Goal: Information Seeking & Learning: Learn about a topic

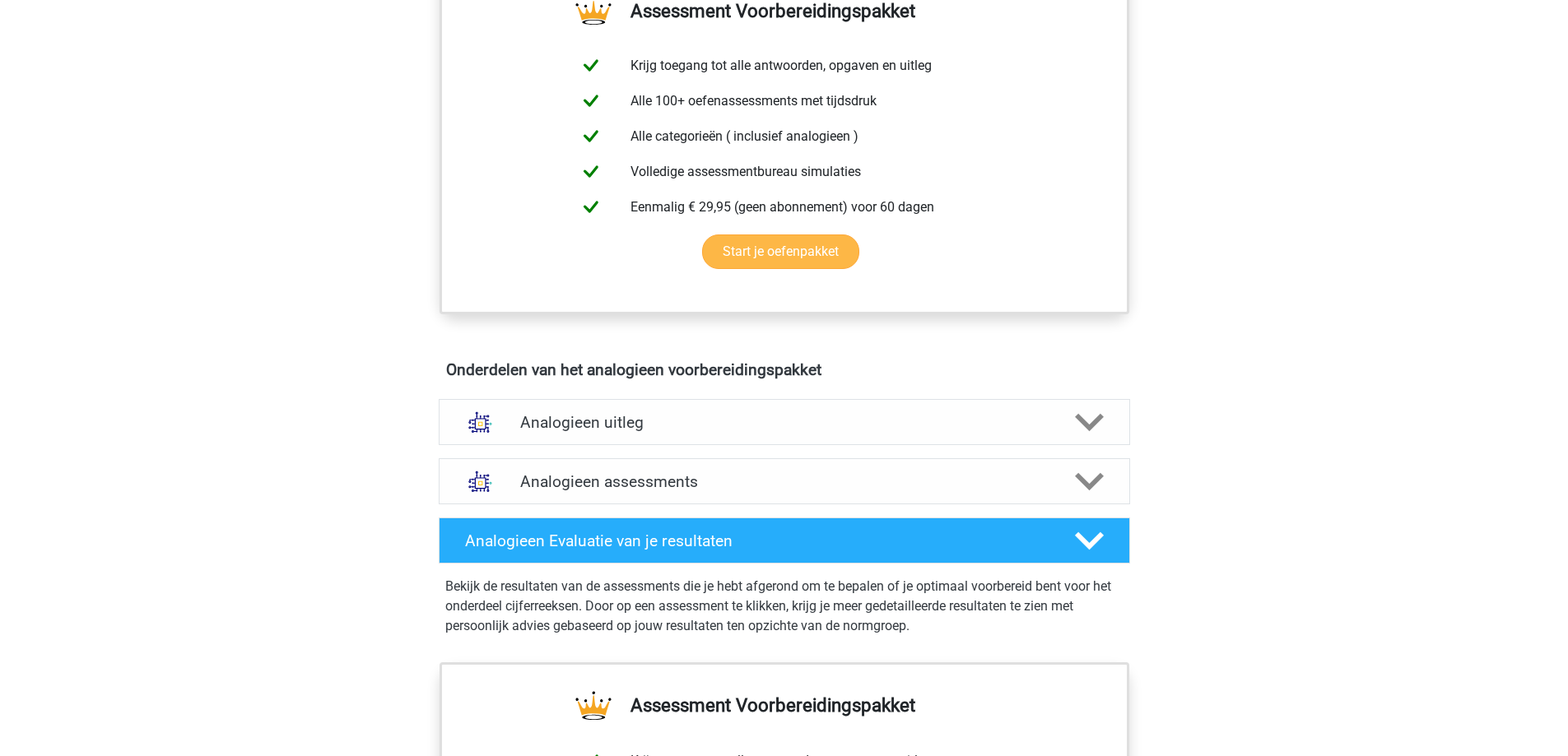
scroll to position [515, 0]
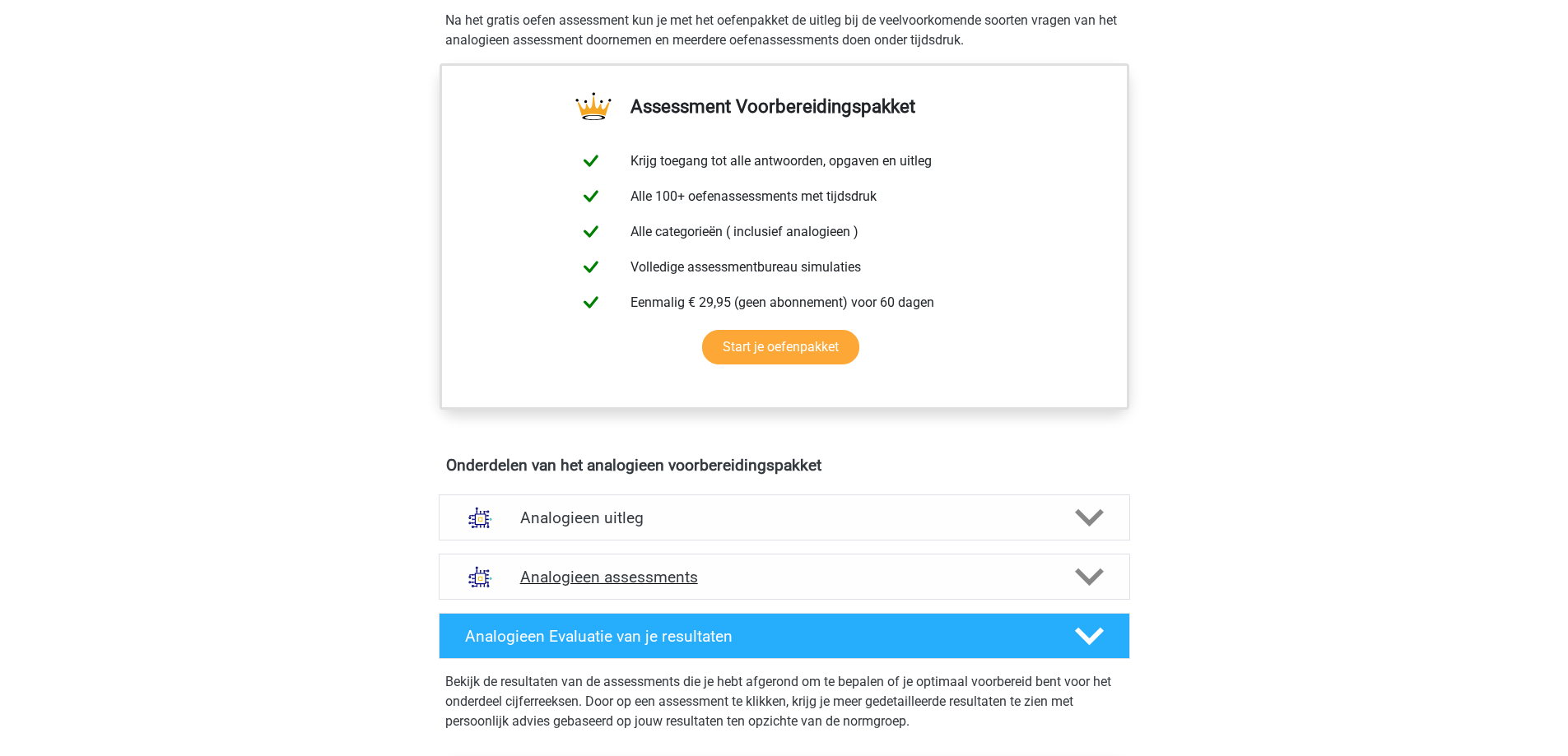
click at [677, 579] on h4 "Analogieen assessments" at bounding box center [784, 577] width 529 height 19
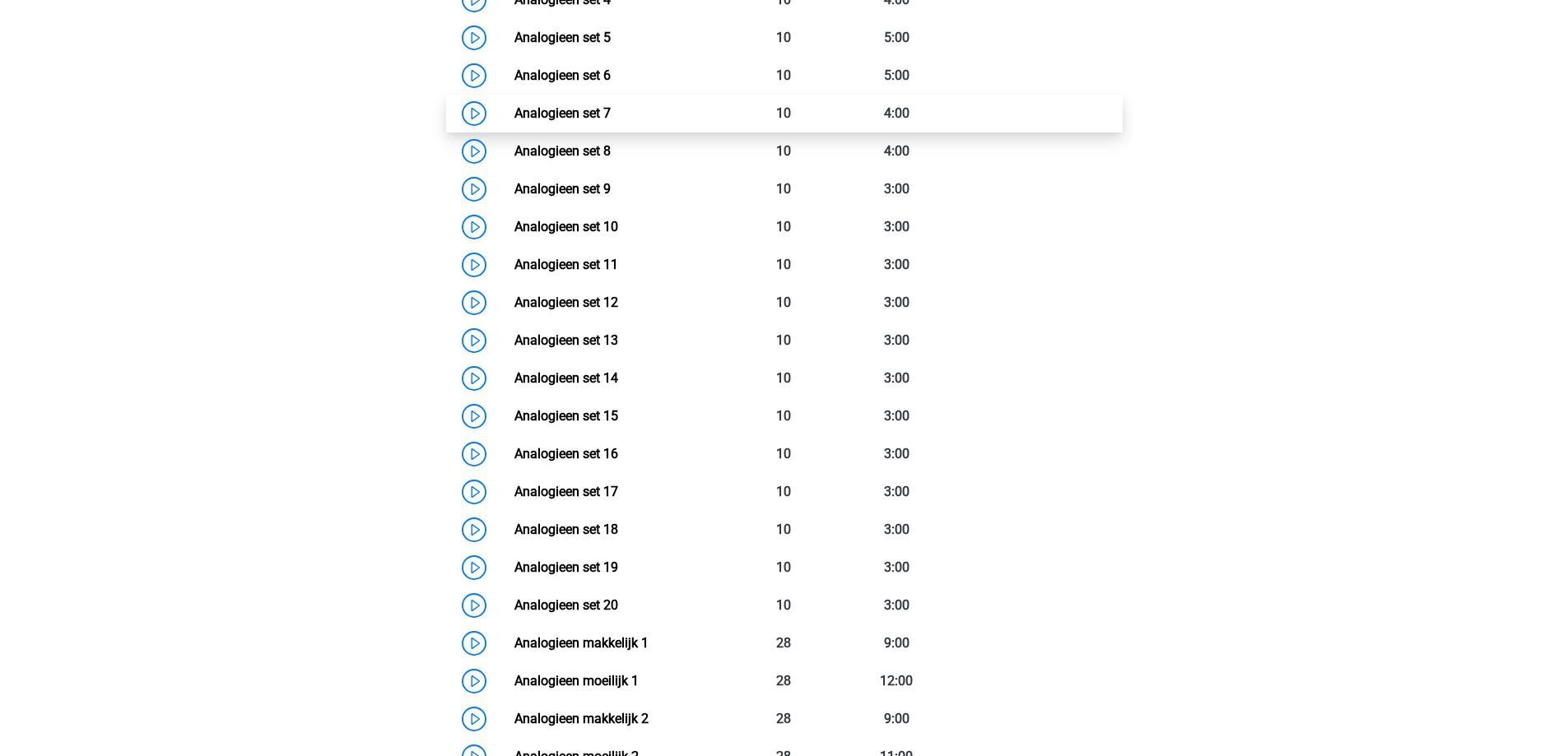
scroll to position [1419, 0]
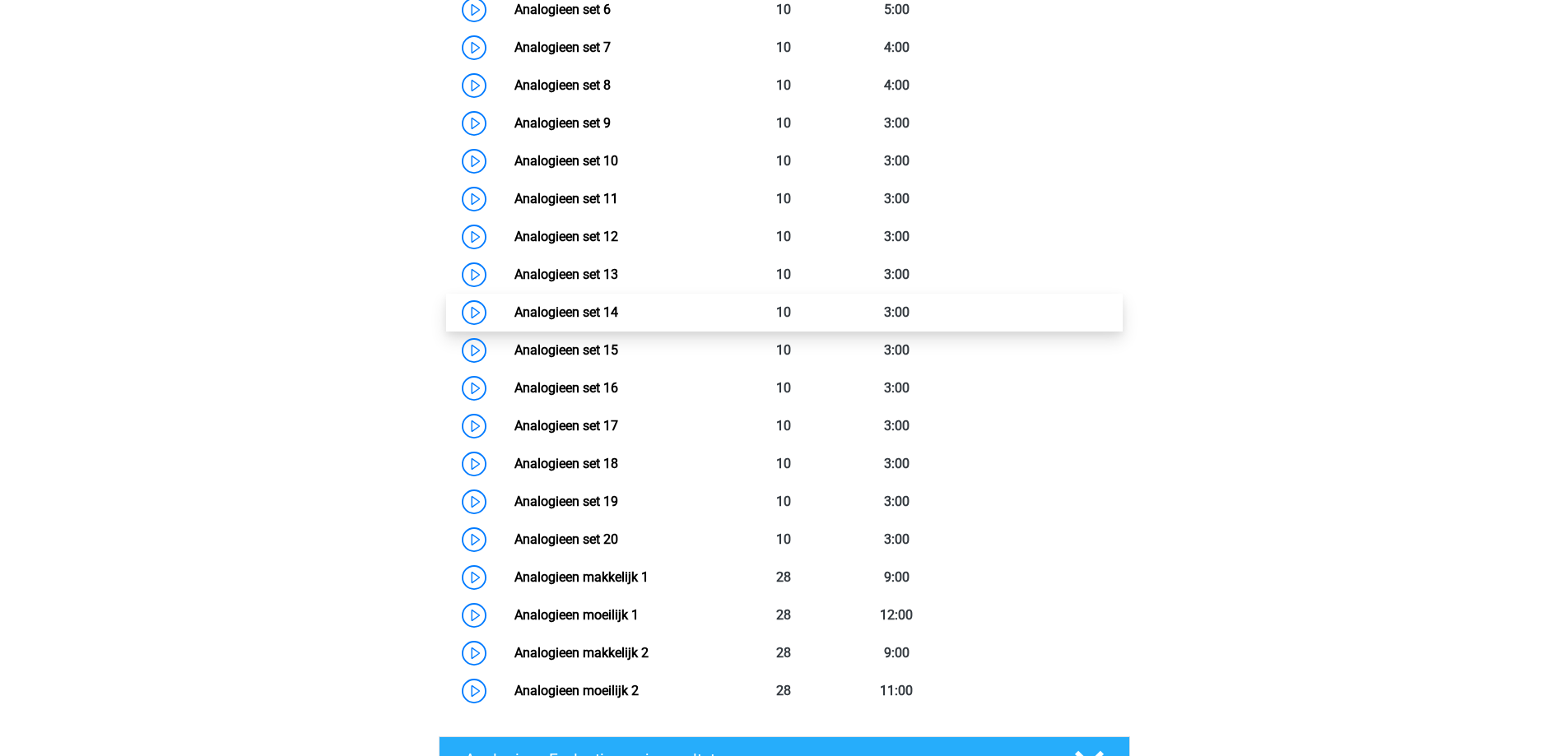
click at [547, 310] on link "Analogieen set 14" at bounding box center [566, 312] width 104 height 16
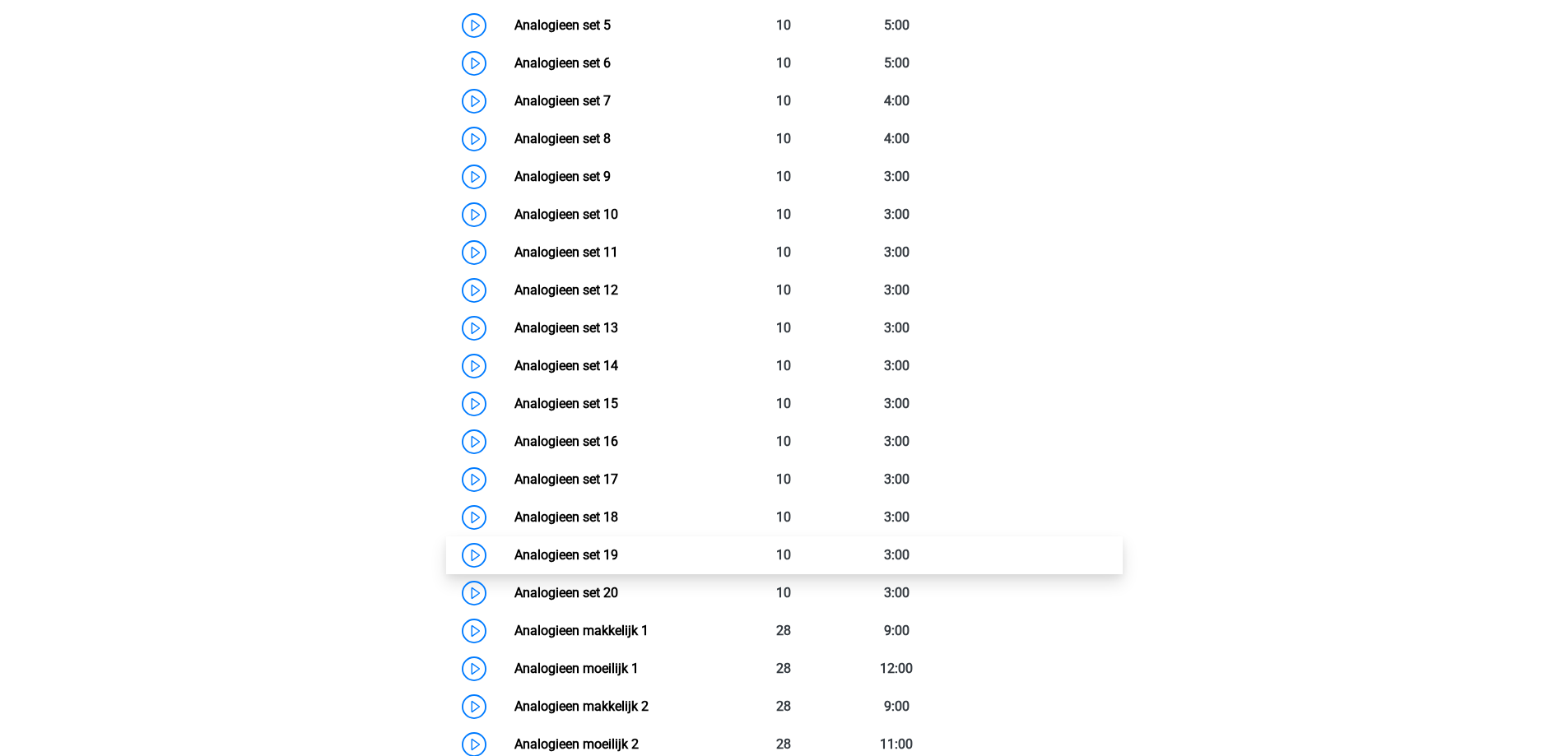
scroll to position [1173, 0]
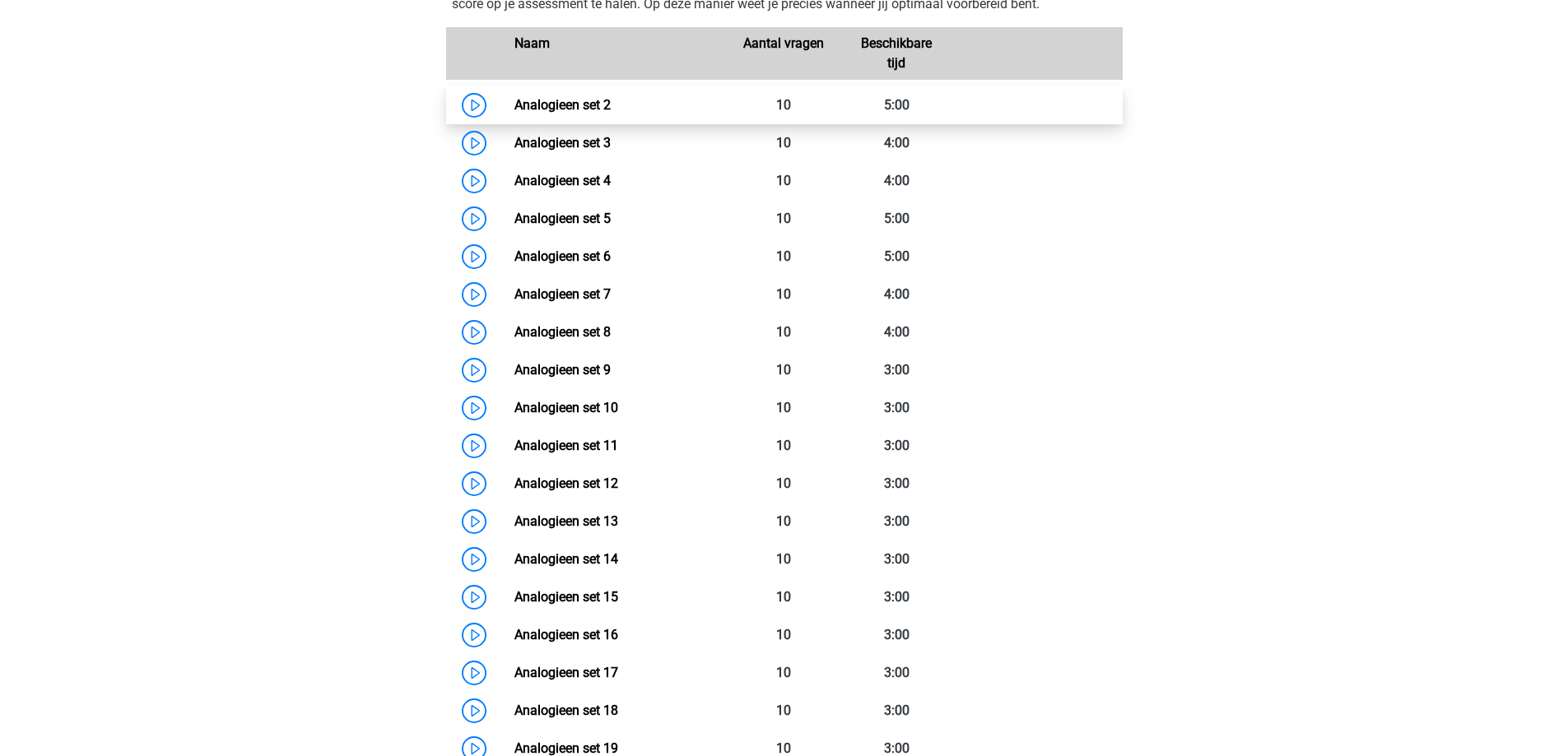
click at [515, 102] on link "Analogieen set 2" at bounding box center [563, 105] width 96 height 16
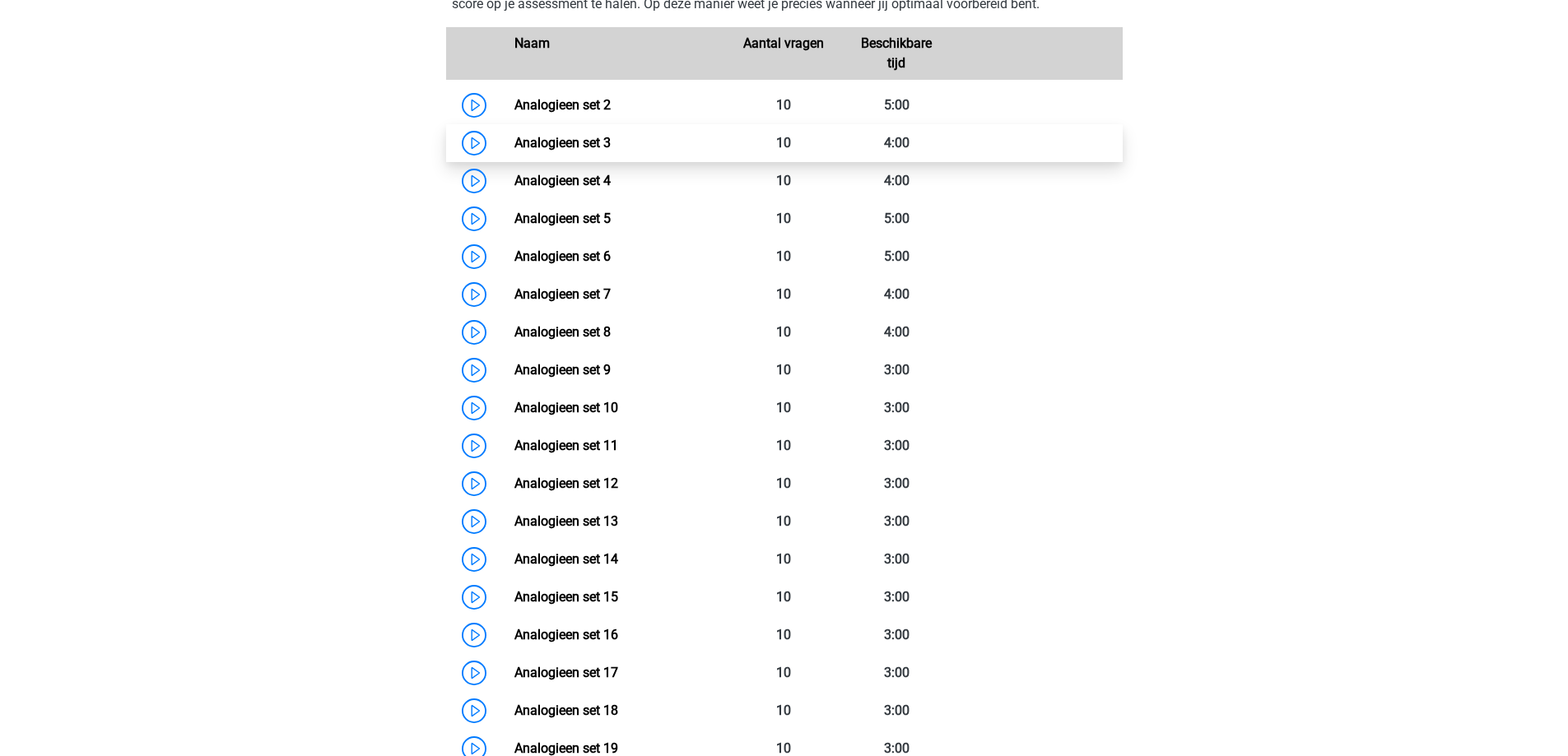
click at [596, 150] on link "Analogieen set 3" at bounding box center [563, 143] width 96 height 16
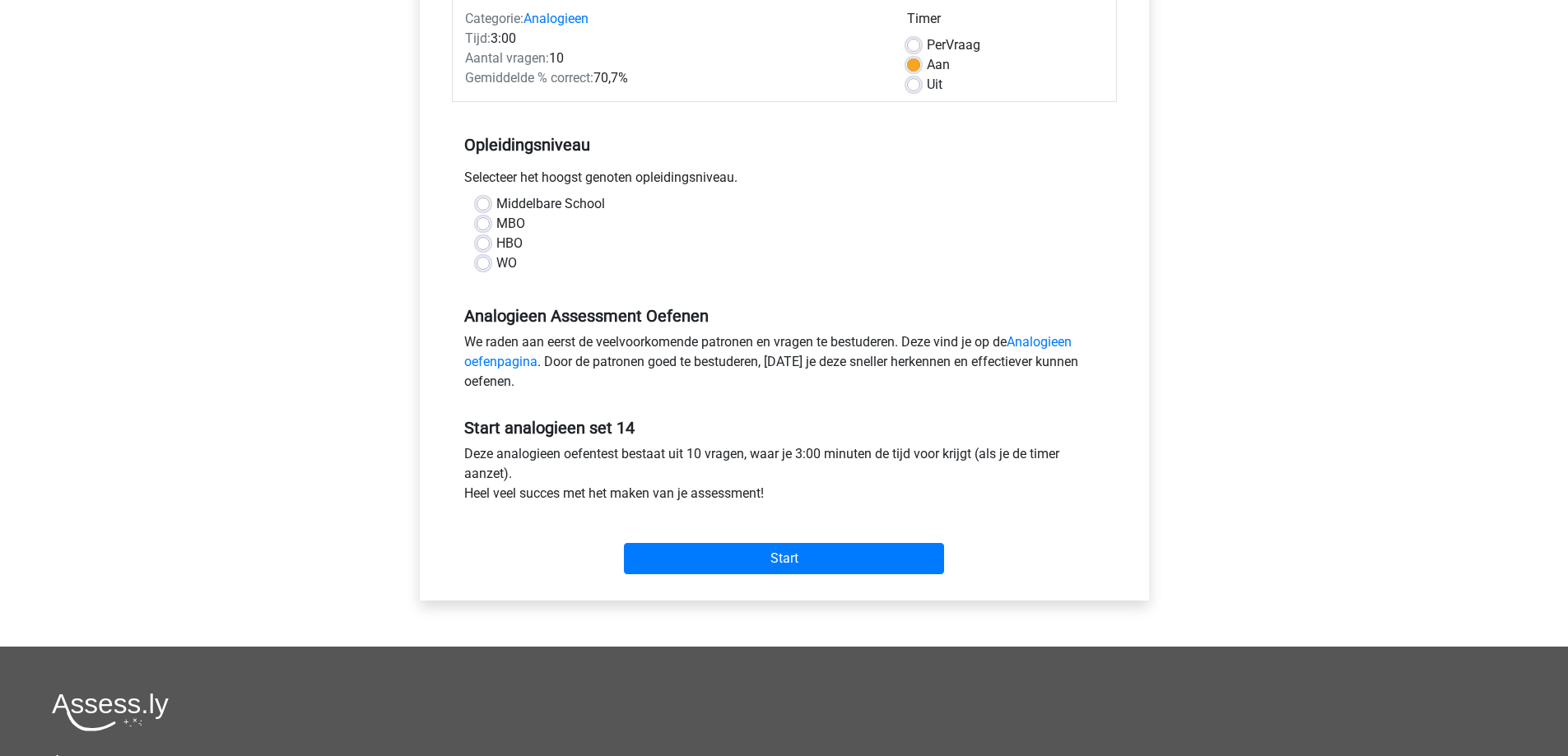
scroll to position [164, 0]
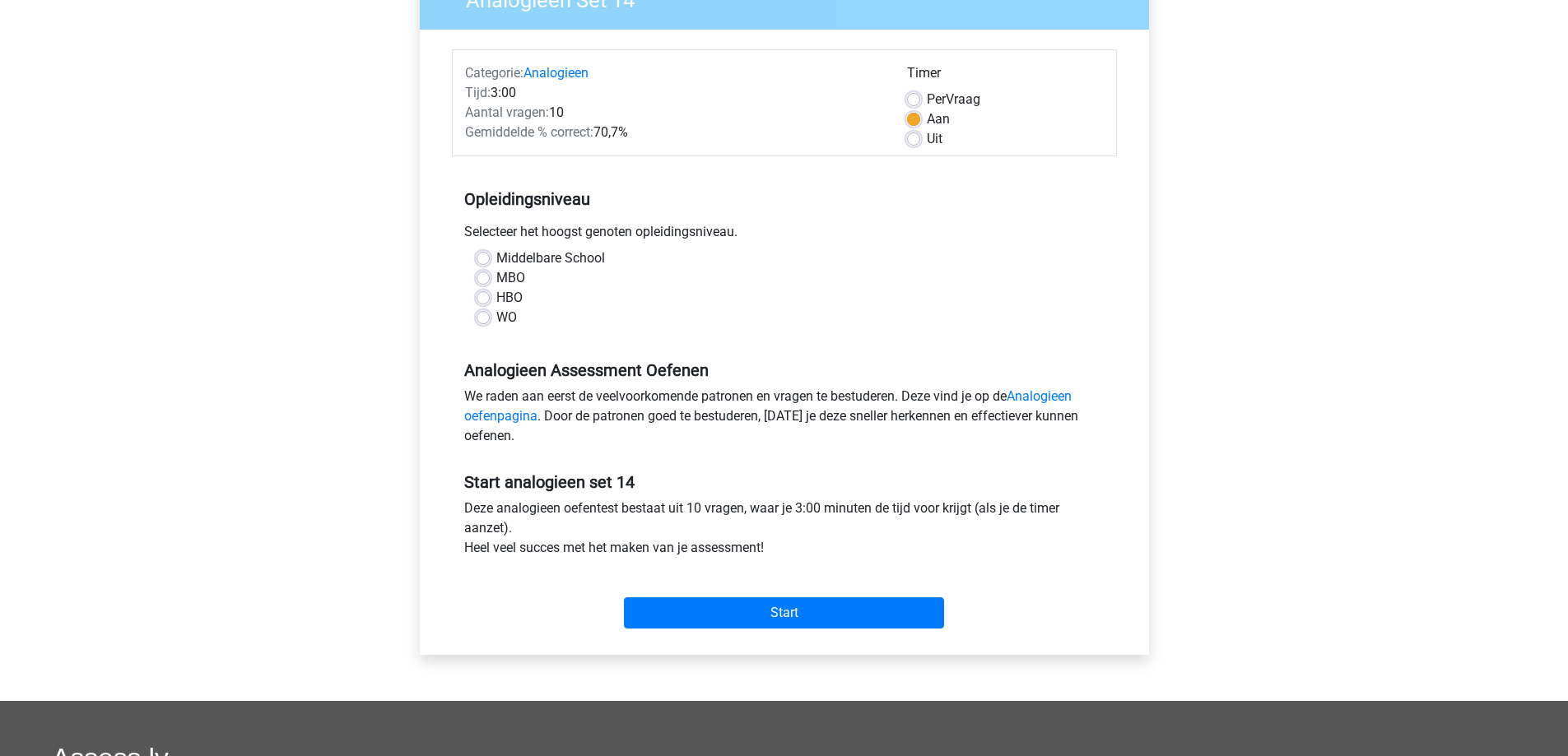
click at [483, 327] on div "WO" at bounding box center [784, 318] width 616 height 20
click at [496, 321] on label "WO" at bounding box center [506, 318] width 21 height 20
click at [488, 321] on input "WO" at bounding box center [483, 316] width 13 height 17
radio input "true"
click at [794, 607] on input "Start" at bounding box center [784, 613] width 320 height 32
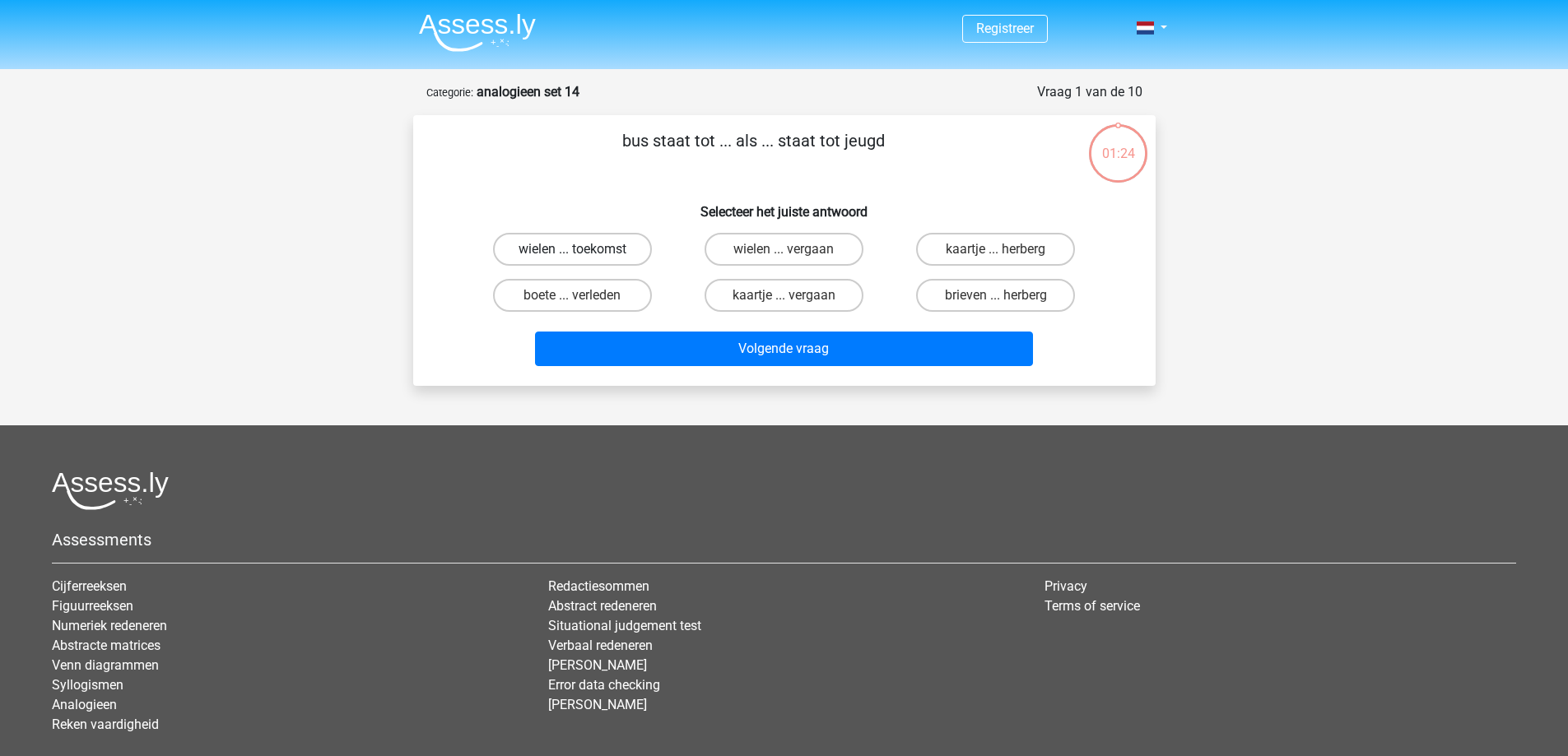
click at [578, 241] on label "wielen ... toekomst" at bounding box center [572, 250] width 159 height 33
click at [578, 249] on input "wielen ... toekomst" at bounding box center [577, 254] width 11 height 11
radio input "true"
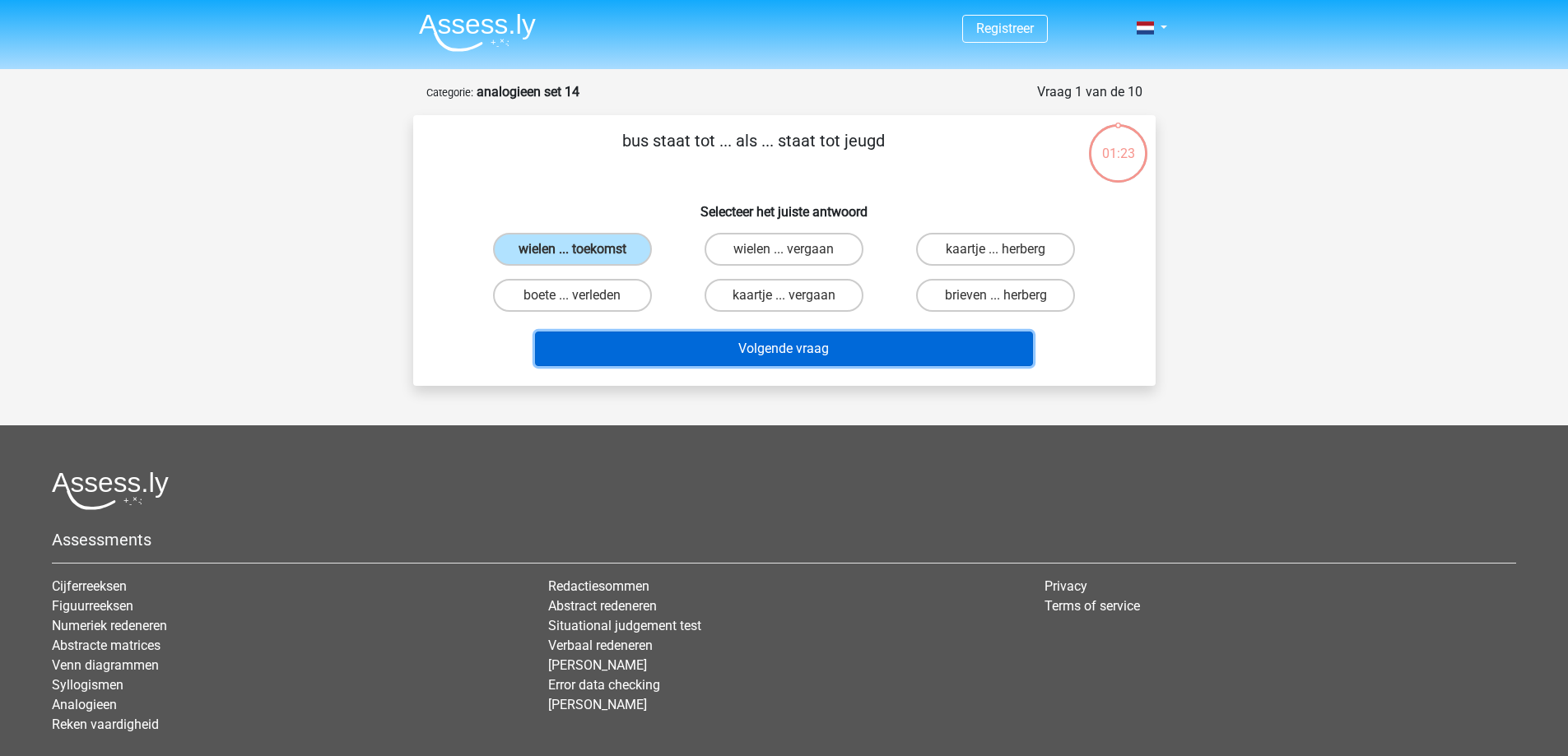
click at [691, 350] on button "Volgende vraag" at bounding box center [784, 349] width 498 height 35
click at [748, 354] on button "Volgende vraag" at bounding box center [784, 349] width 498 height 35
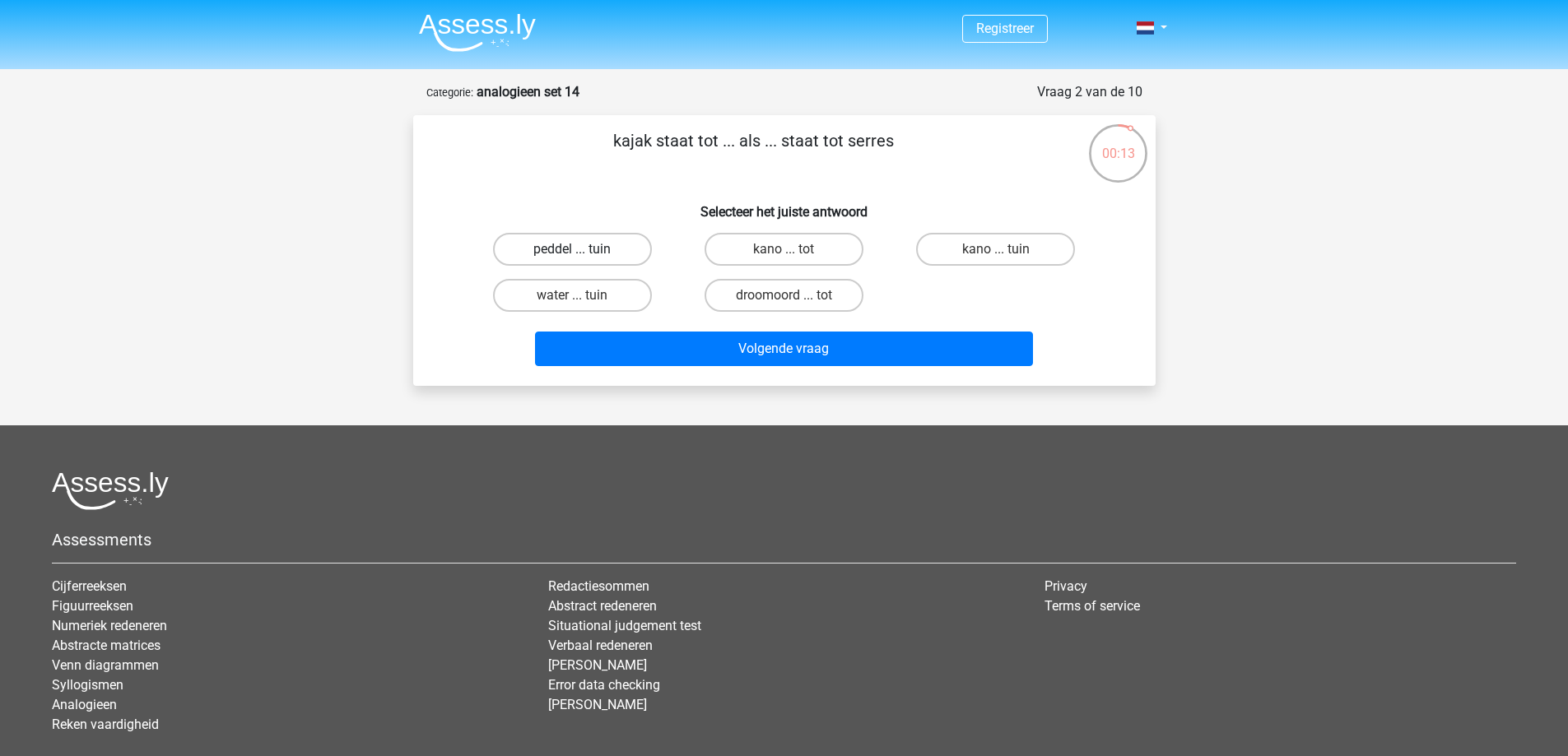
click at [606, 254] on label "peddel ... tuin" at bounding box center [572, 250] width 159 height 33
click at [583, 254] on input "peddel ... tuin" at bounding box center [577, 254] width 11 height 11
radio input "true"
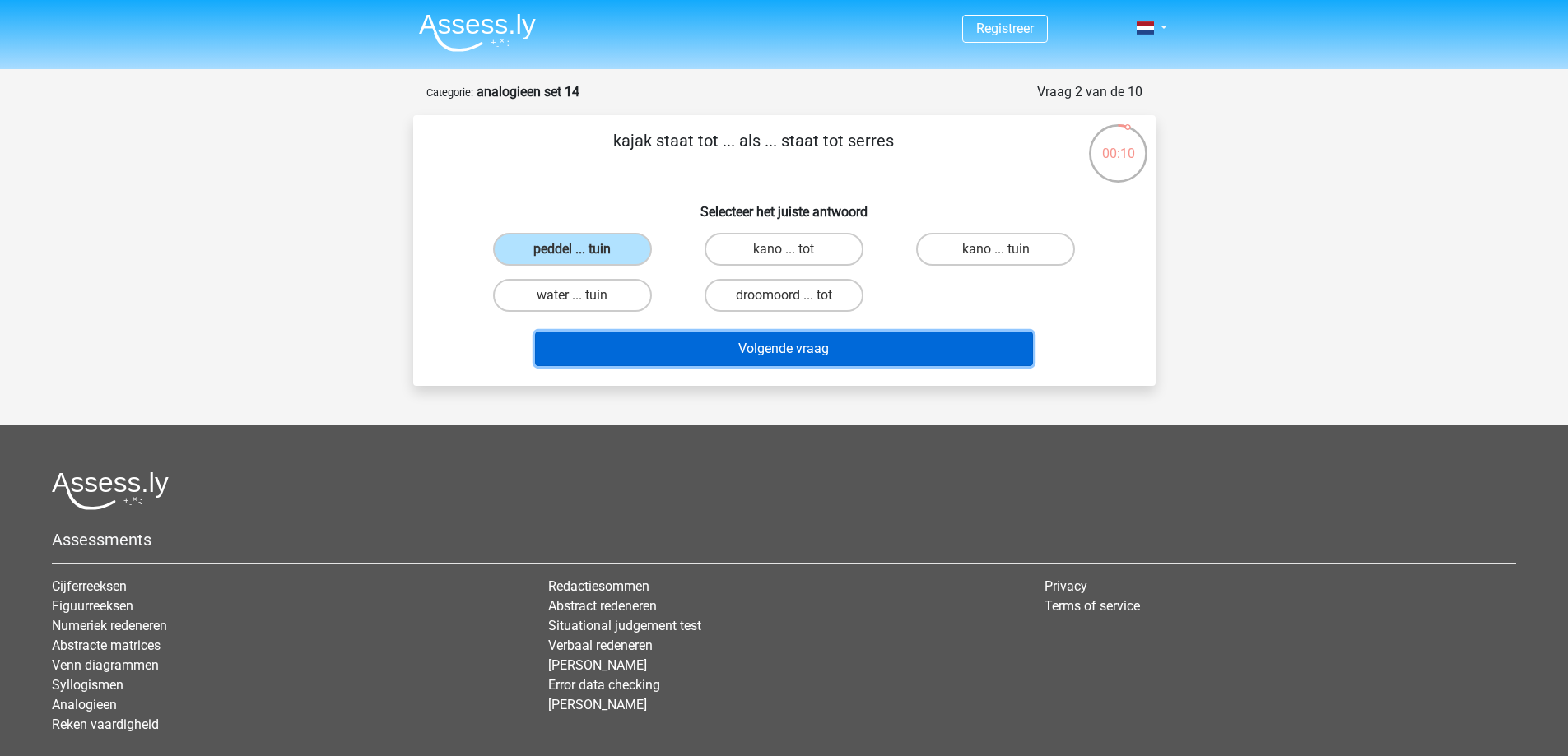
click at [554, 344] on button "Volgende vraag" at bounding box center [784, 349] width 498 height 35
click at [560, 347] on button "Volgende vraag" at bounding box center [784, 349] width 498 height 35
click at [608, 348] on button "Volgende vraag" at bounding box center [784, 349] width 498 height 35
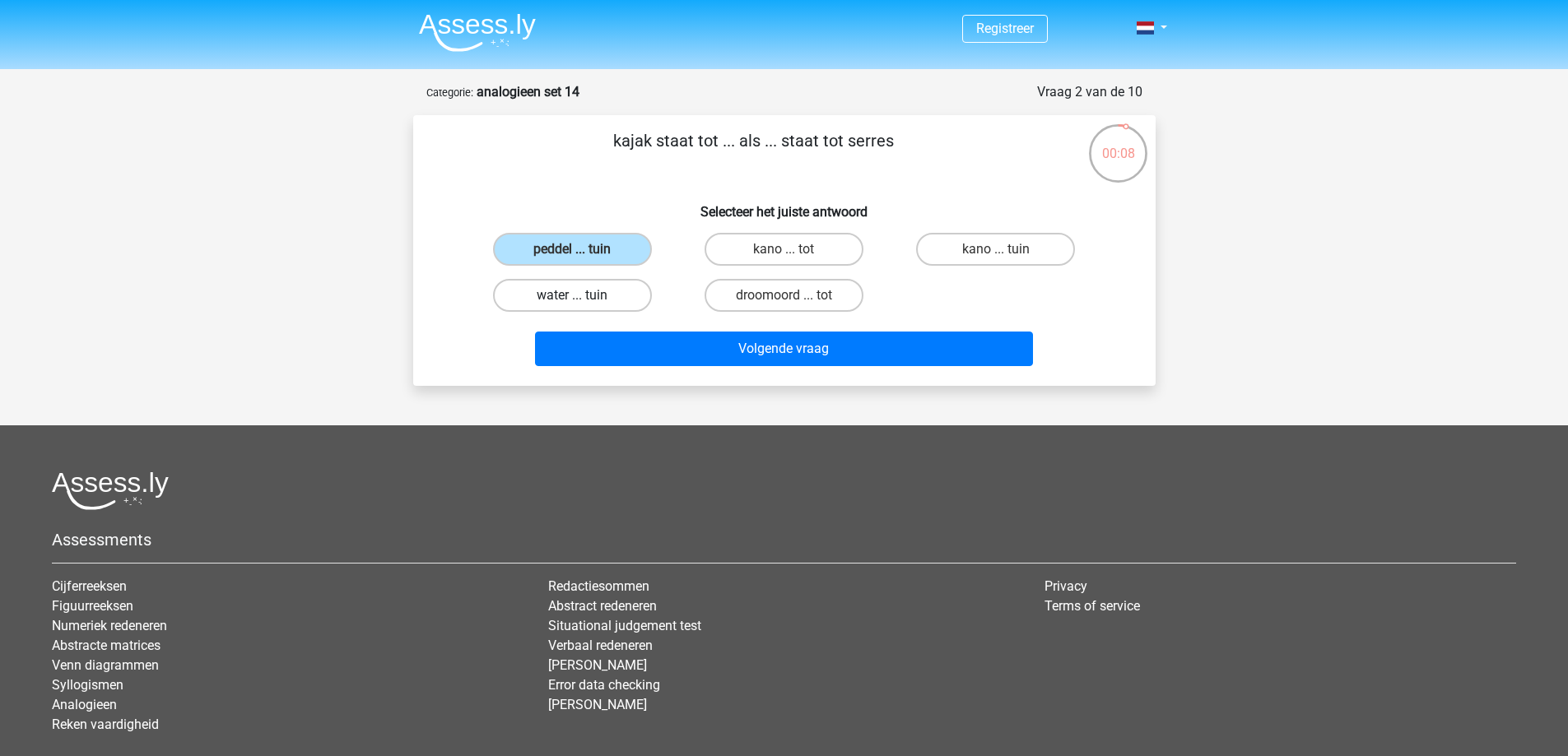
click at [617, 309] on label "water ... tuin" at bounding box center [572, 295] width 159 height 33
click at [583, 306] on input "water ... tuin" at bounding box center [577, 300] width 11 height 11
radio input "true"
click at [625, 300] on label "water ... tuin" at bounding box center [572, 295] width 159 height 33
click at [583, 300] on input "water ... tuin" at bounding box center [577, 300] width 11 height 11
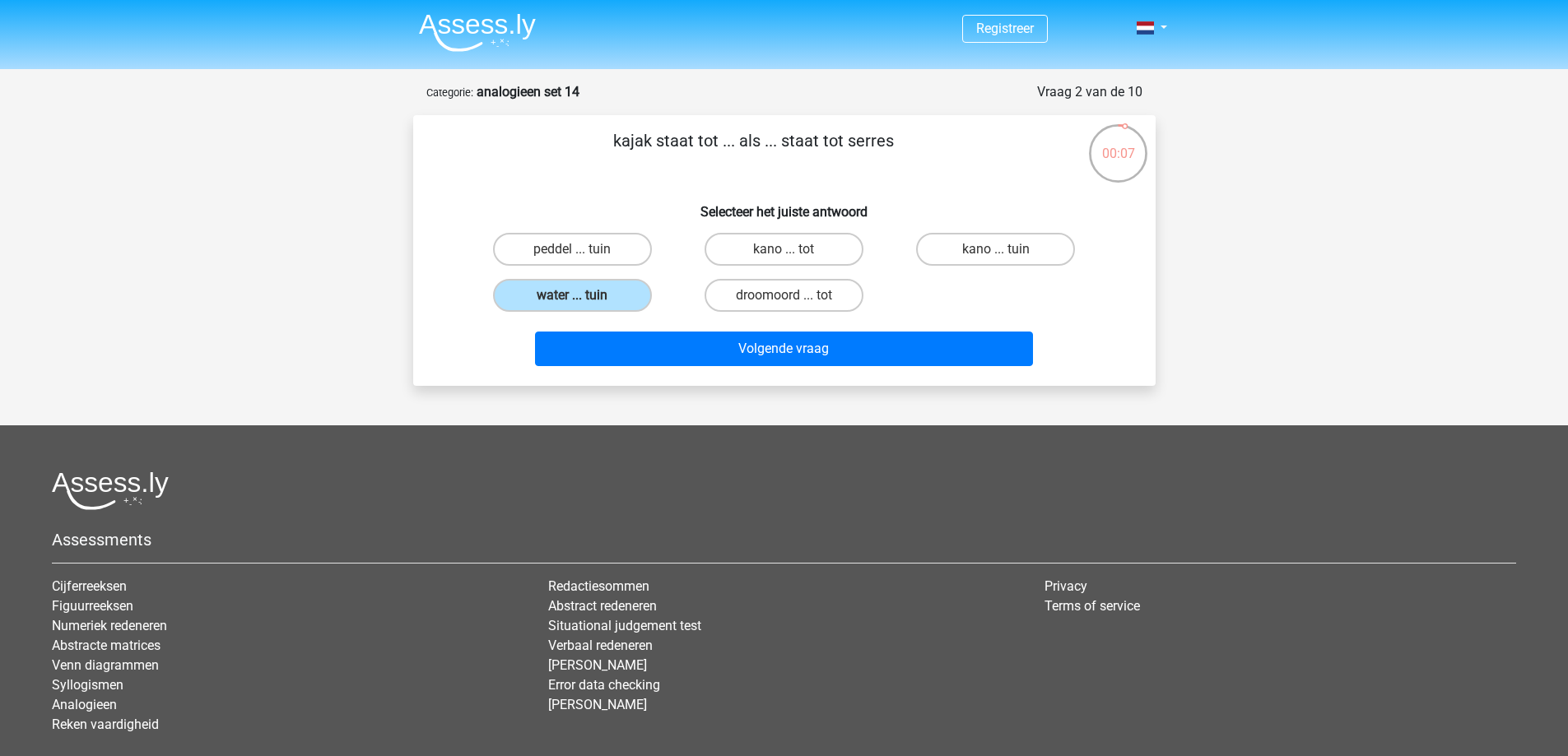
click at [624, 330] on div "Volgende vraag" at bounding box center [784, 345] width 690 height 54
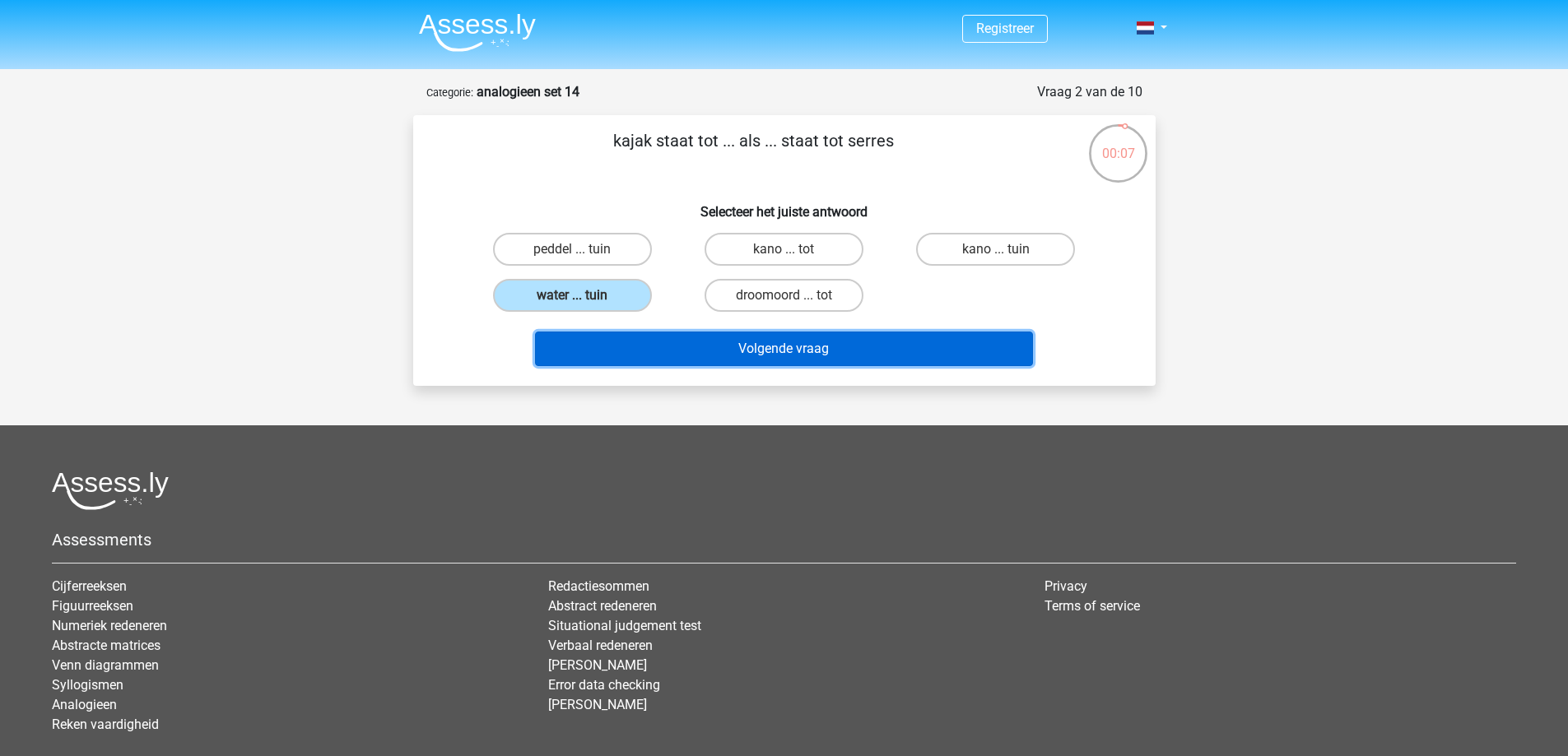
click at [625, 332] on button "Volgende vraag" at bounding box center [784, 349] width 498 height 35
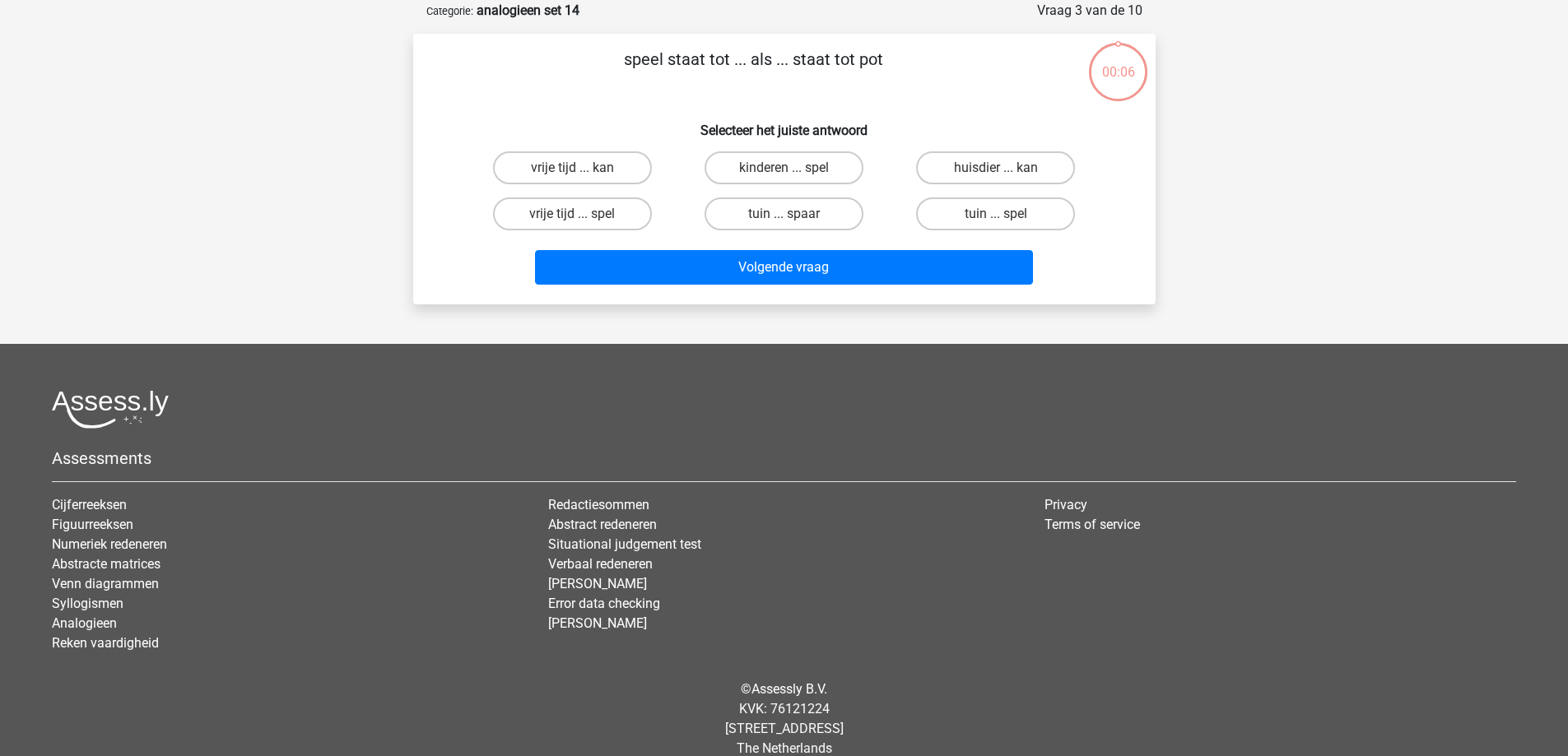
click at [625, 334] on div "Registreer Nederlands English" at bounding box center [784, 349] width 1568 height 860
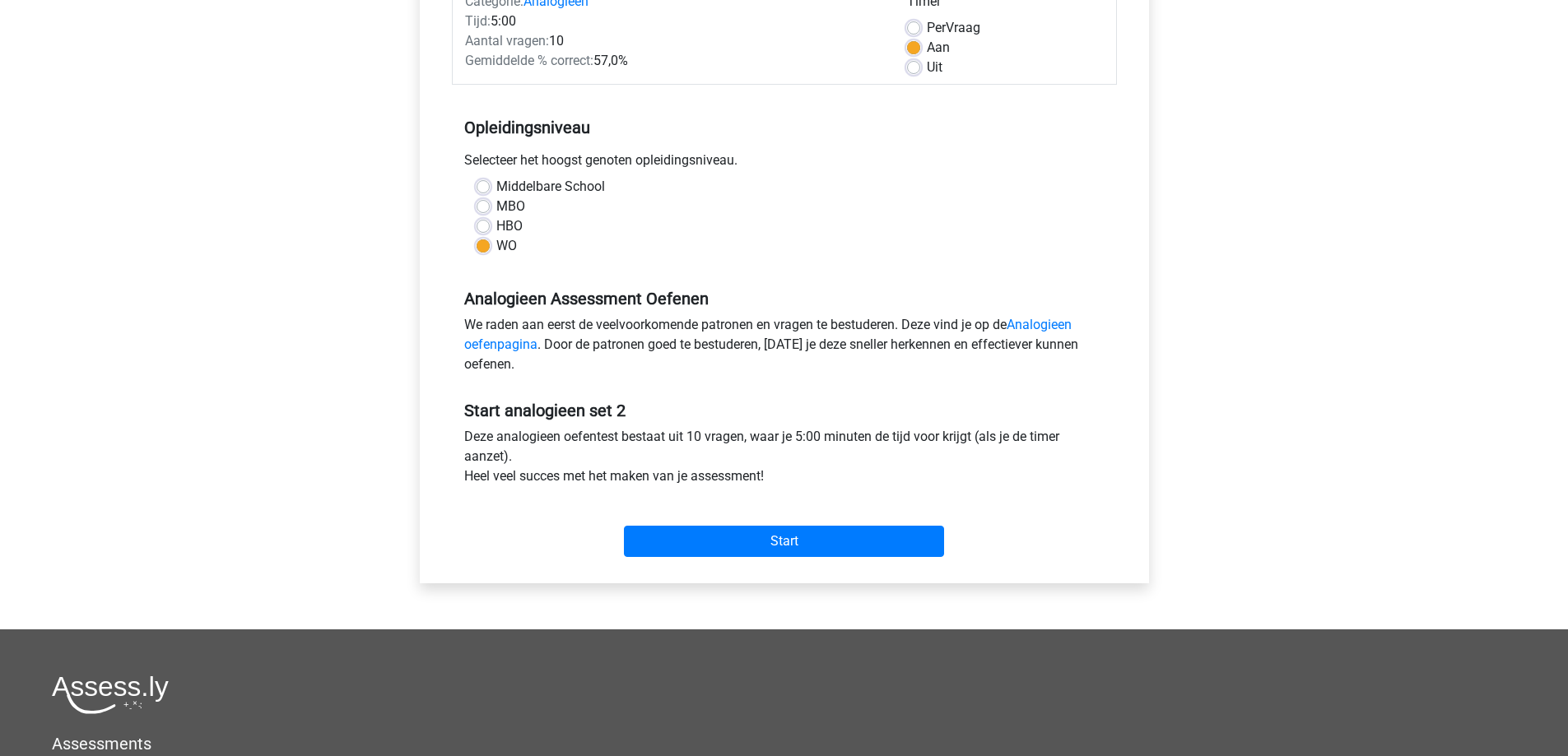
scroll to position [246, 0]
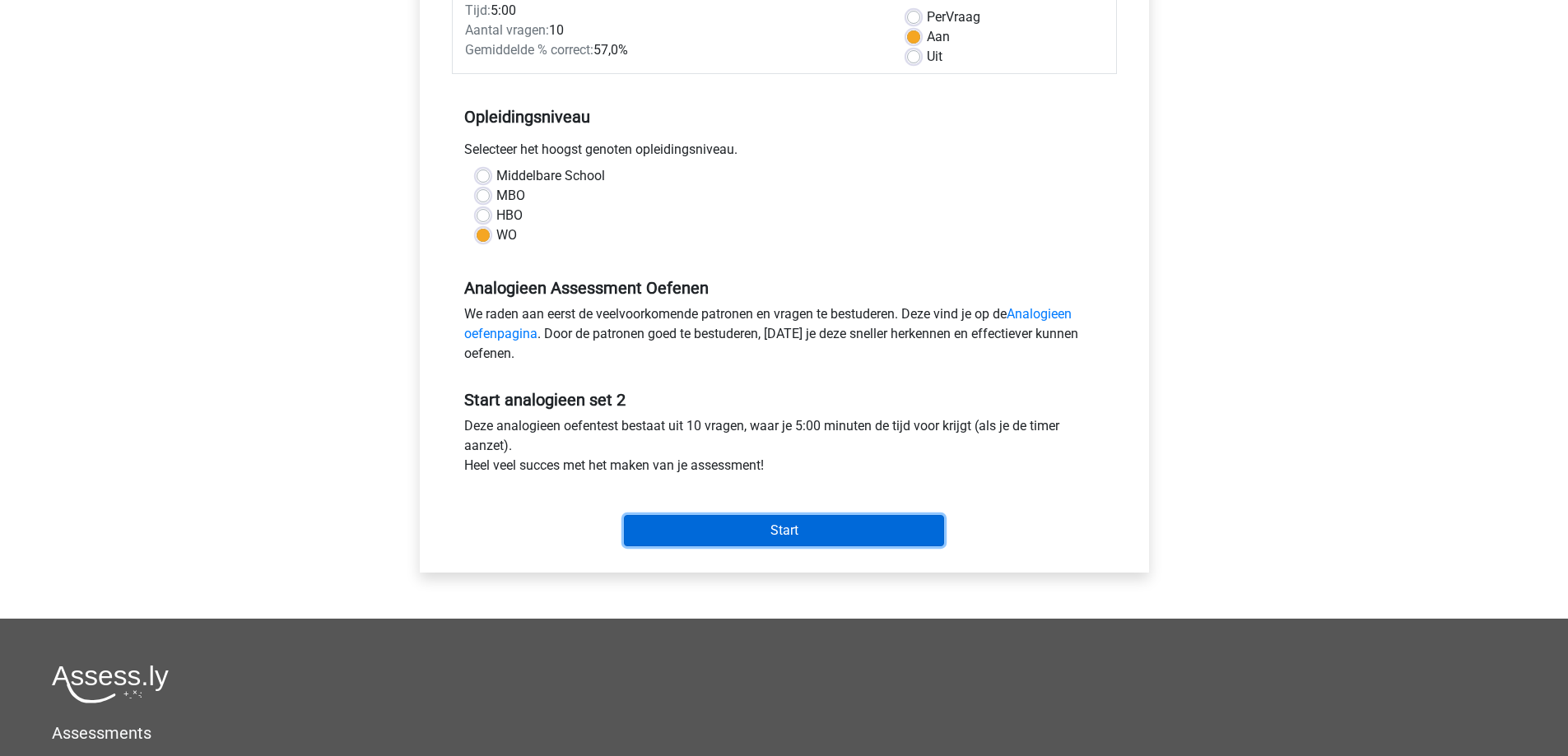
click at [643, 523] on input "Start" at bounding box center [784, 531] width 320 height 32
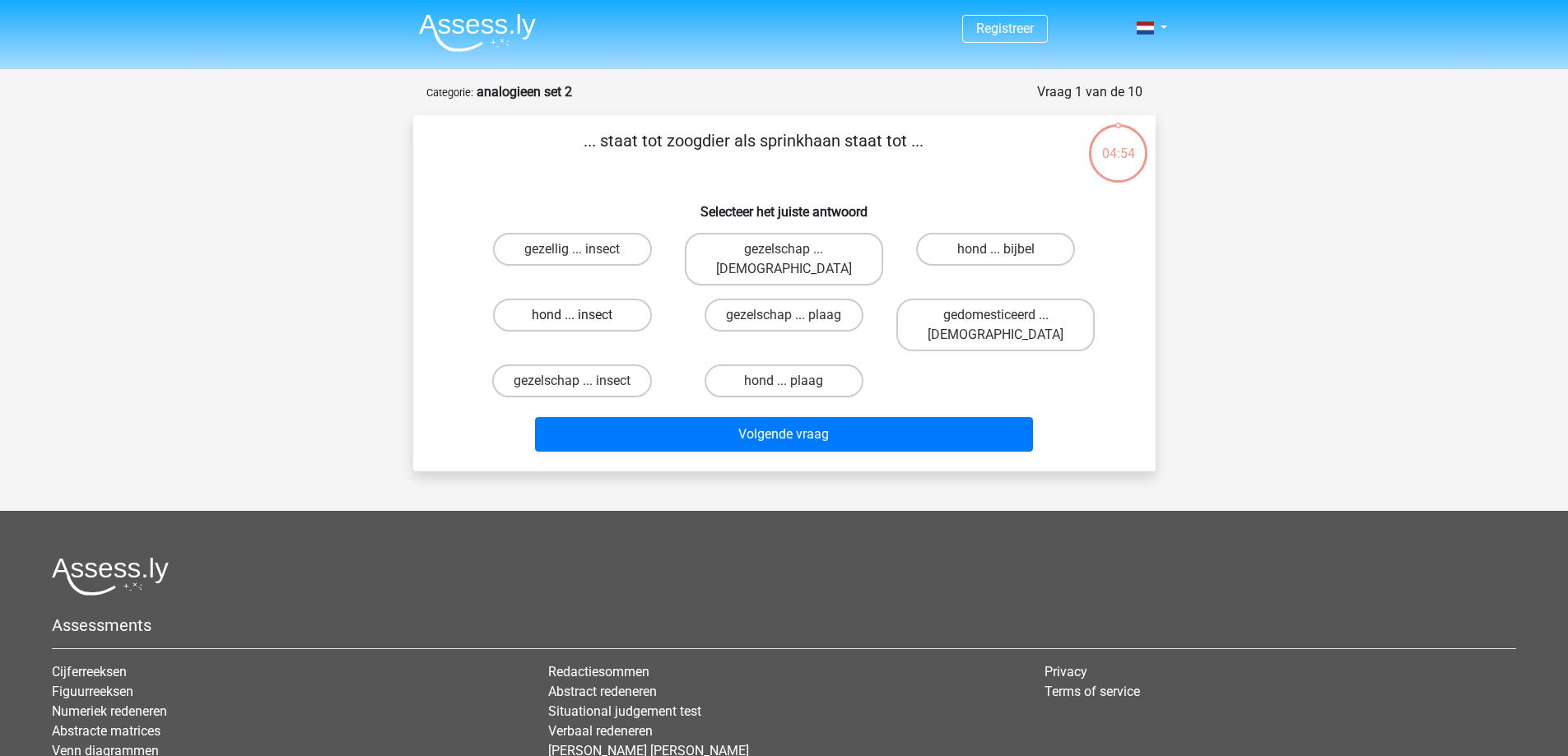
click at [578, 299] on label "hond ... insect" at bounding box center [572, 315] width 159 height 33
click at [578, 315] on input "hond ... insect" at bounding box center [577, 320] width 11 height 11
radio input "true"
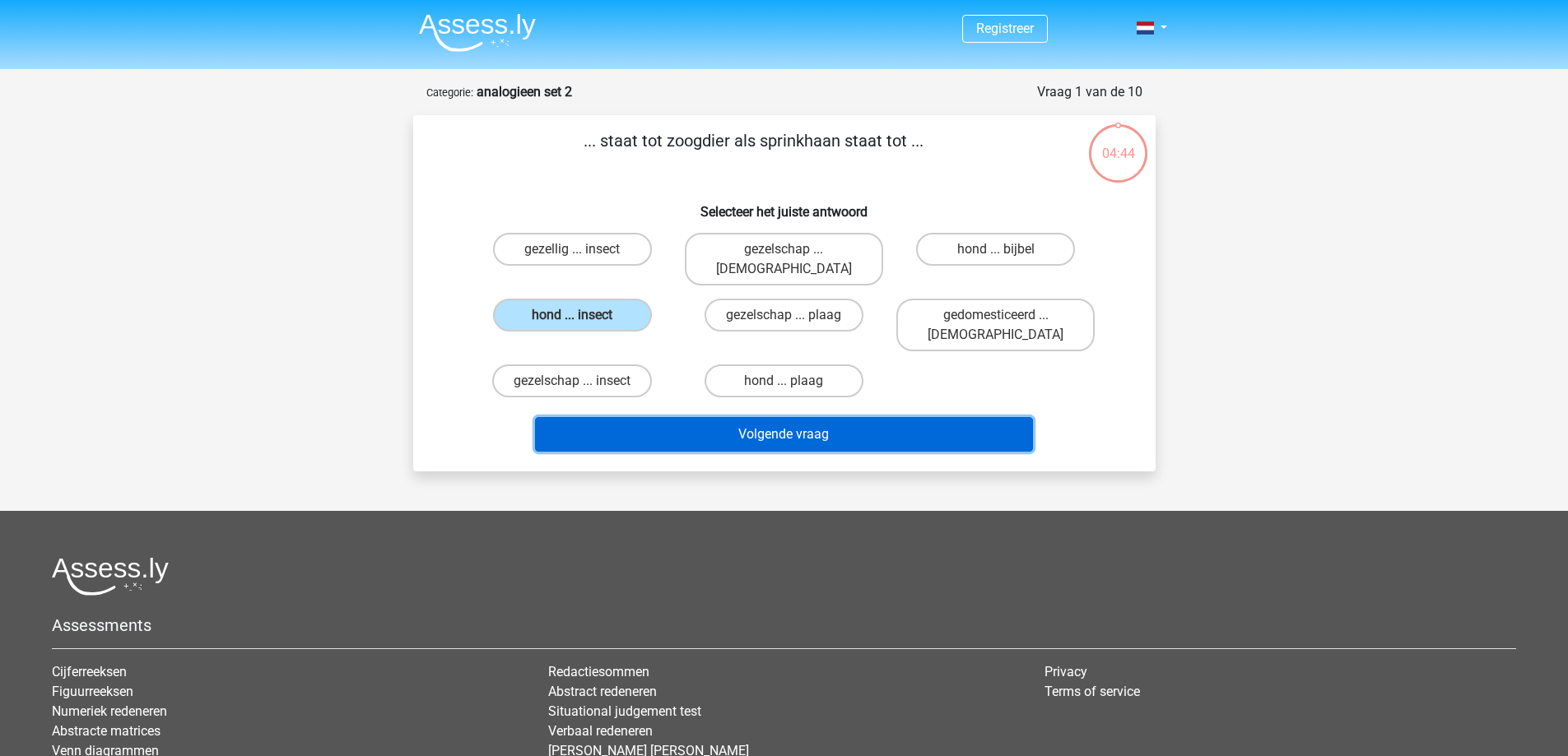
click at [807, 417] on button "Volgende vraag" at bounding box center [784, 435] width 498 height 35
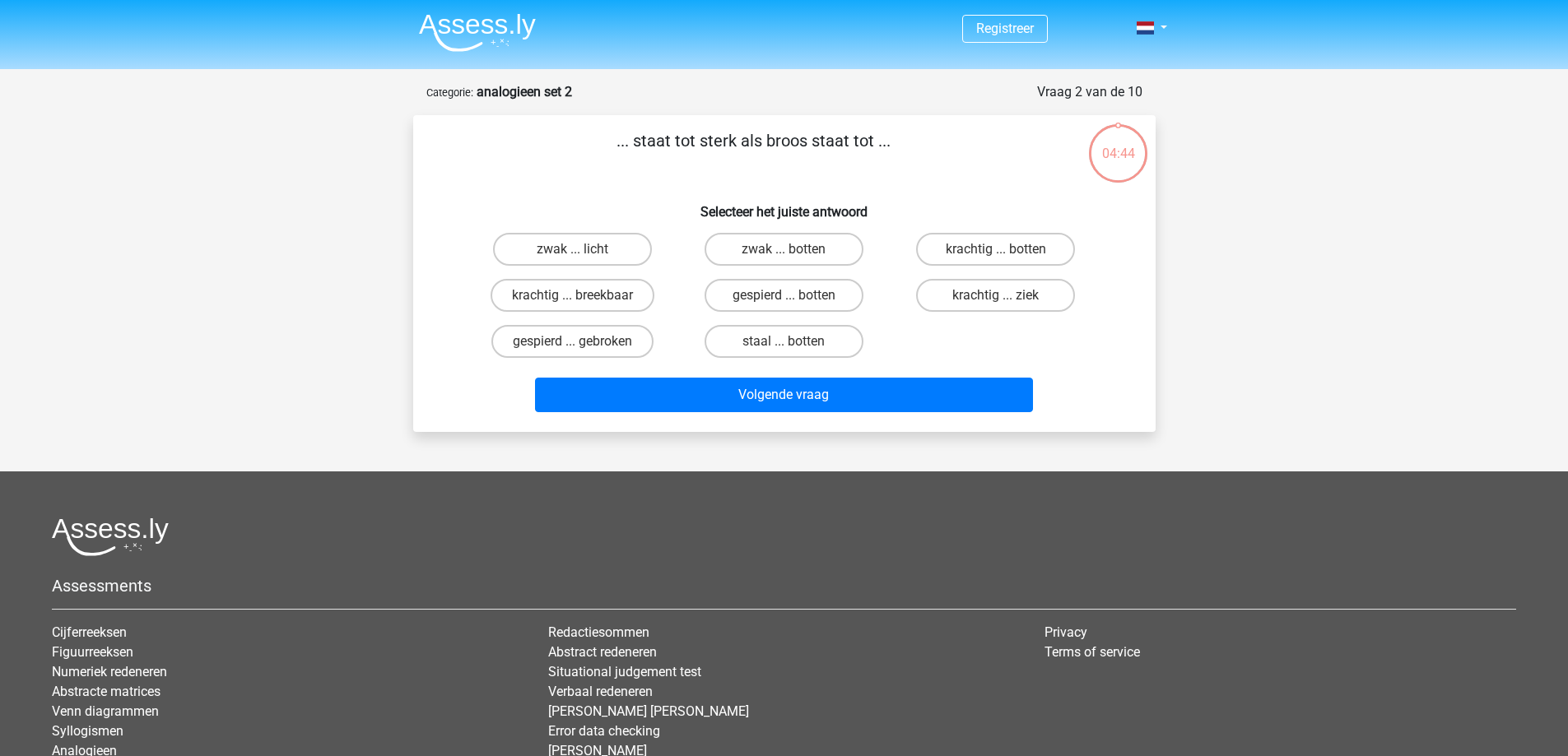
scroll to position [82, 0]
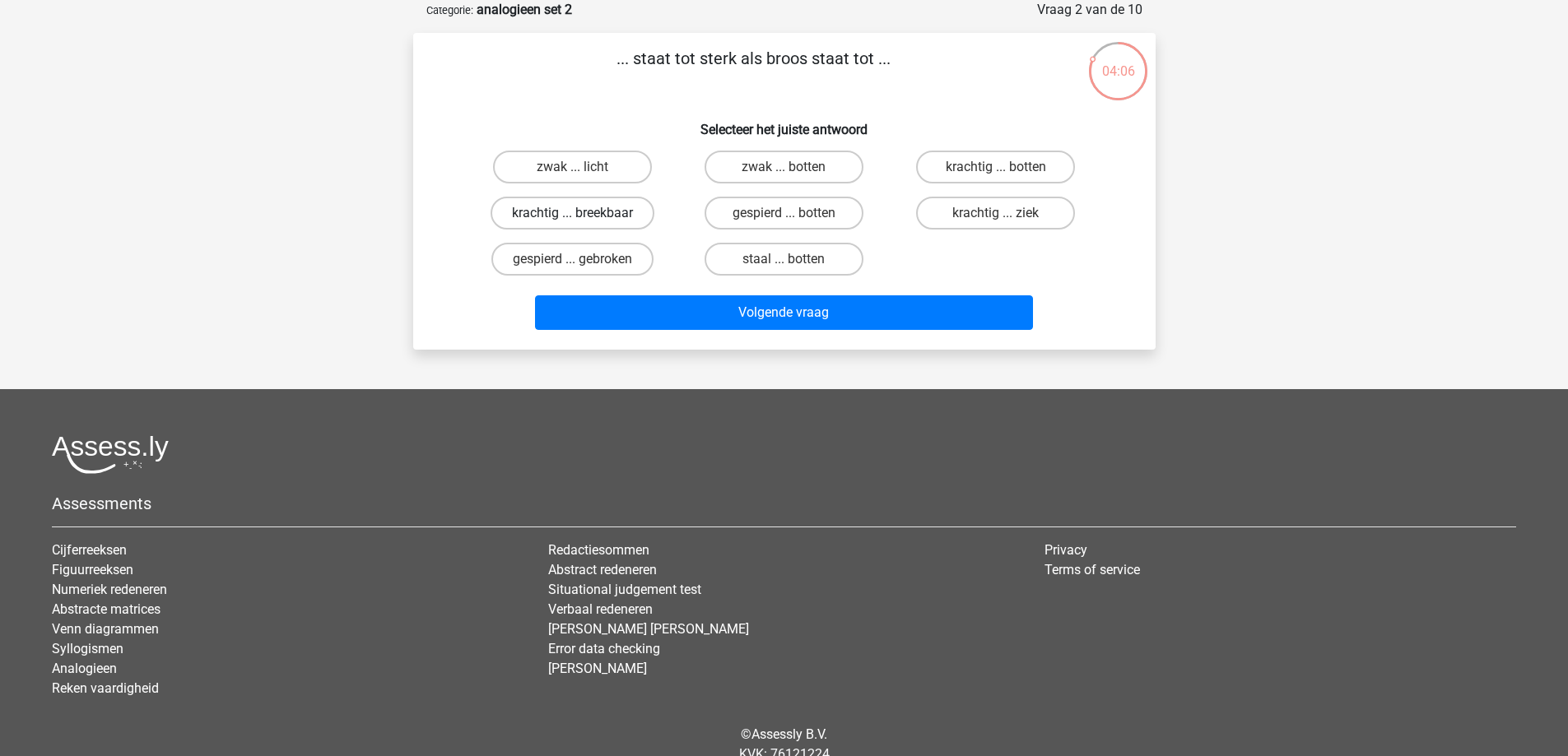
click at [632, 212] on label "krachtig ... breekbaar" at bounding box center [572, 213] width 164 height 33
click at [583, 213] on input "krachtig ... breekbaar" at bounding box center [577, 218] width 11 height 11
radio input "true"
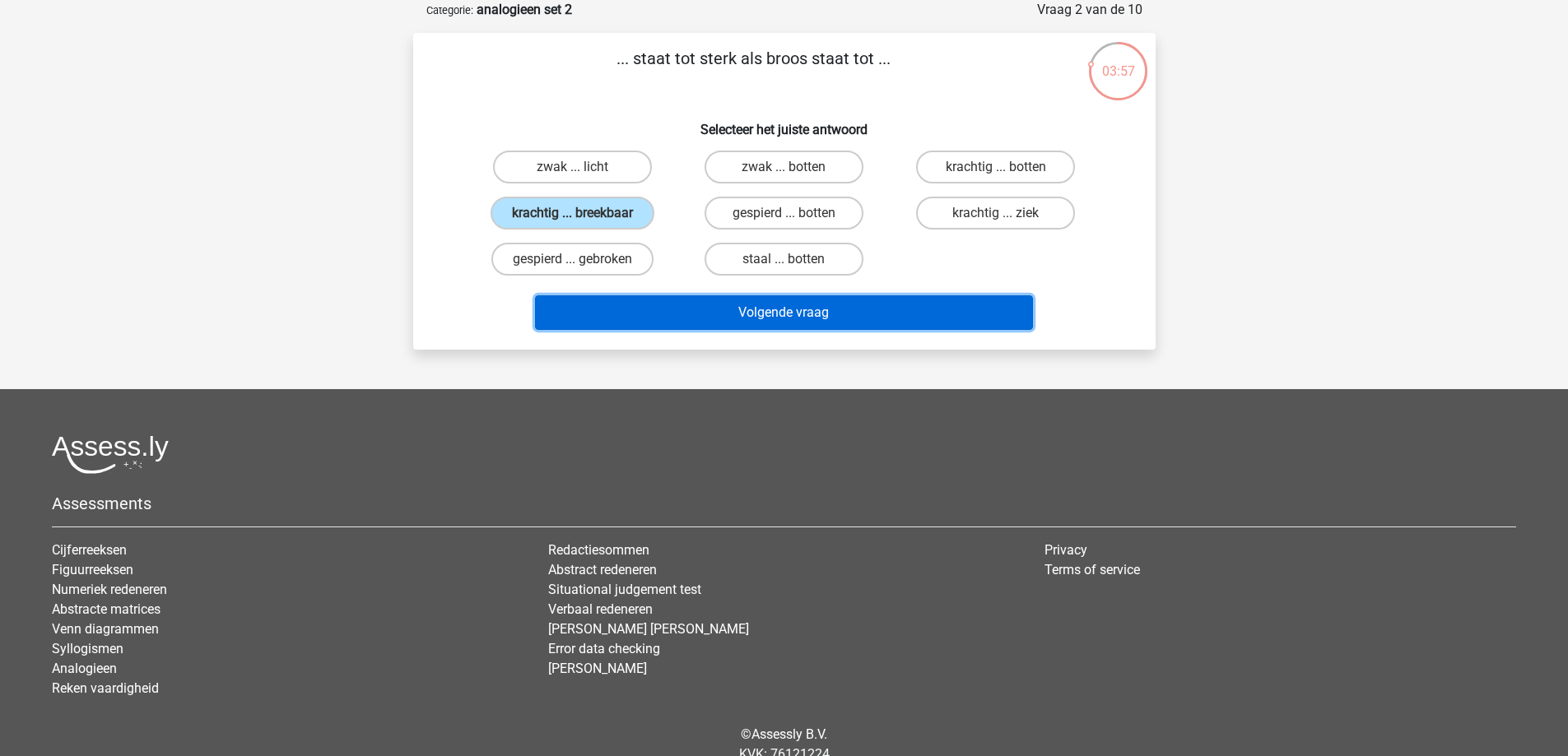
click at [797, 306] on button "Volgende vraag" at bounding box center [784, 313] width 498 height 35
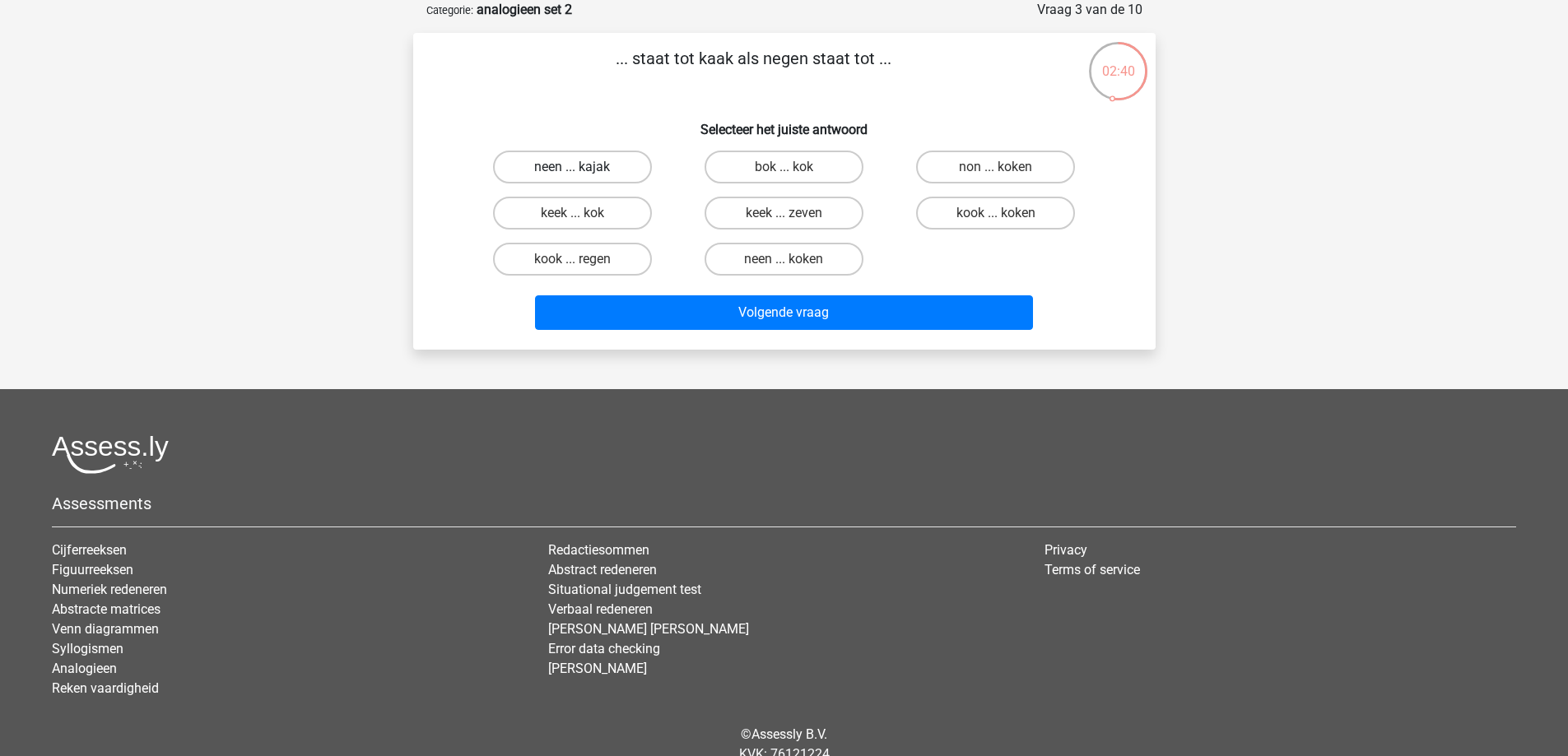
click at [627, 153] on label "neen ... kajak" at bounding box center [572, 167] width 159 height 33
click at [583, 167] on input "neen ... kajak" at bounding box center [577, 172] width 11 height 11
radio input "true"
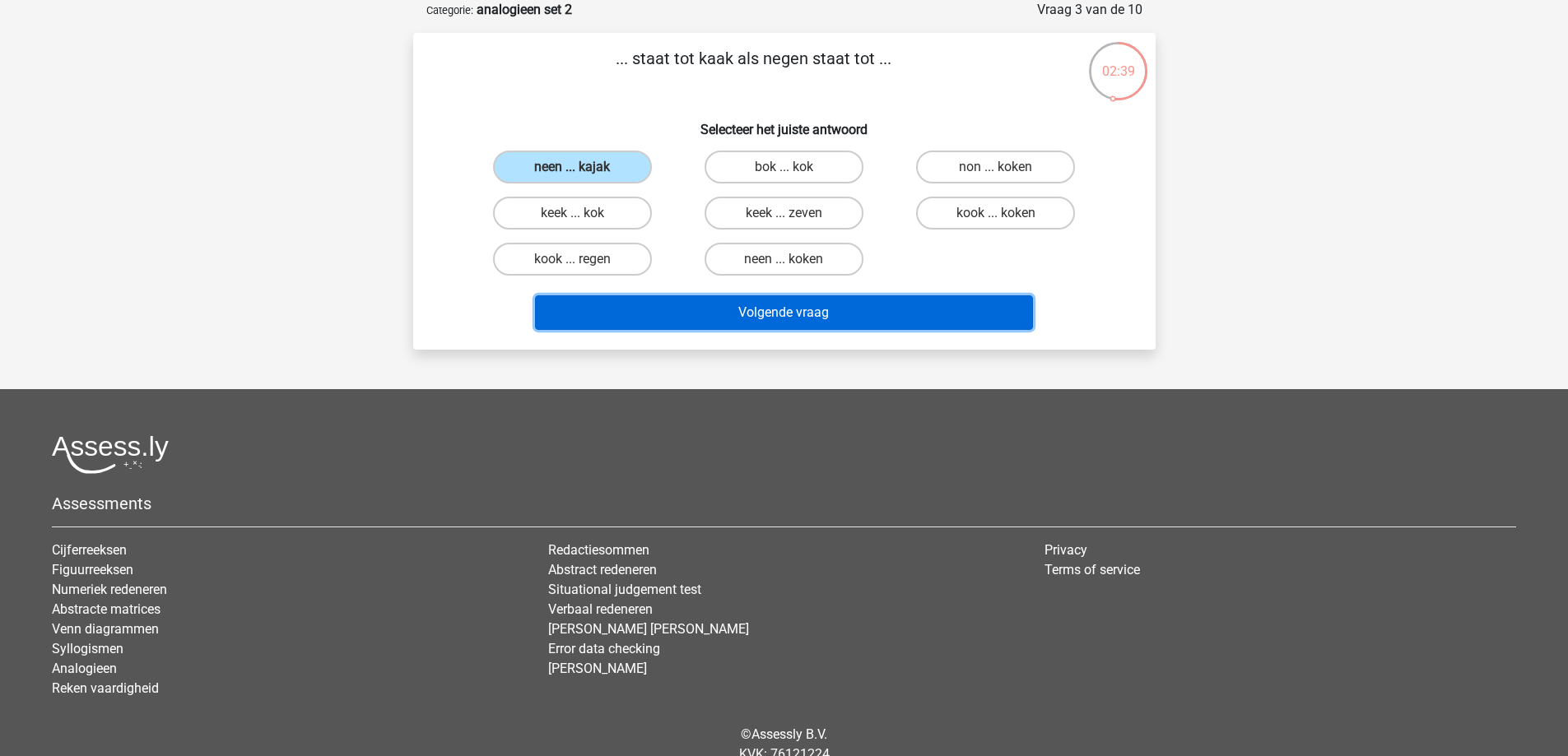
click at [713, 315] on button "Volgende vraag" at bounding box center [784, 313] width 498 height 35
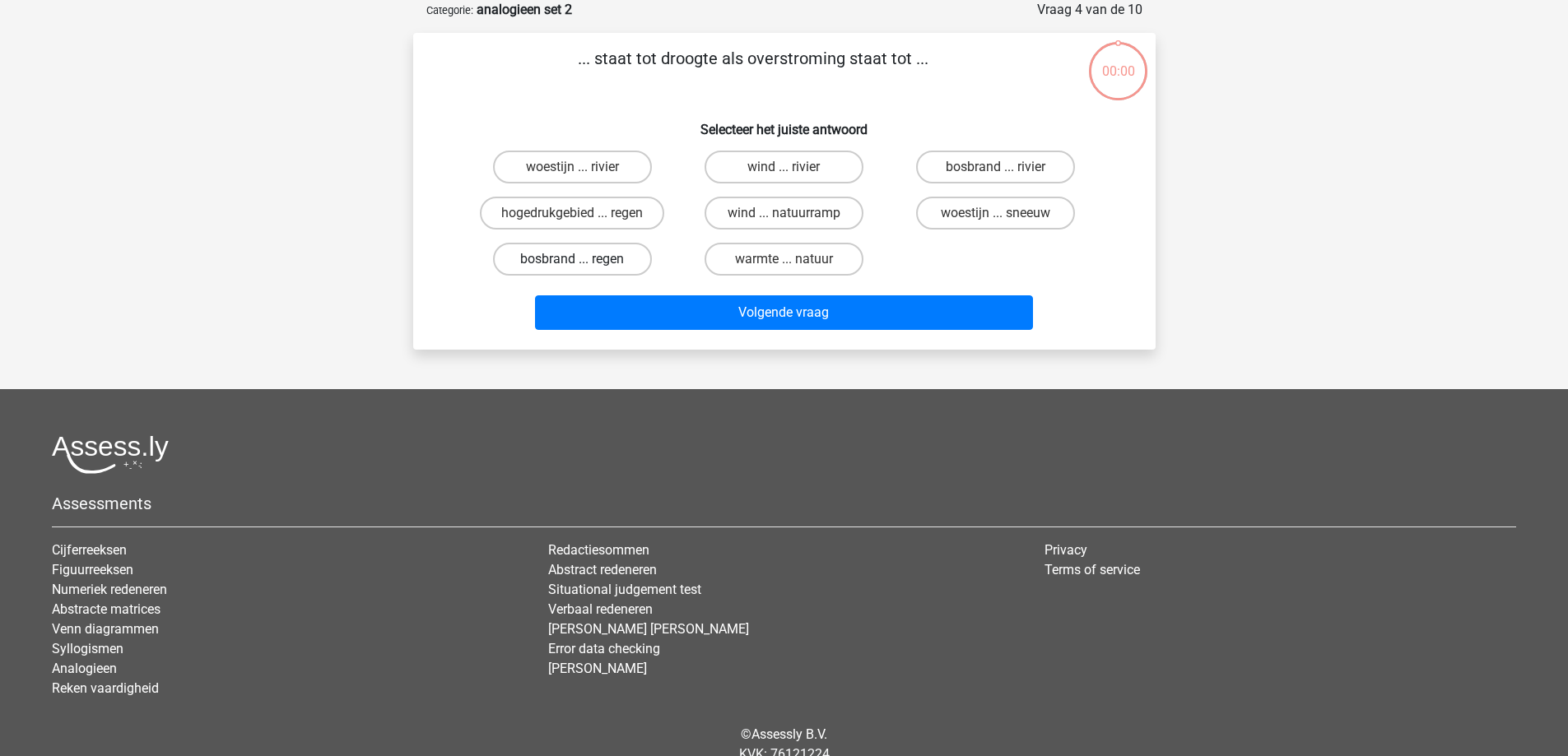
scroll to position [82, 0]
click at [551, 250] on label "bosbrand ... regen" at bounding box center [572, 259] width 159 height 33
click at [572, 259] on input "bosbrand ... regen" at bounding box center [577, 264] width 11 height 11
radio input "true"
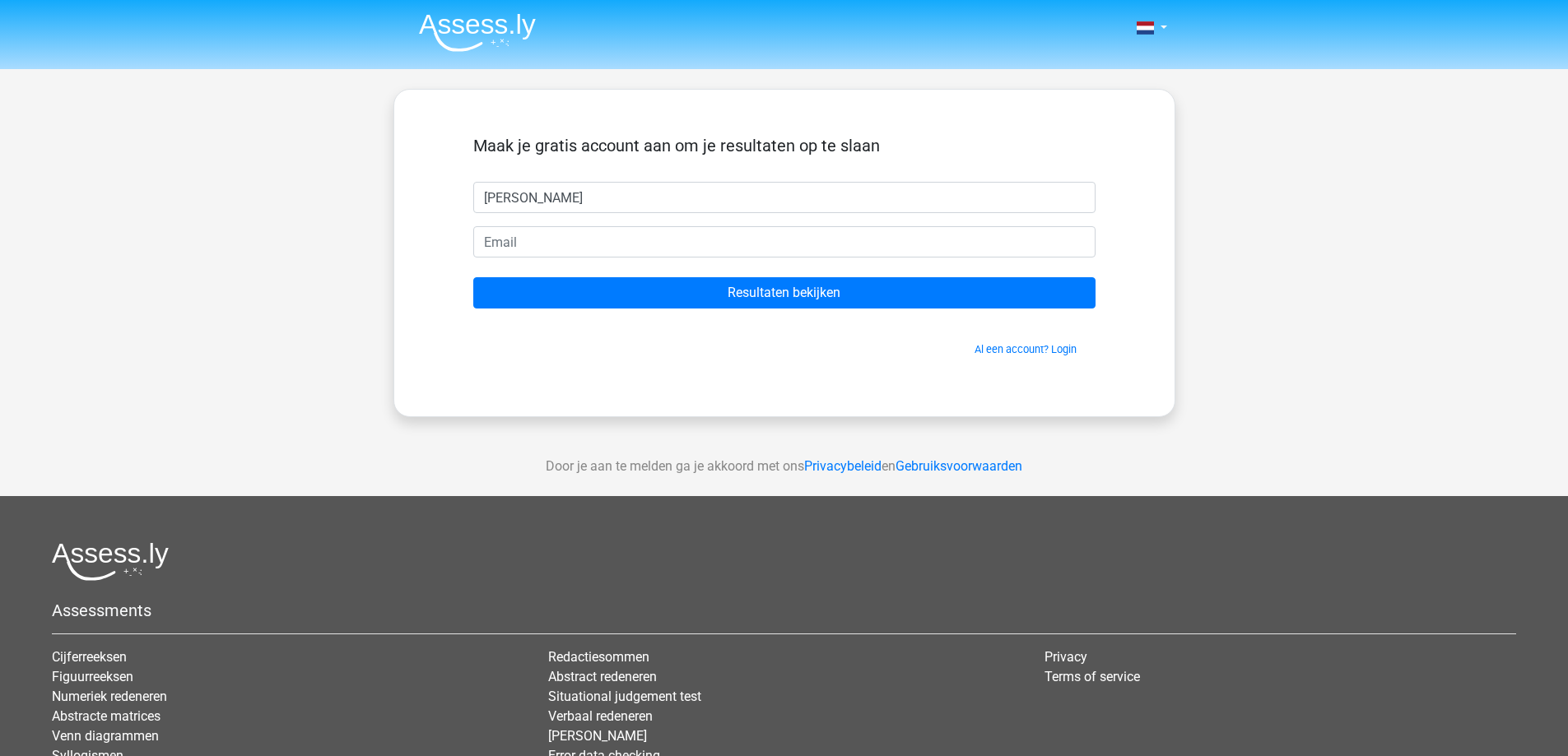
type input "[PERSON_NAME]"
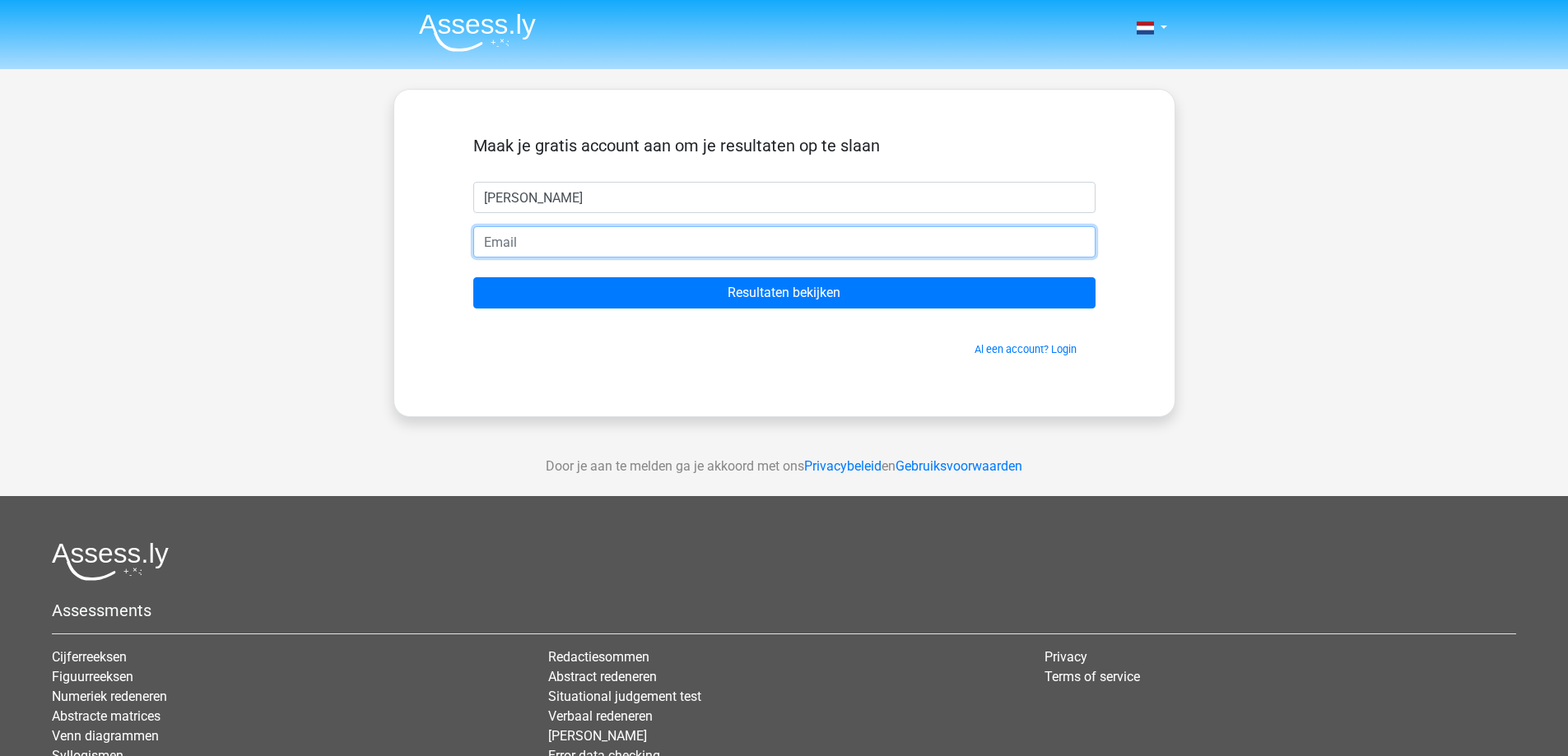
click at [626, 232] on input "email" at bounding box center [784, 242] width 623 height 32
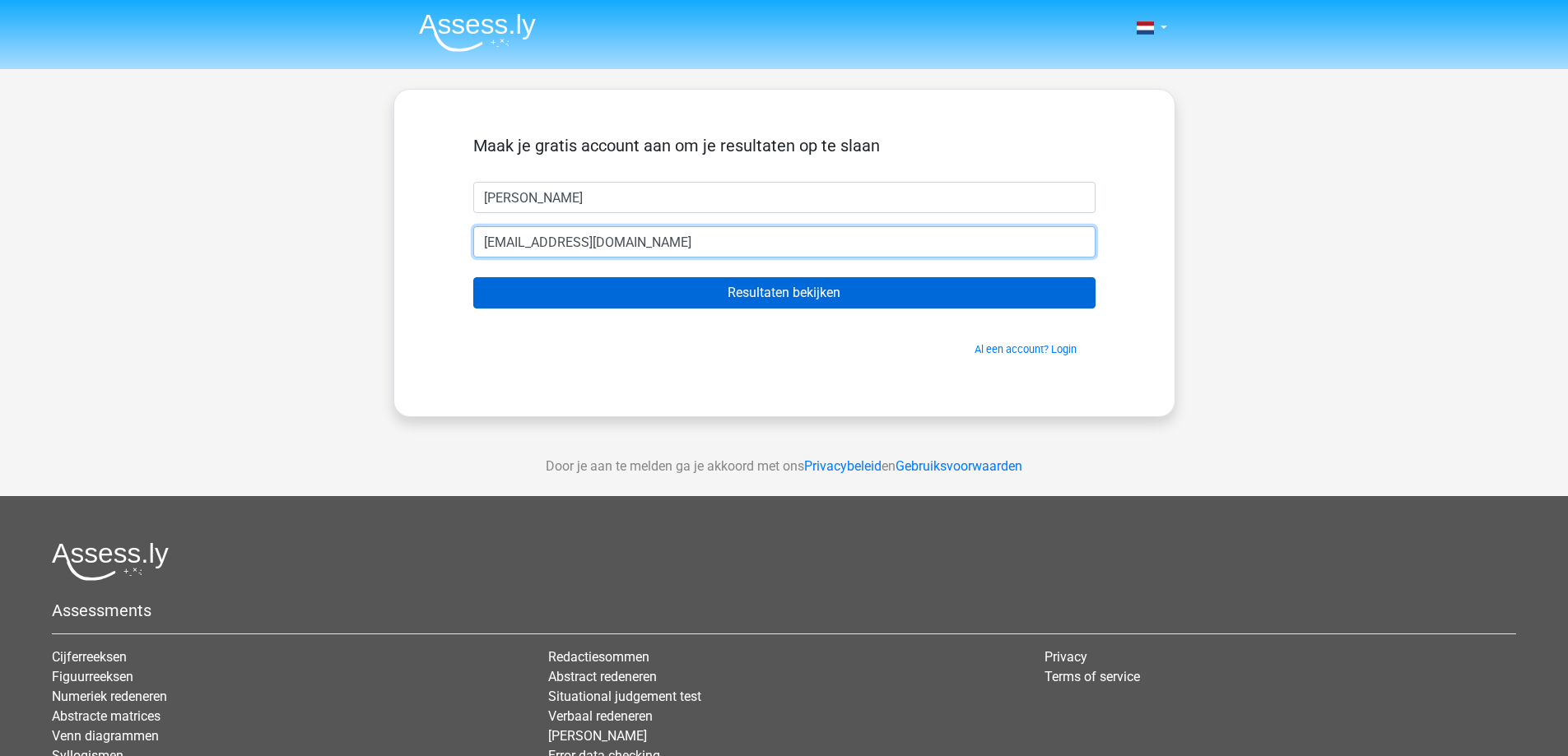
type input "[EMAIL_ADDRESS][DOMAIN_NAME]"
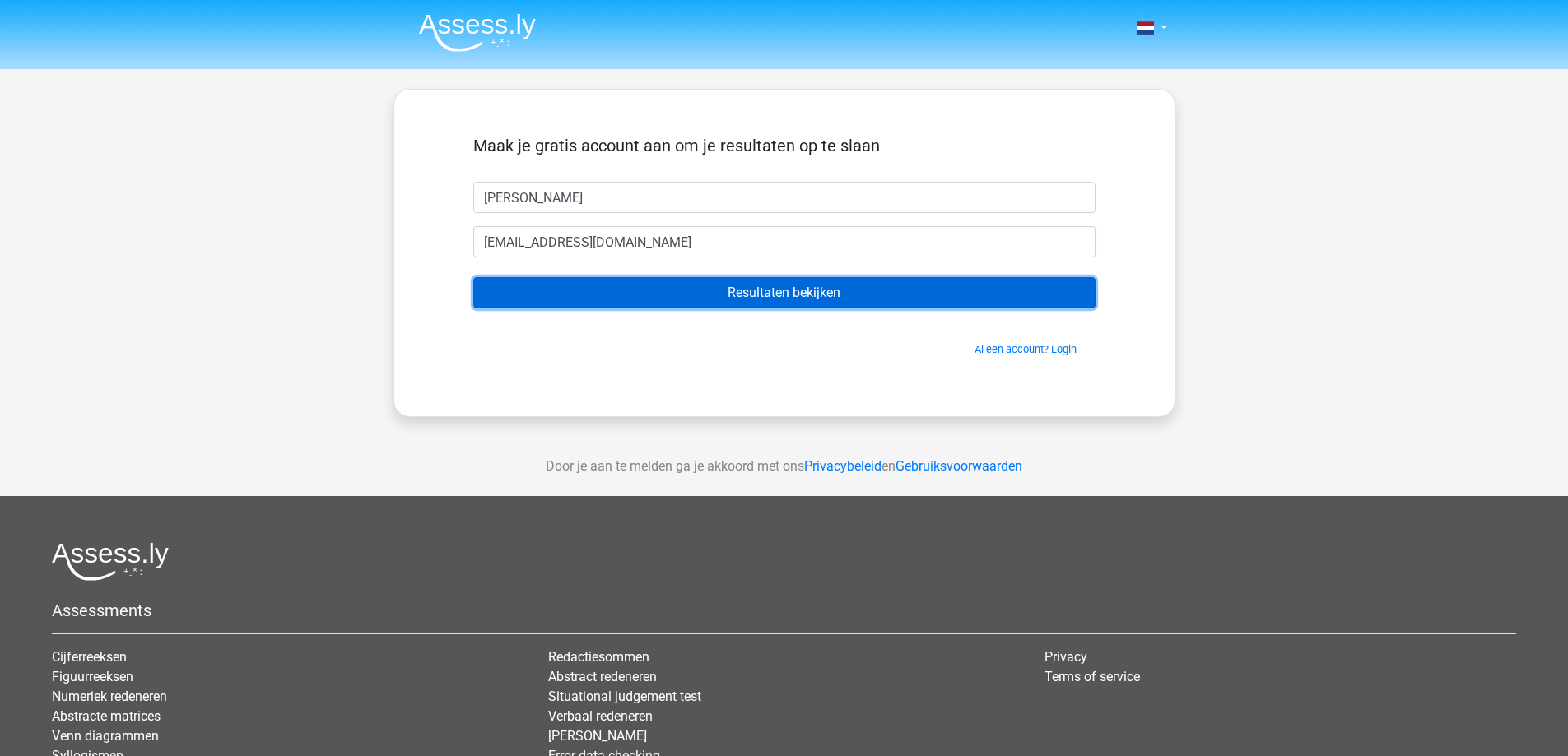
click at [675, 296] on input "Resultaten bekijken" at bounding box center [784, 293] width 623 height 32
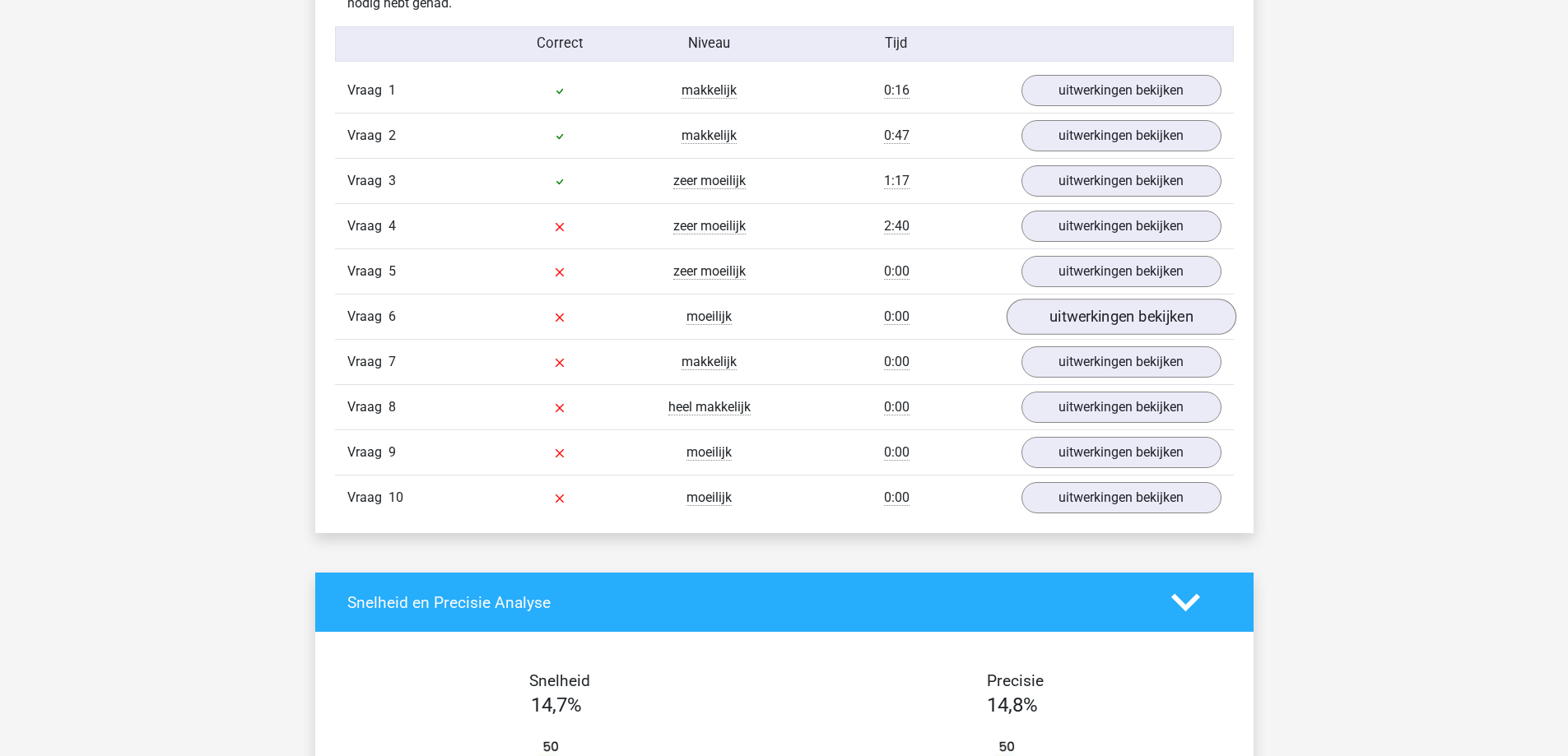
scroll to position [1399, 0]
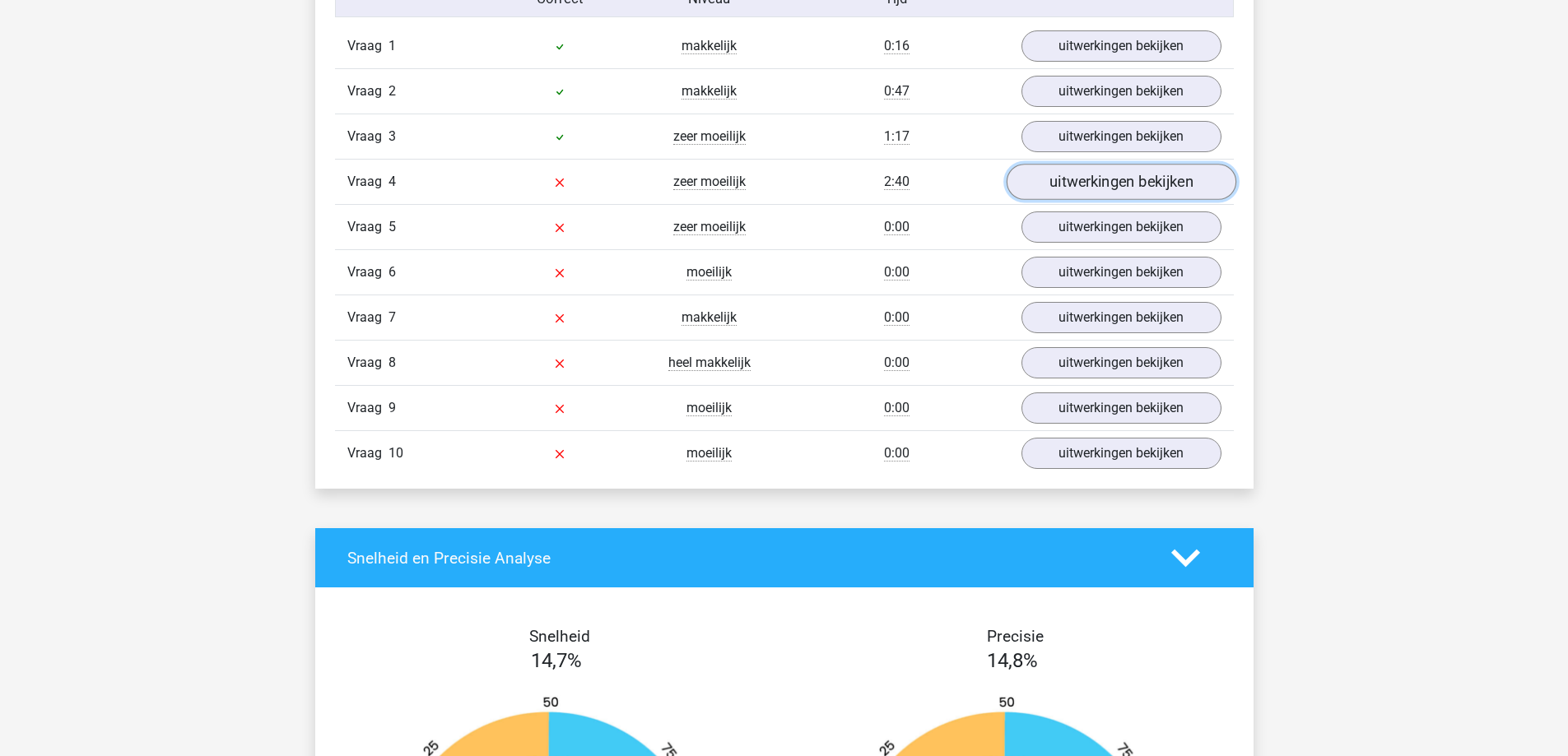
click at [1157, 173] on link "uitwerkingen bekijken" at bounding box center [1121, 183] width 230 height 37
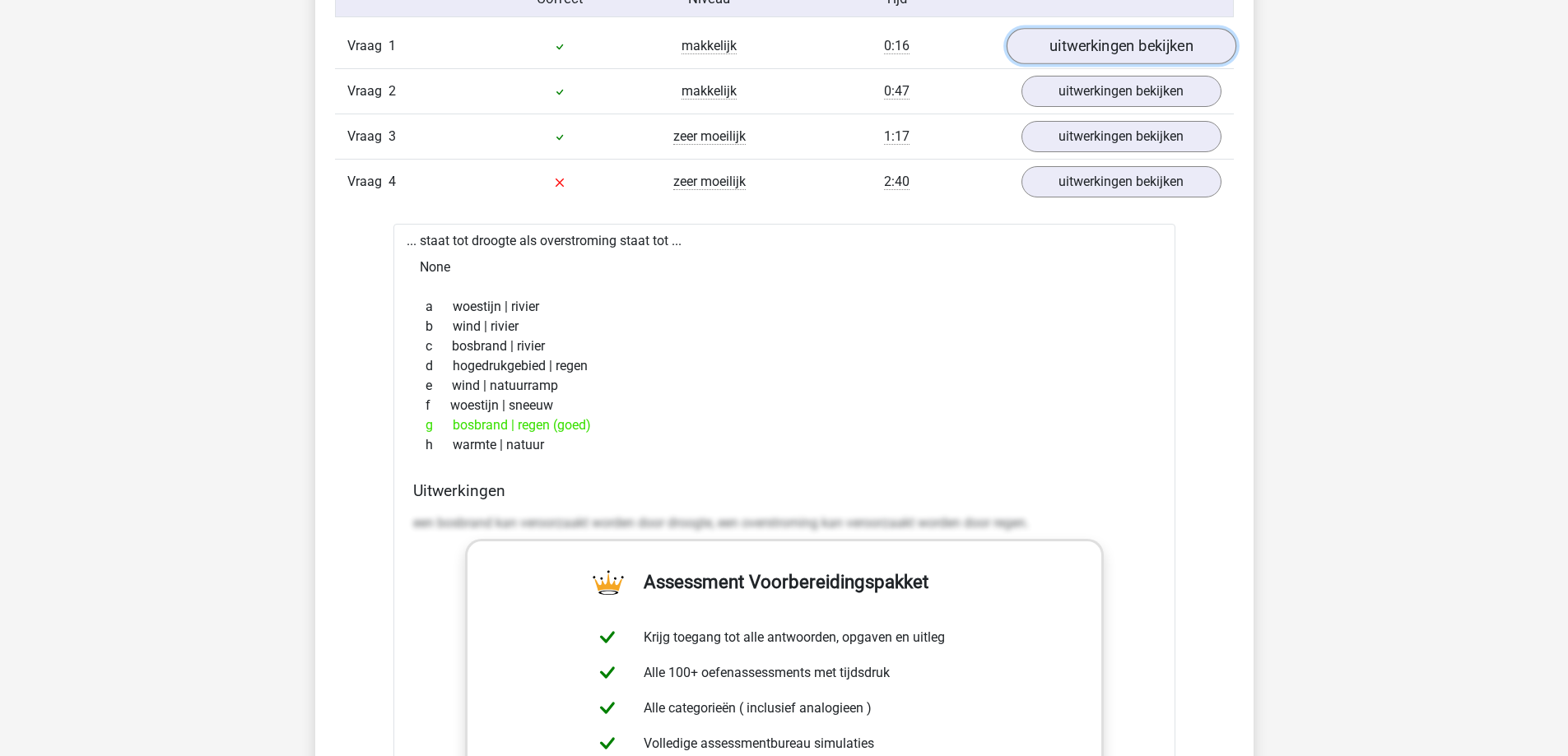
click at [1121, 54] on link "uitwerkingen bekijken" at bounding box center [1121, 47] width 230 height 37
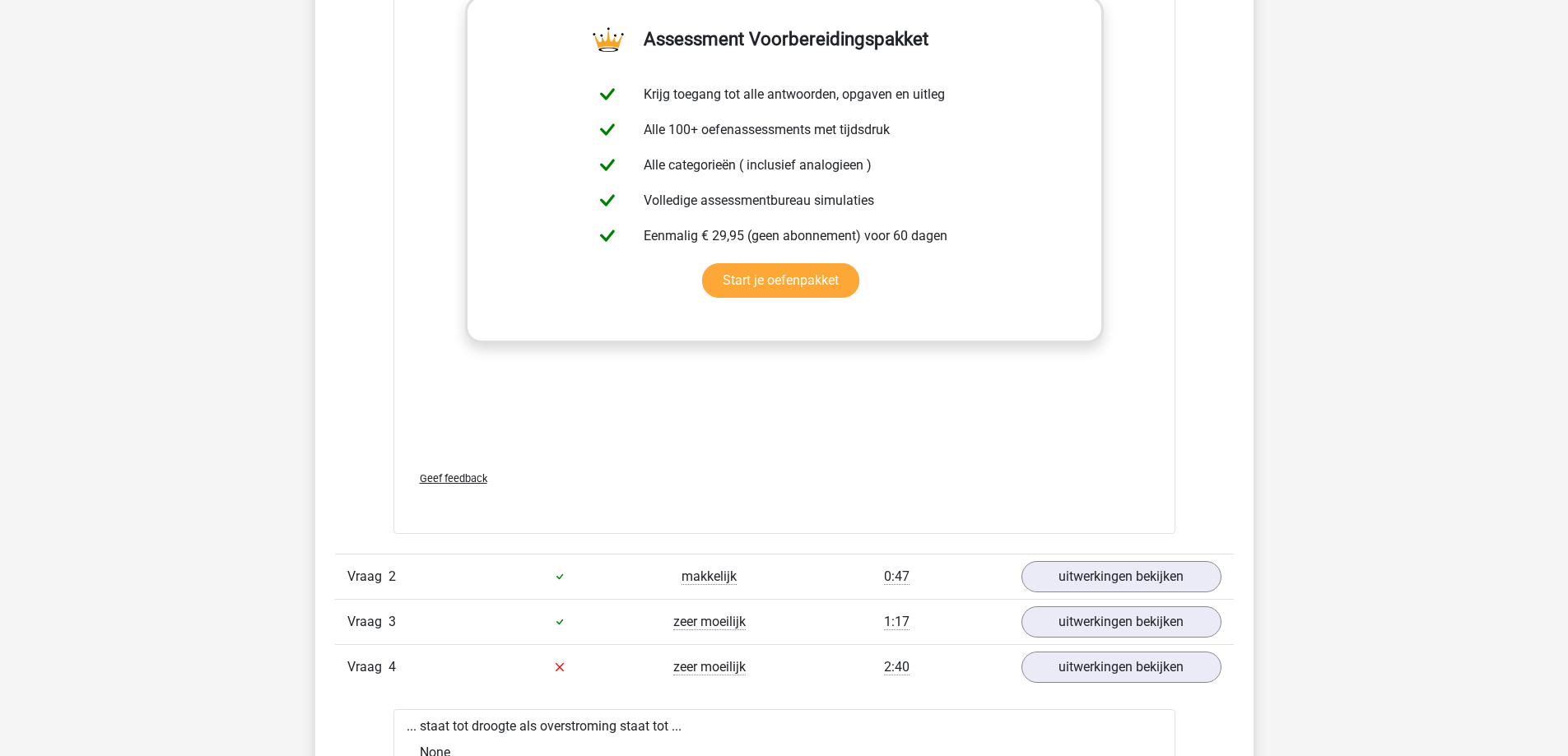
scroll to position [1892, 0]
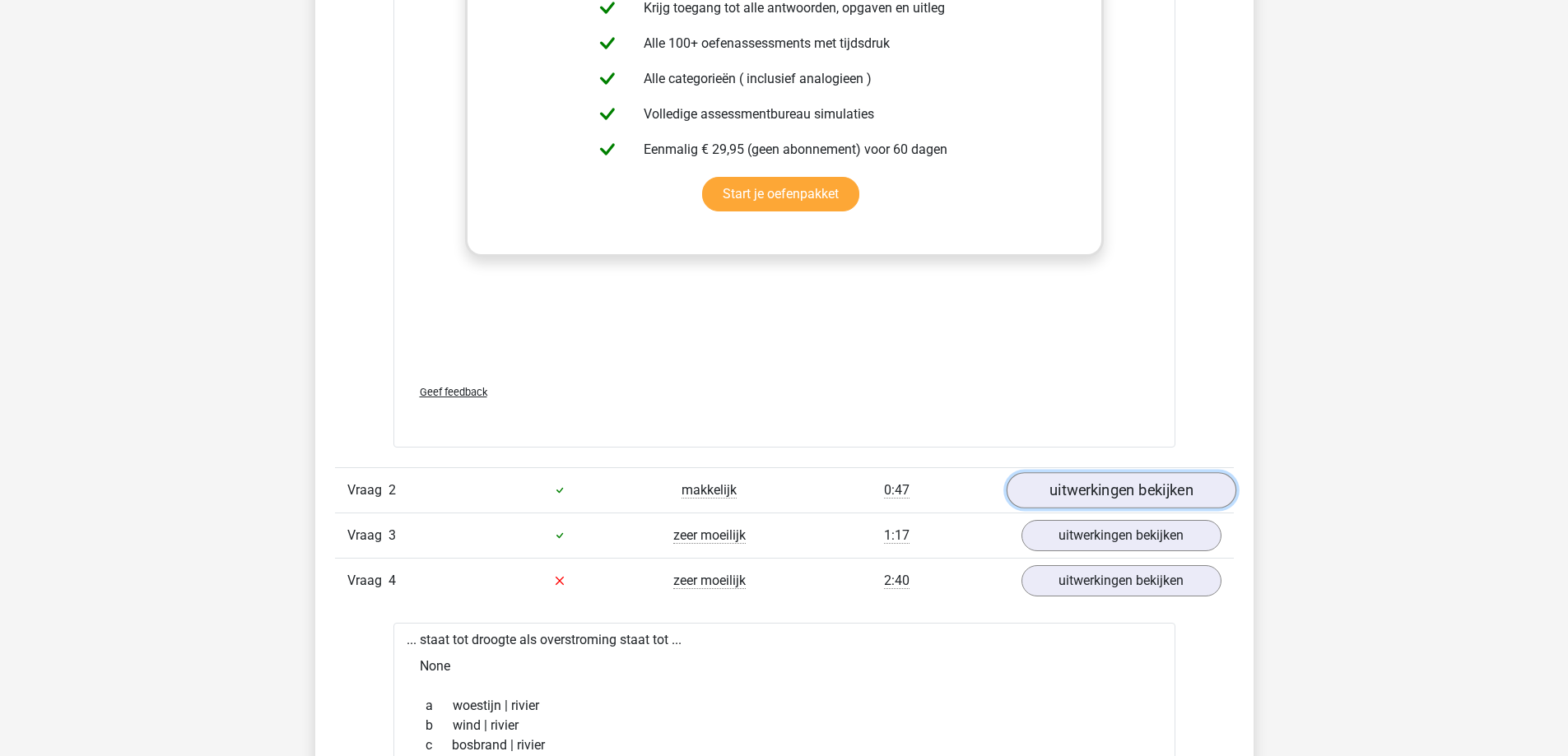
click at [1112, 476] on link "uitwerkingen bekijken" at bounding box center [1121, 490] width 230 height 37
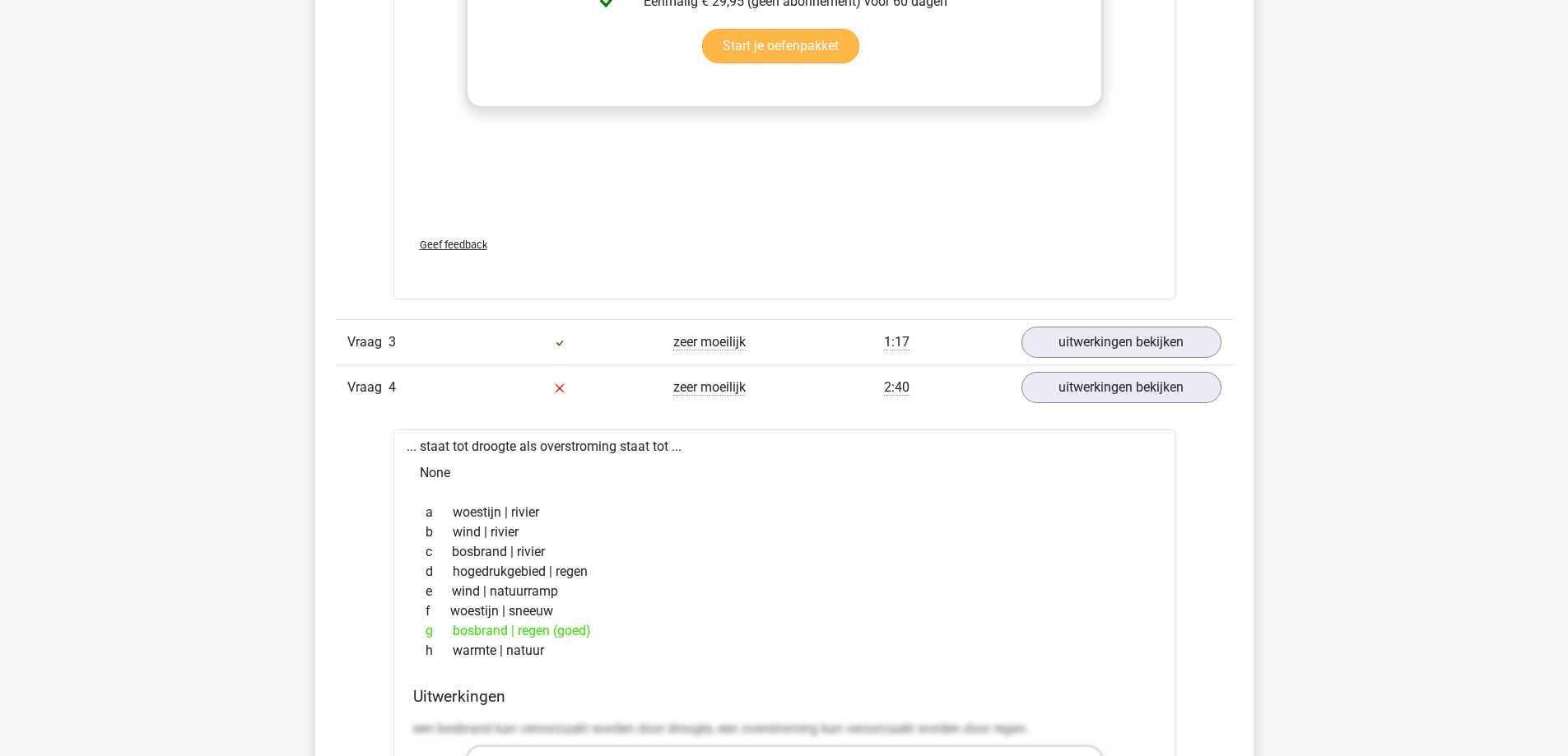
scroll to position [2962, 0]
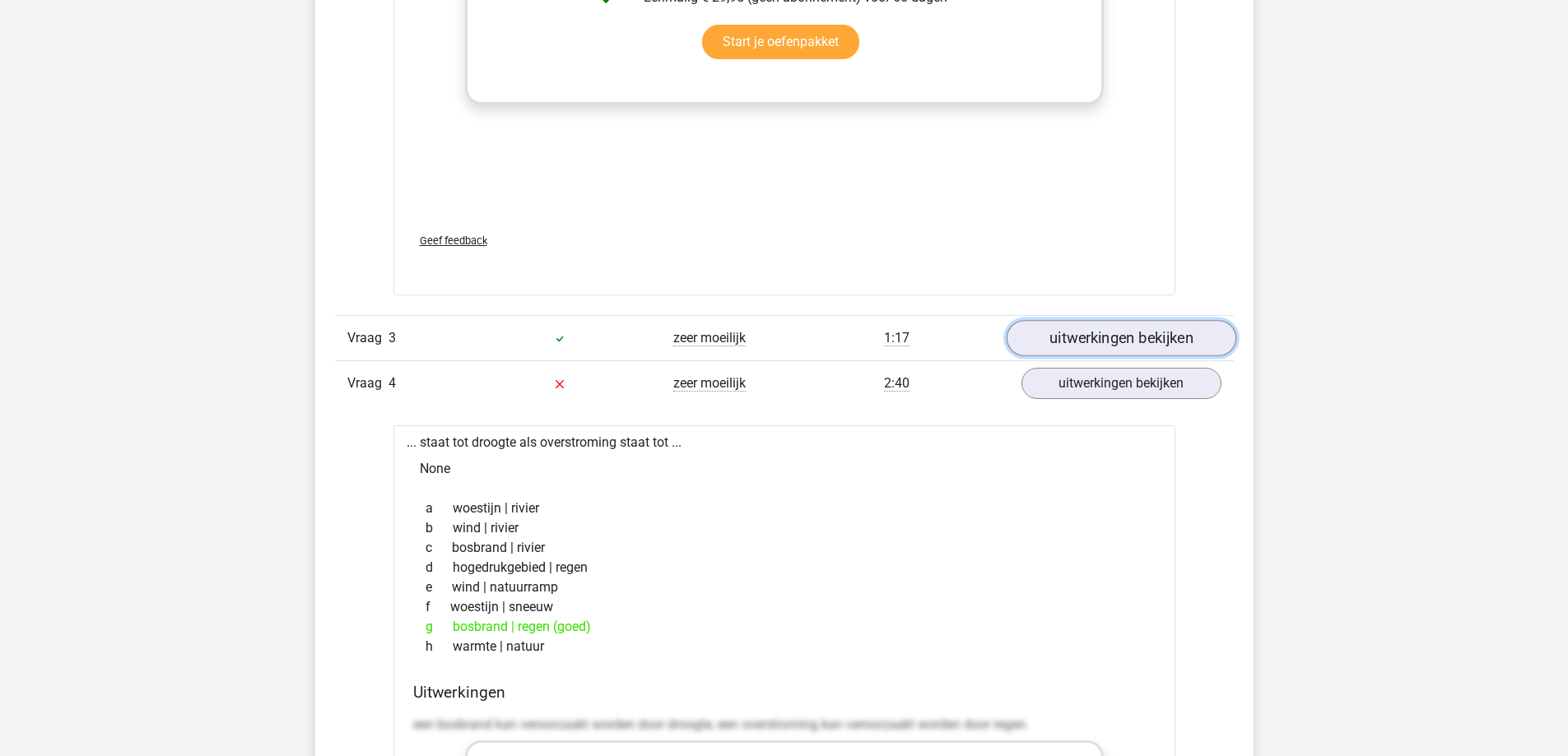
click at [1119, 345] on link "uitwerkingen bekijken" at bounding box center [1121, 339] width 230 height 37
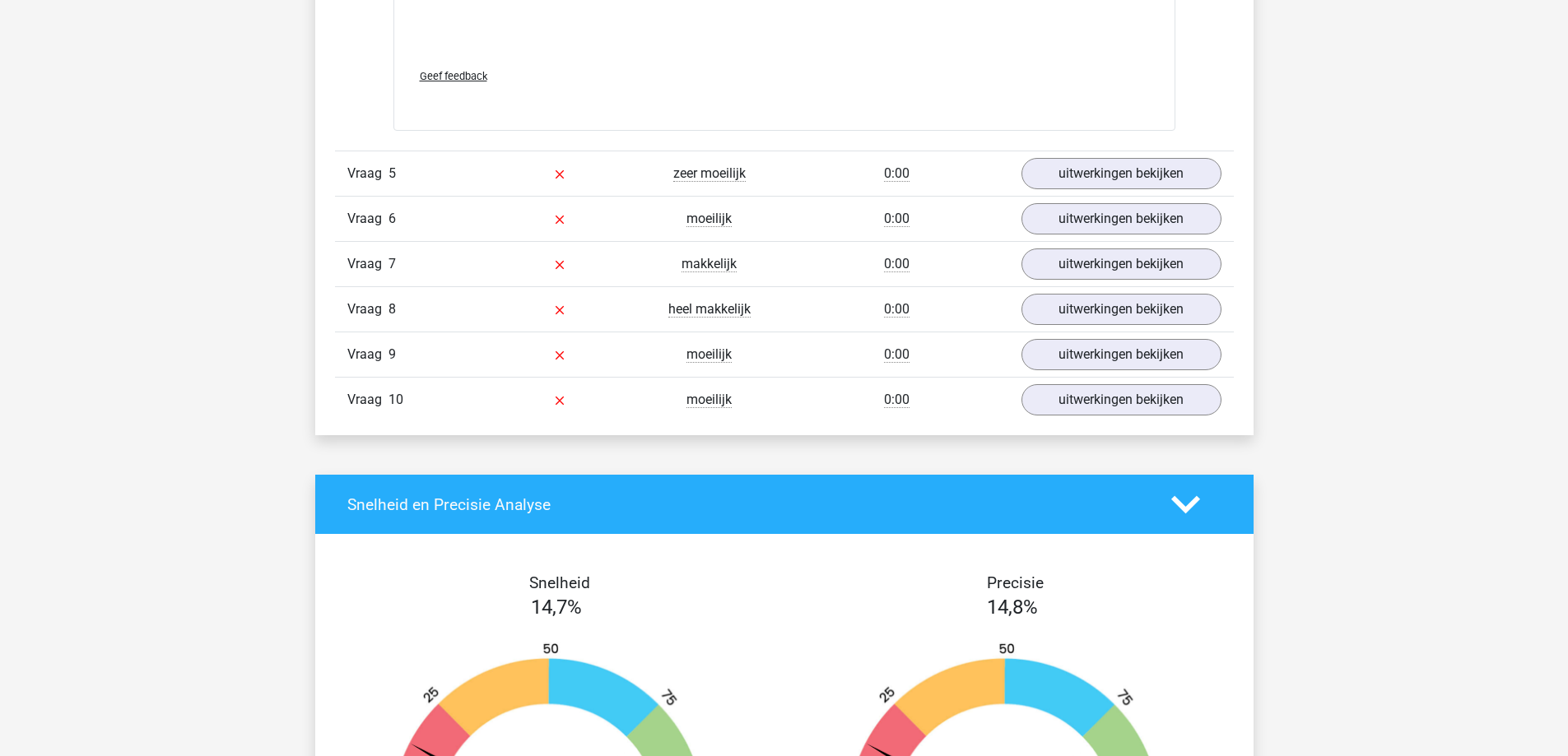
scroll to position [5101, 0]
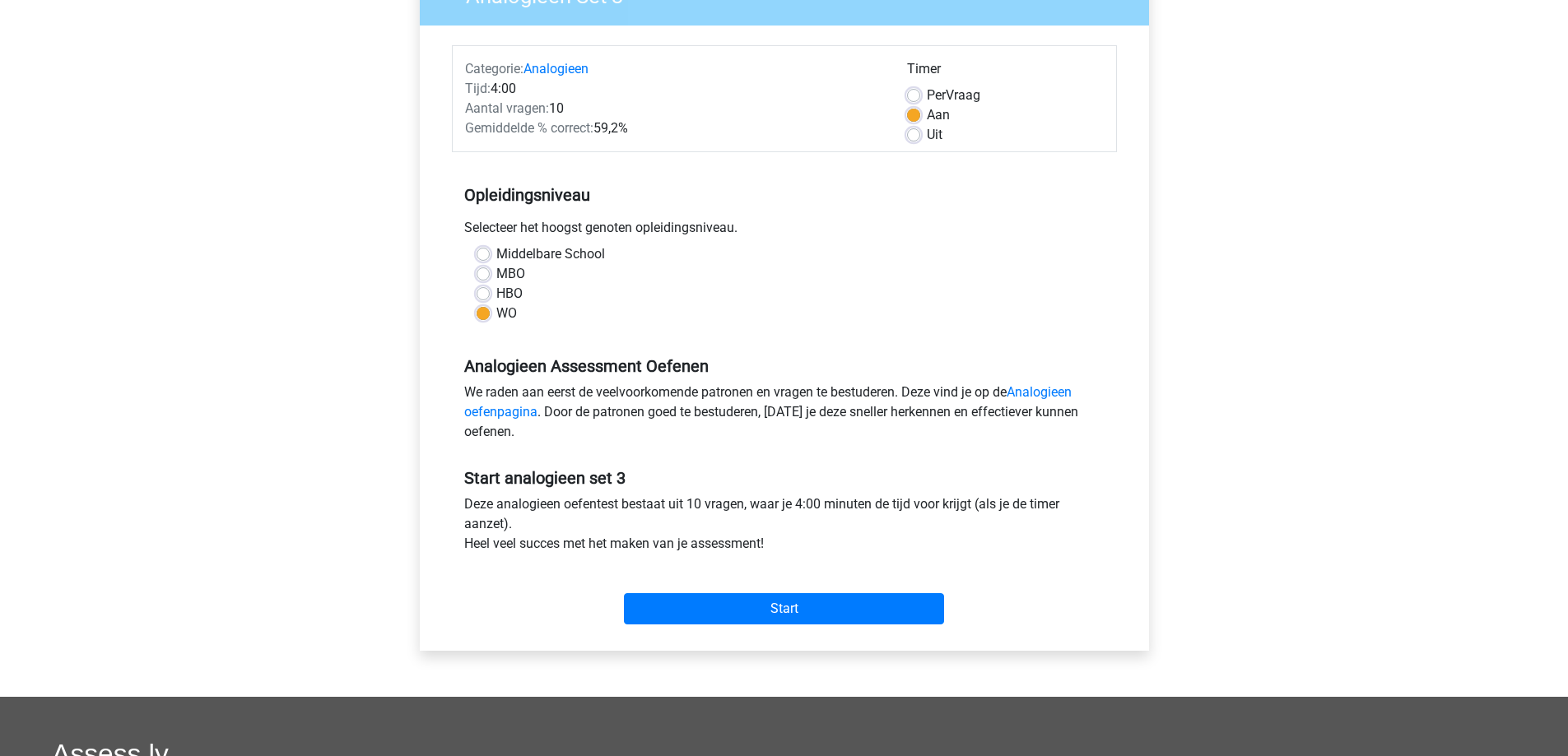
scroll to position [246, 0]
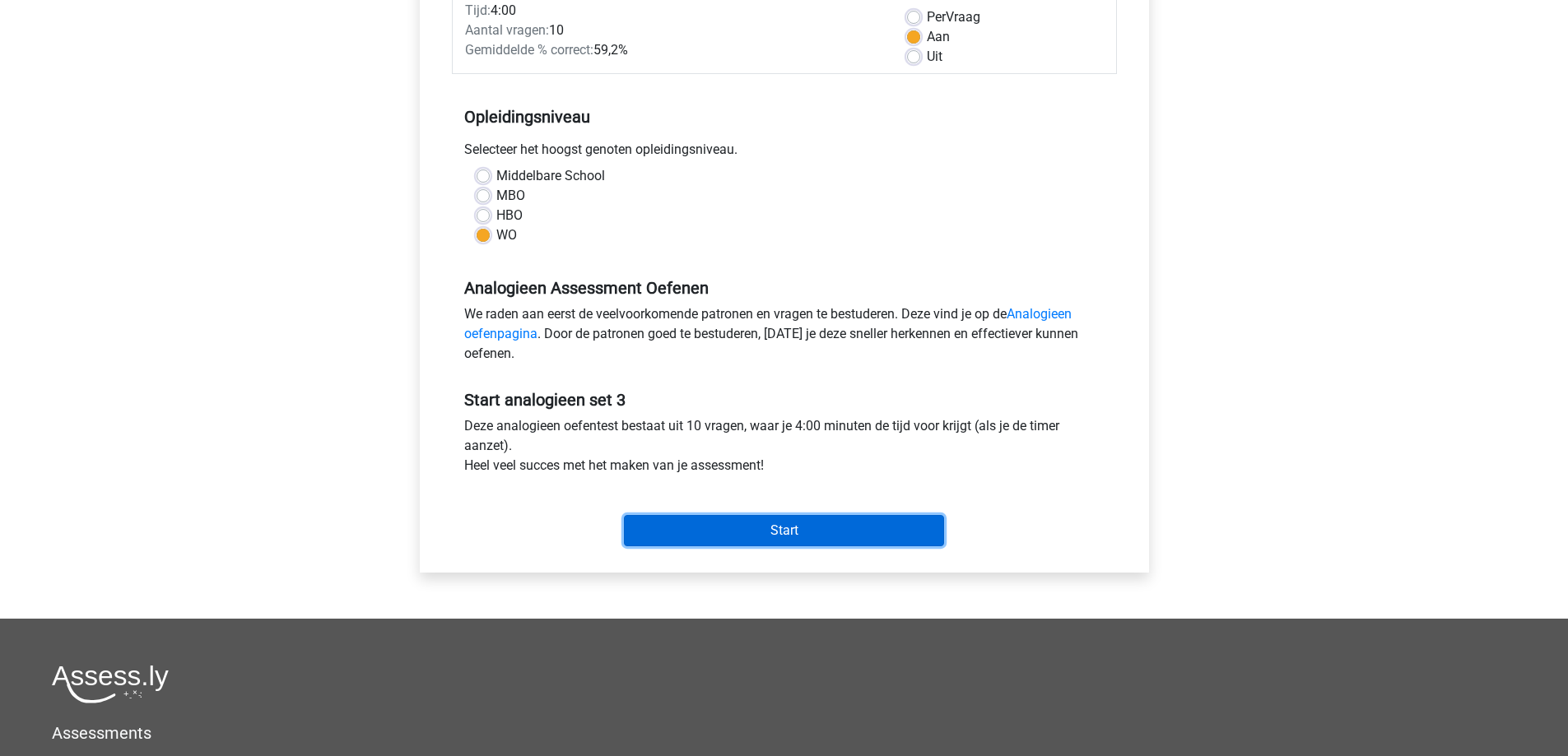
click at [747, 525] on input "Start" at bounding box center [784, 531] width 320 height 32
drag, startPoint x: 716, startPoint y: 422, endPoint x: 729, endPoint y: 444, distance: 25.6
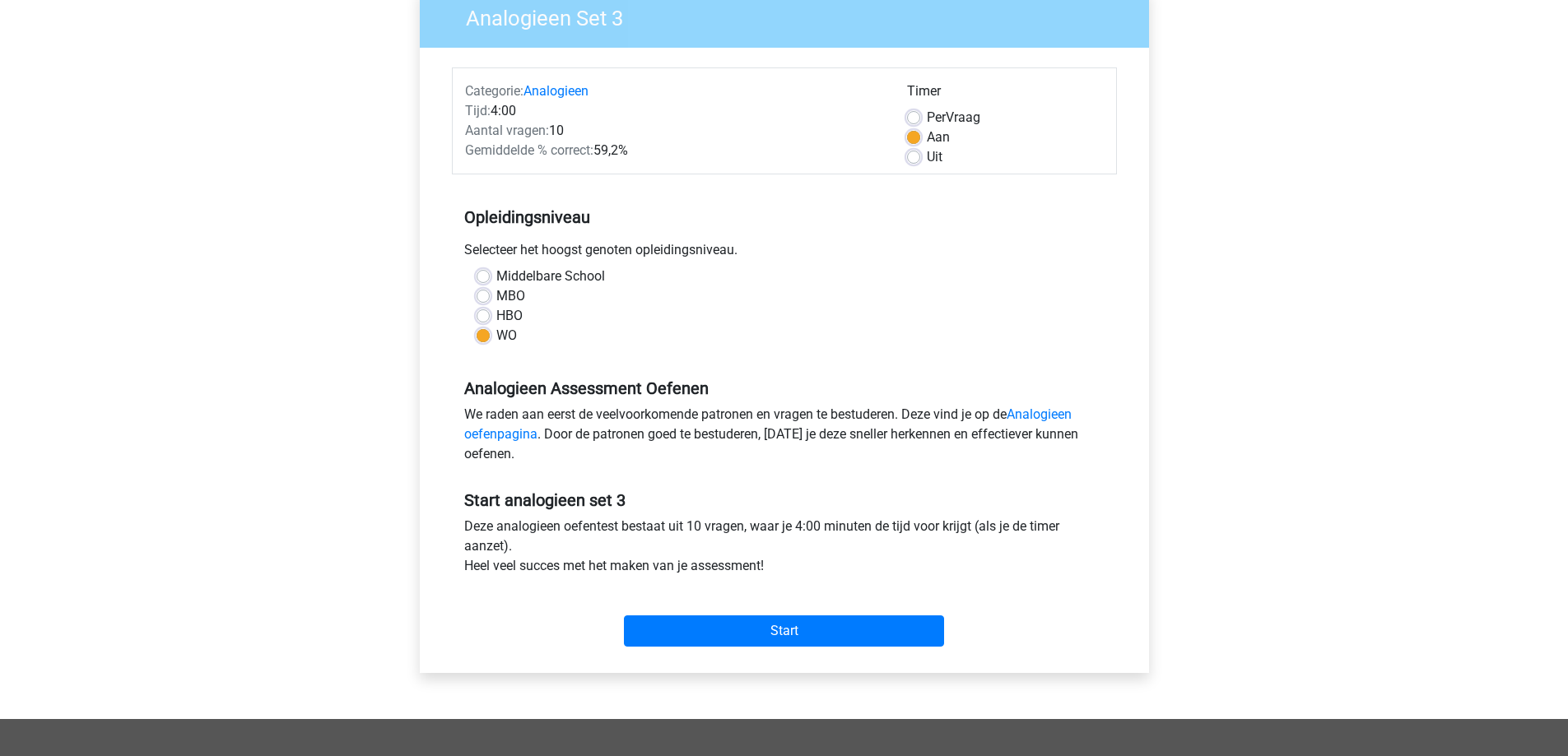
scroll to position [164, 0]
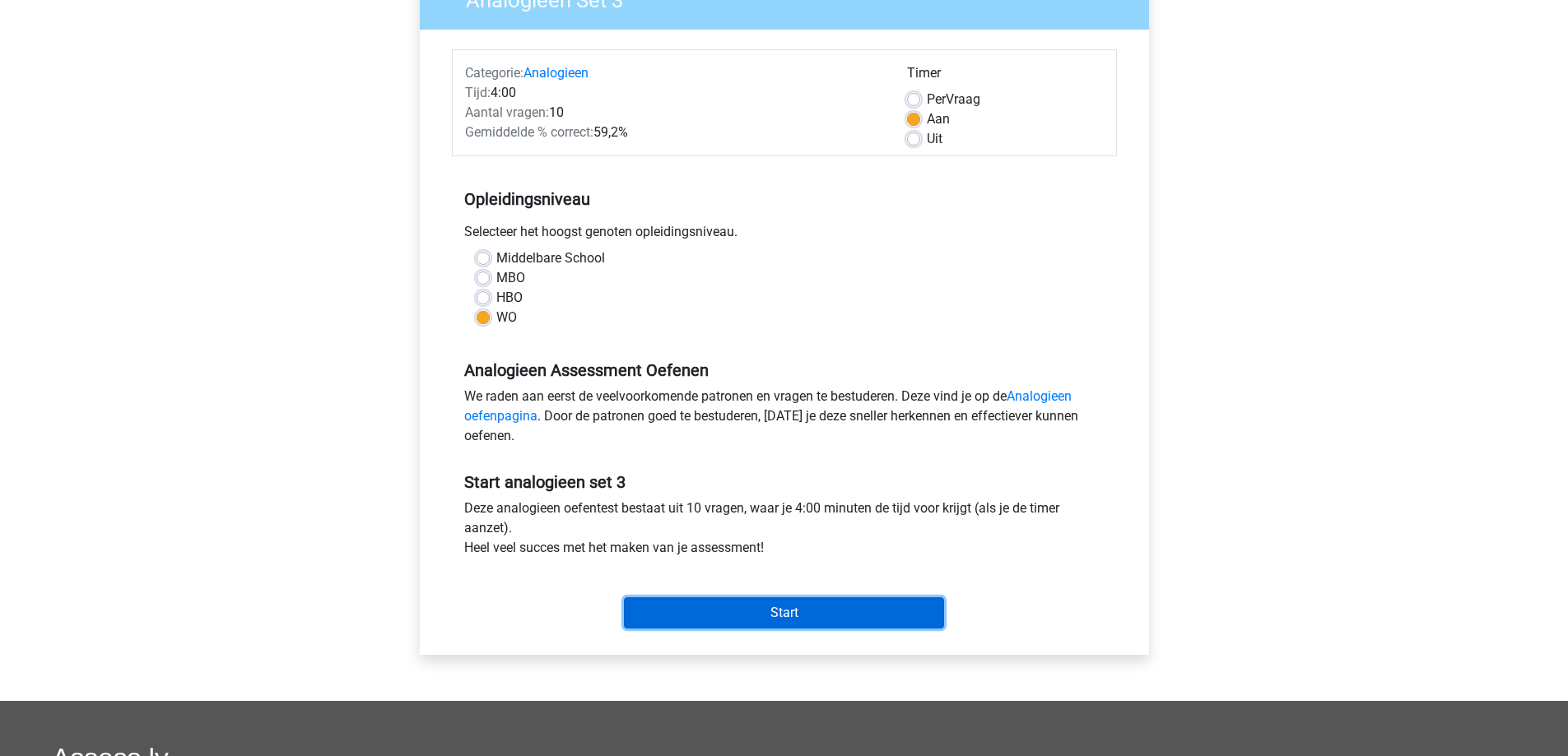
click at [777, 612] on input "Start" at bounding box center [784, 613] width 320 height 32
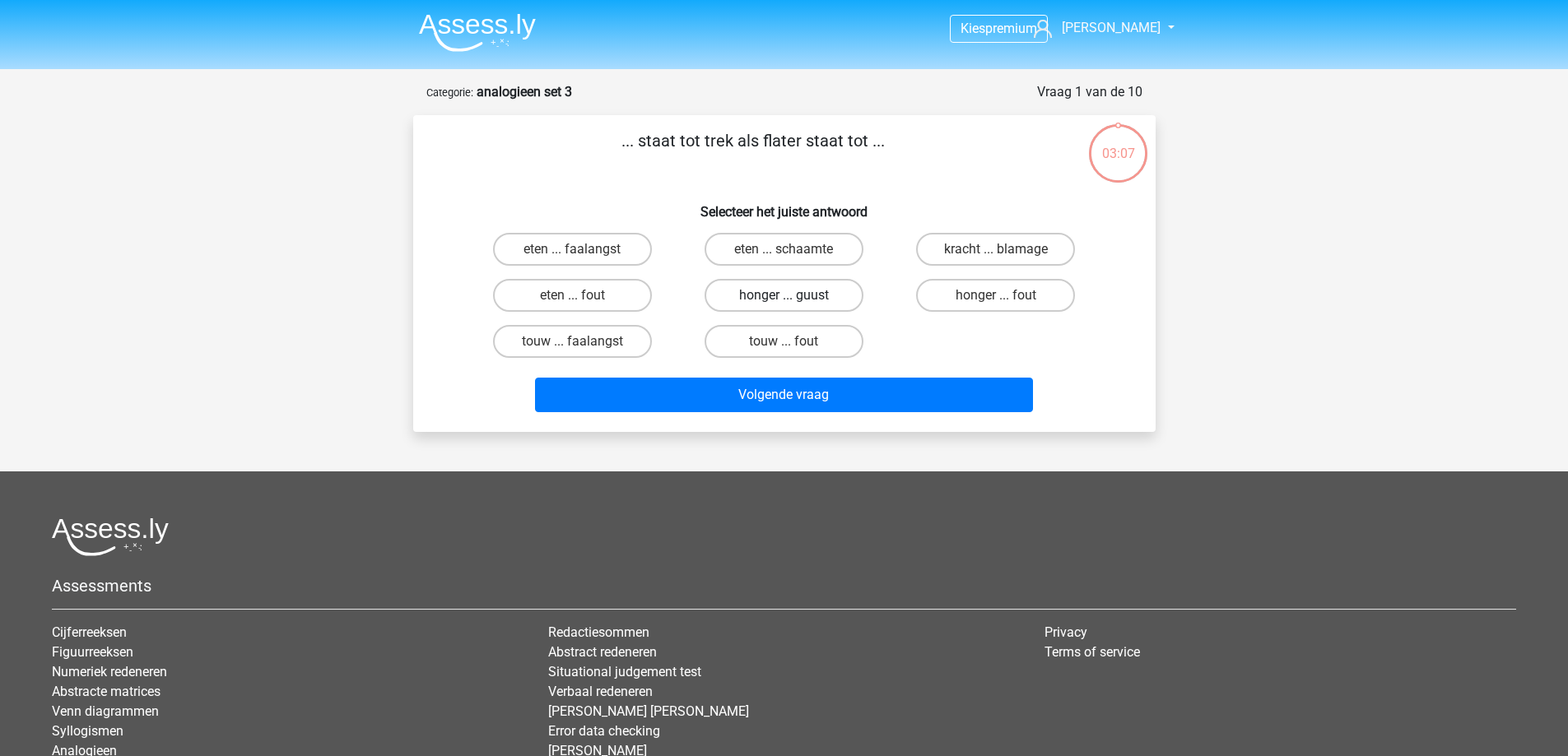
click at [745, 300] on label "honger ... guust" at bounding box center [784, 295] width 159 height 33
click at [784, 300] on input "honger ... guust" at bounding box center [789, 300] width 11 height 11
radio input "true"
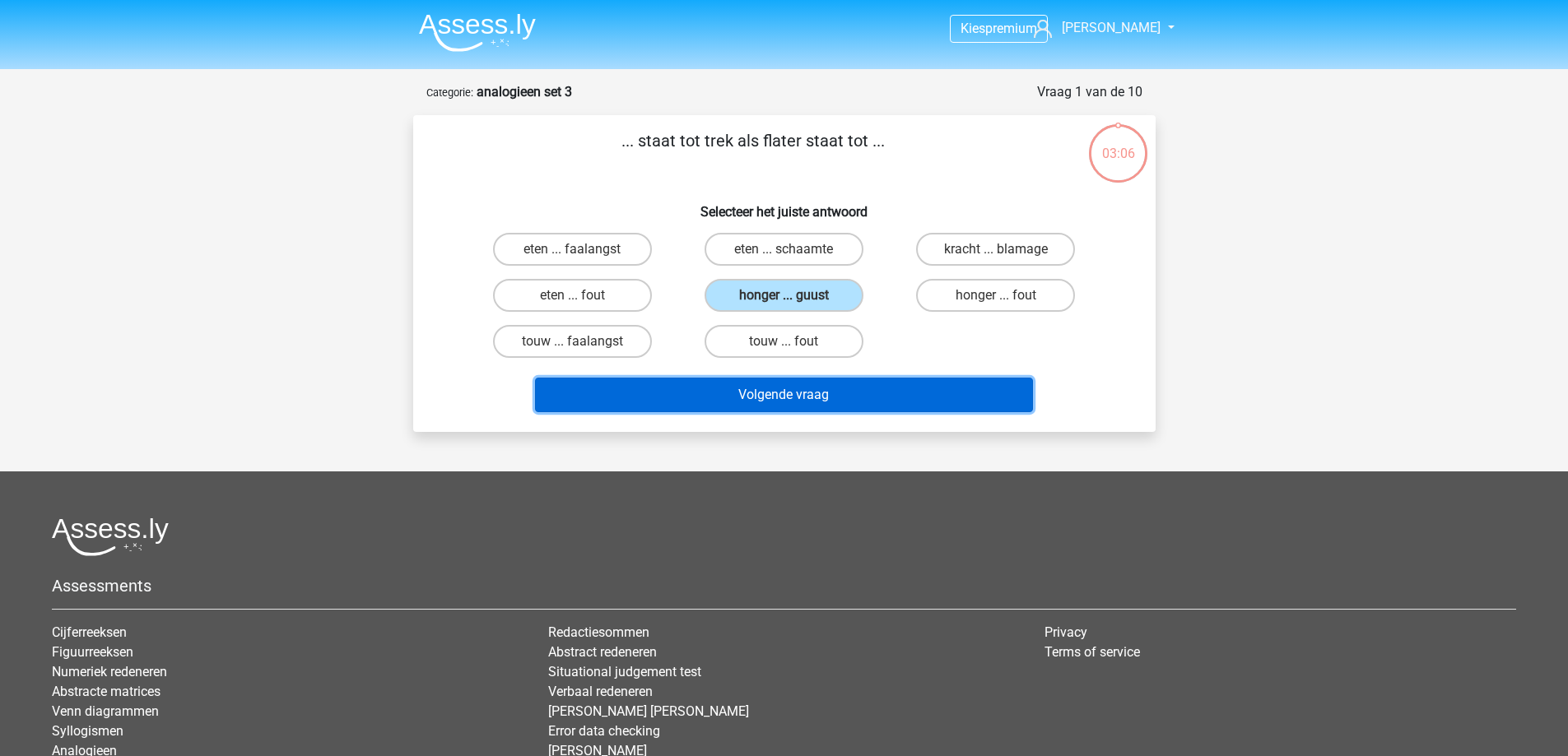
click at [737, 388] on button "Volgende vraag" at bounding box center [784, 395] width 498 height 35
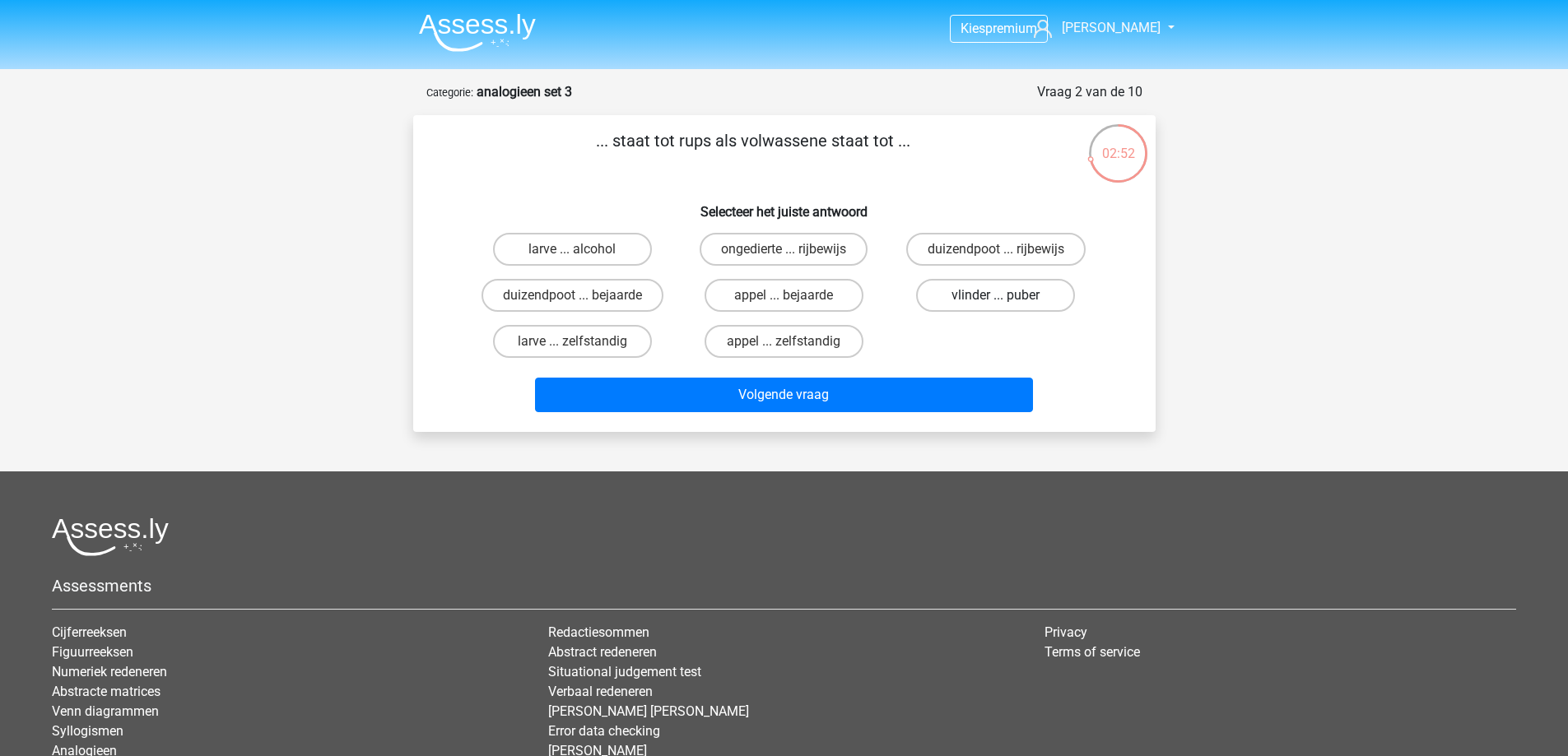
click at [1051, 299] on label "vlinder ... puber" at bounding box center [995, 295] width 159 height 33
click at [1007, 299] on input "vlinder ... puber" at bounding box center [1001, 300] width 11 height 11
radio input "true"
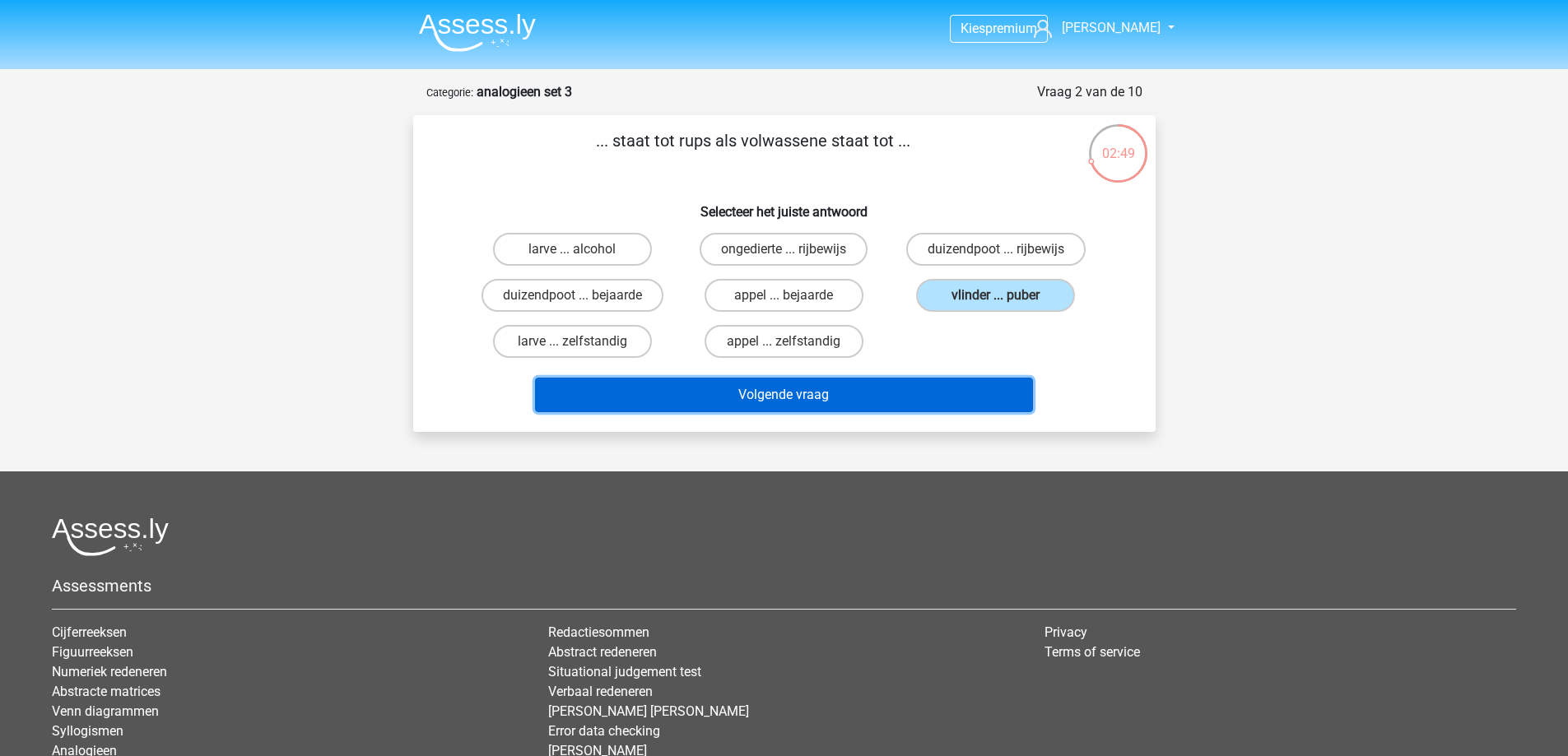
click at [852, 401] on button "Volgende vraag" at bounding box center [784, 395] width 498 height 35
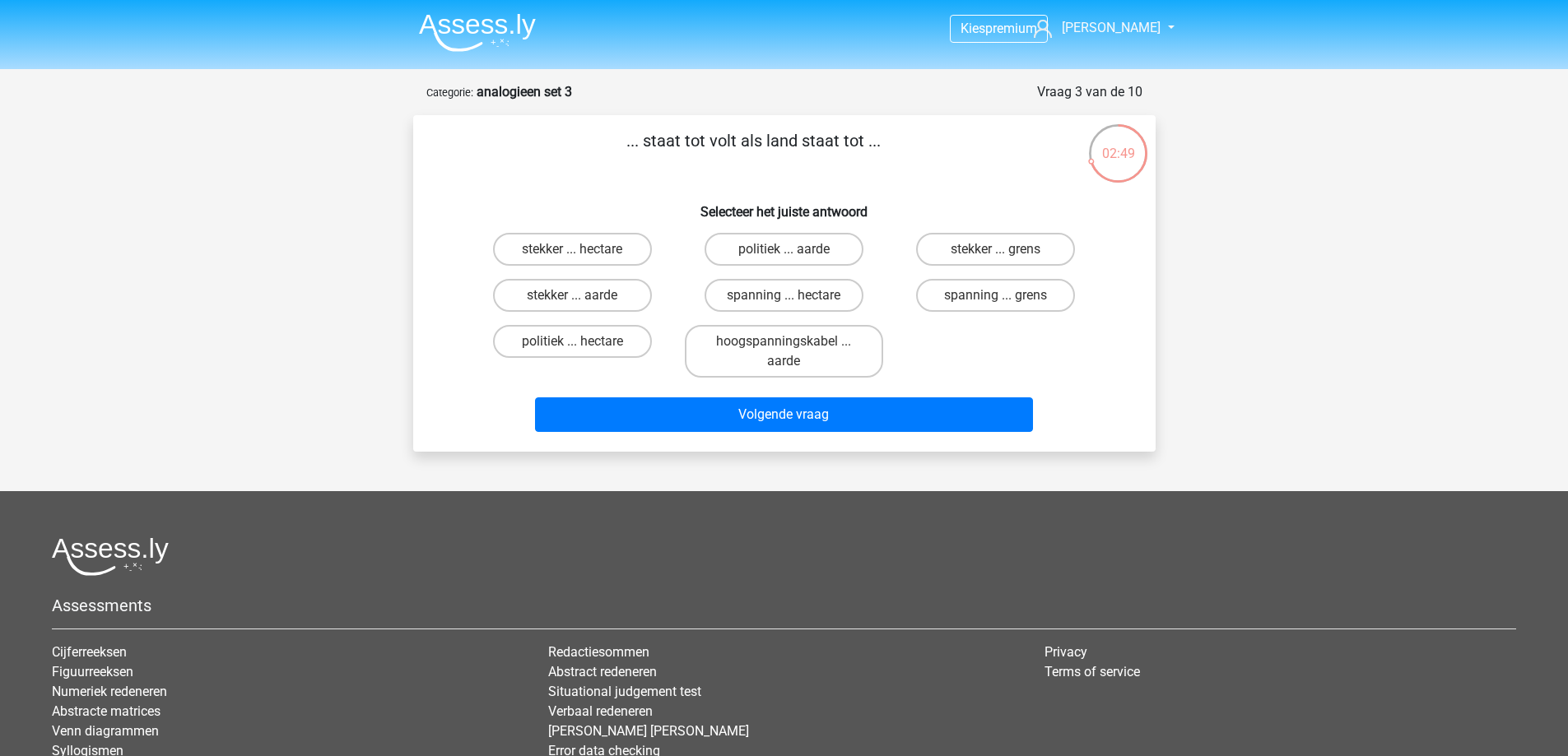
scroll to position [82, 0]
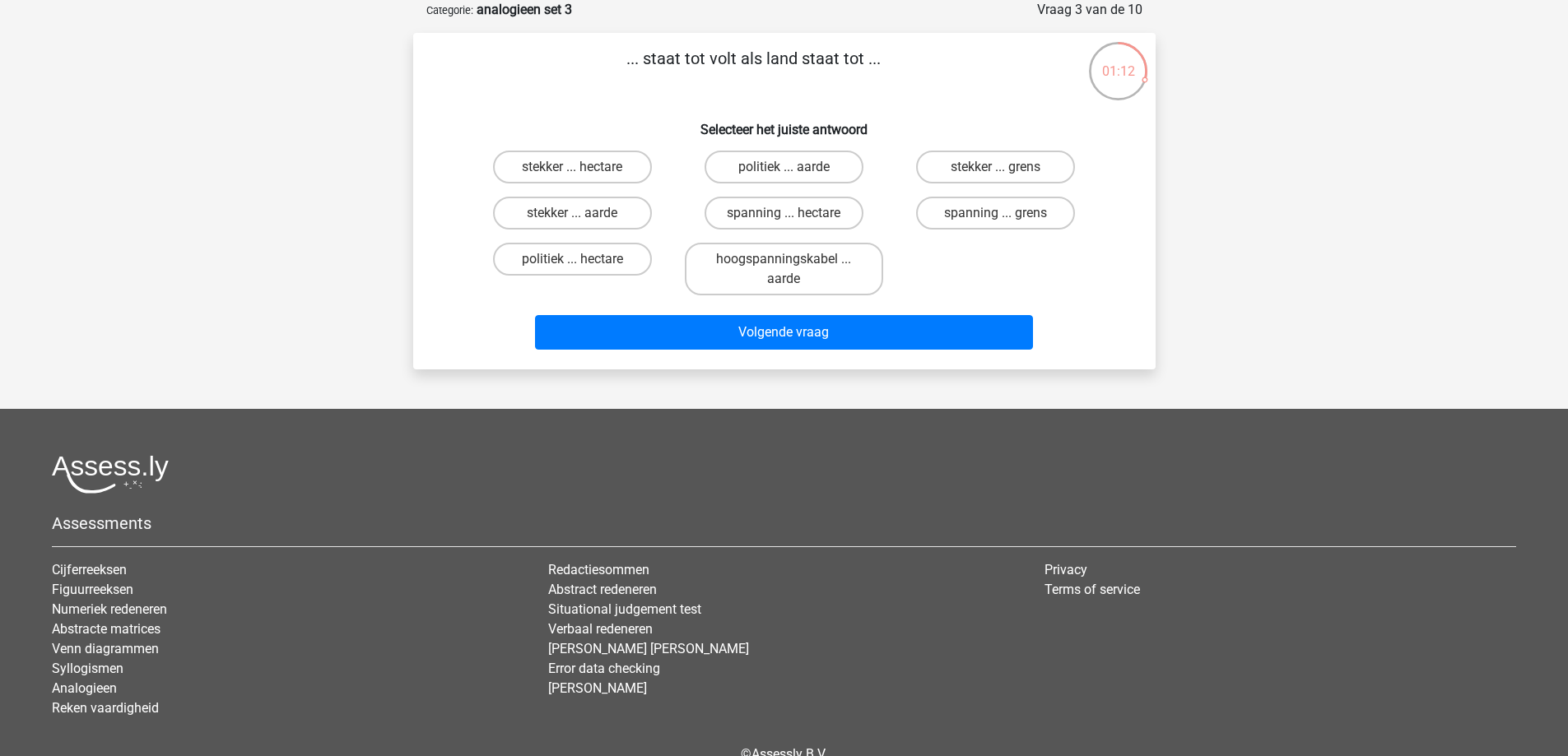
drag, startPoint x: 796, startPoint y: 68, endPoint x: 779, endPoint y: 83, distance: 22.7
click at [779, 83] on p "... staat tot volt als land staat tot ..." at bounding box center [753, 71] width 628 height 49
click at [1028, 156] on label "stekker ... grens" at bounding box center [995, 167] width 159 height 33
click at [1007, 167] on input "stekker ... grens" at bounding box center [1001, 172] width 11 height 11
radio input "true"
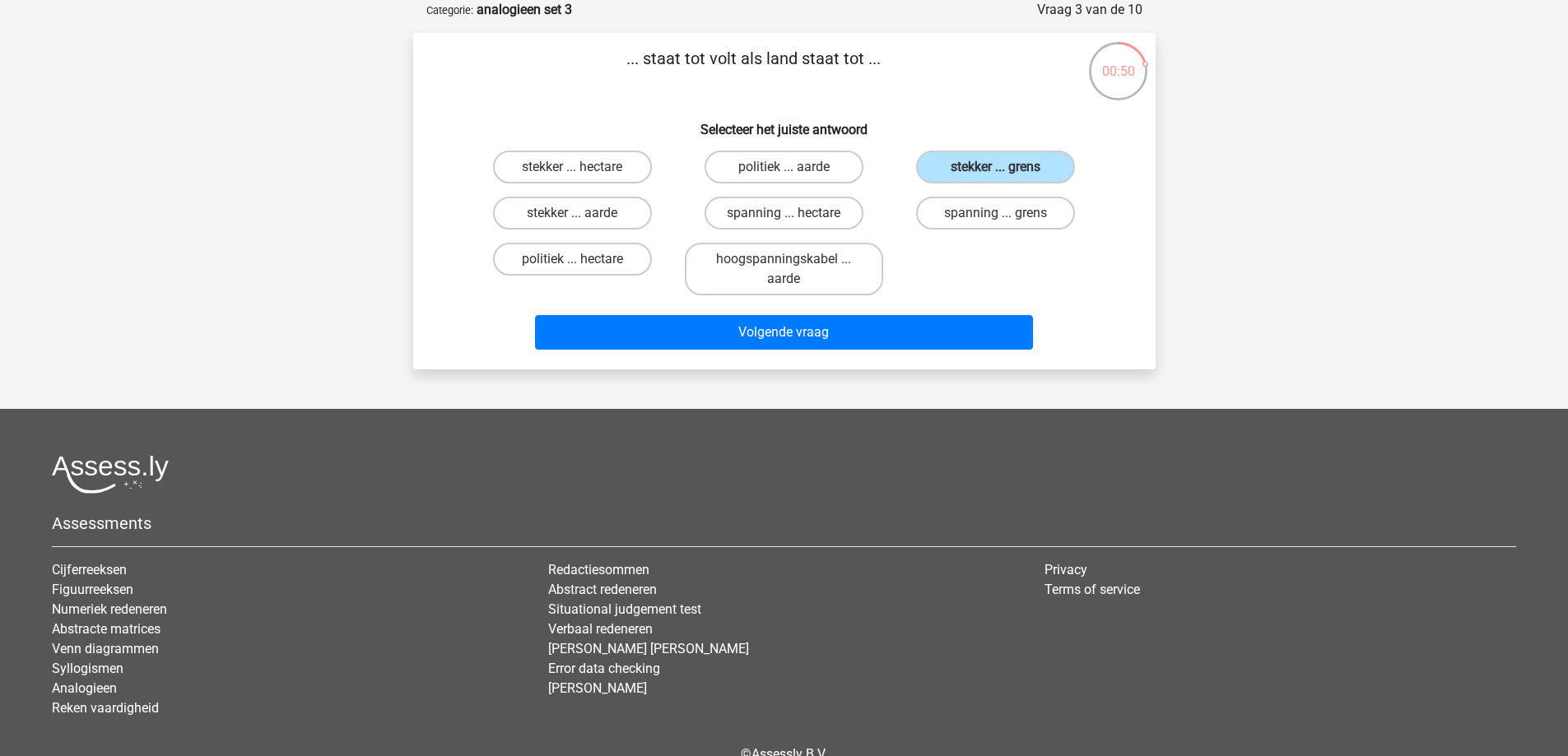
click at [1105, 261] on div "stekker ... hectare politiek ... aarde stekker ... grens stekker ... aarde span…" at bounding box center [784, 223] width 690 height 158
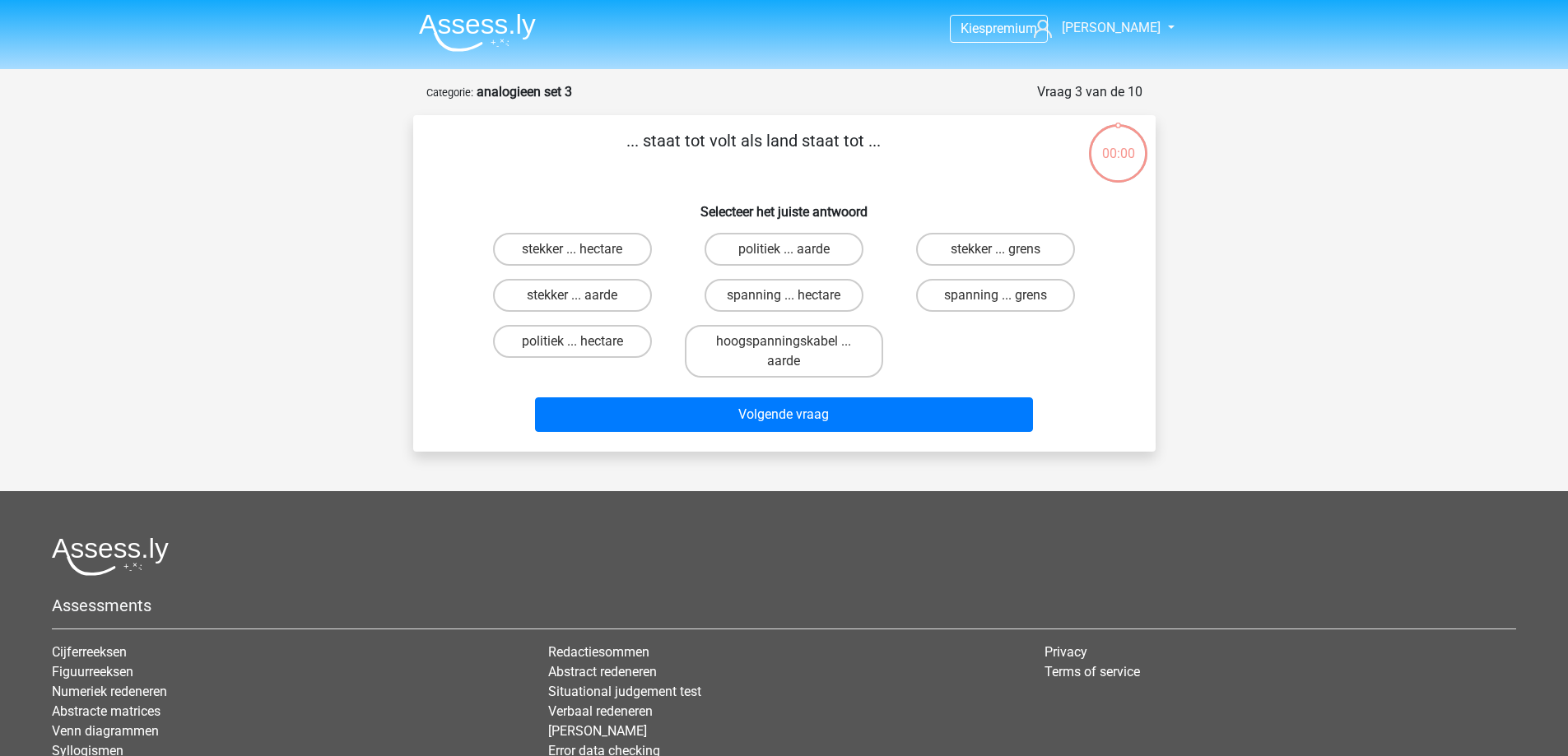
scroll to position [82, 0]
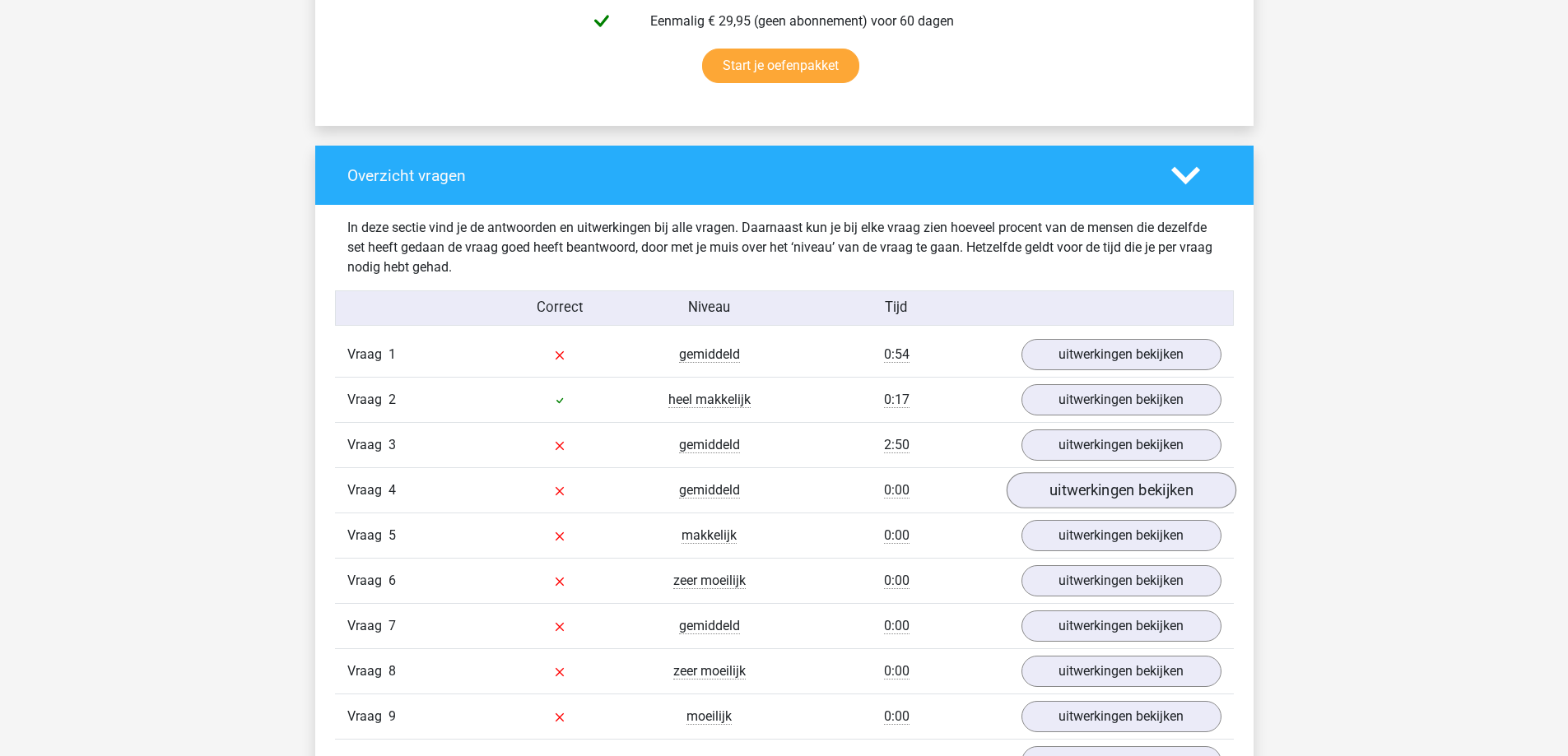
scroll to position [1152, 0]
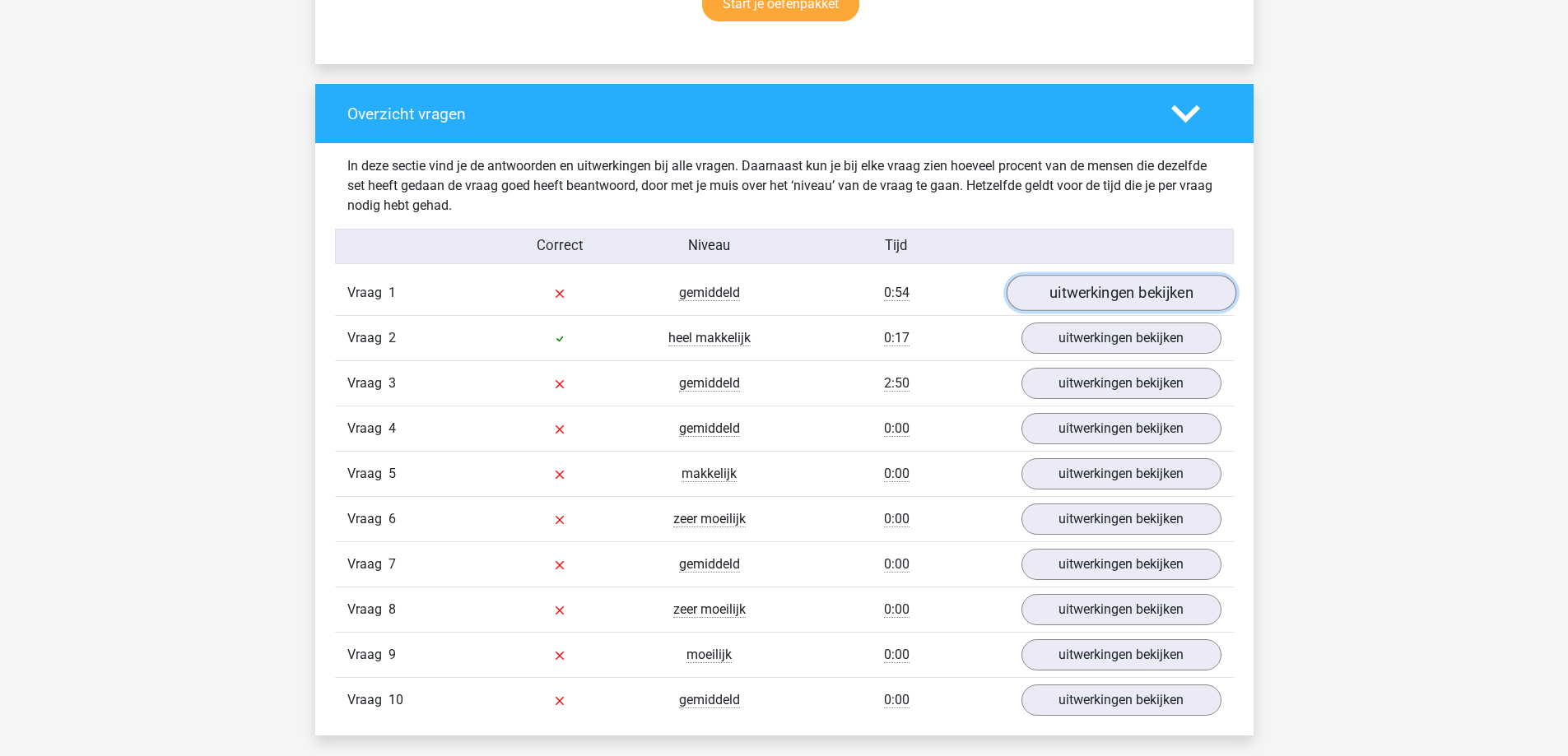
click at [1125, 310] on link "uitwerkingen bekijken" at bounding box center [1121, 294] width 230 height 37
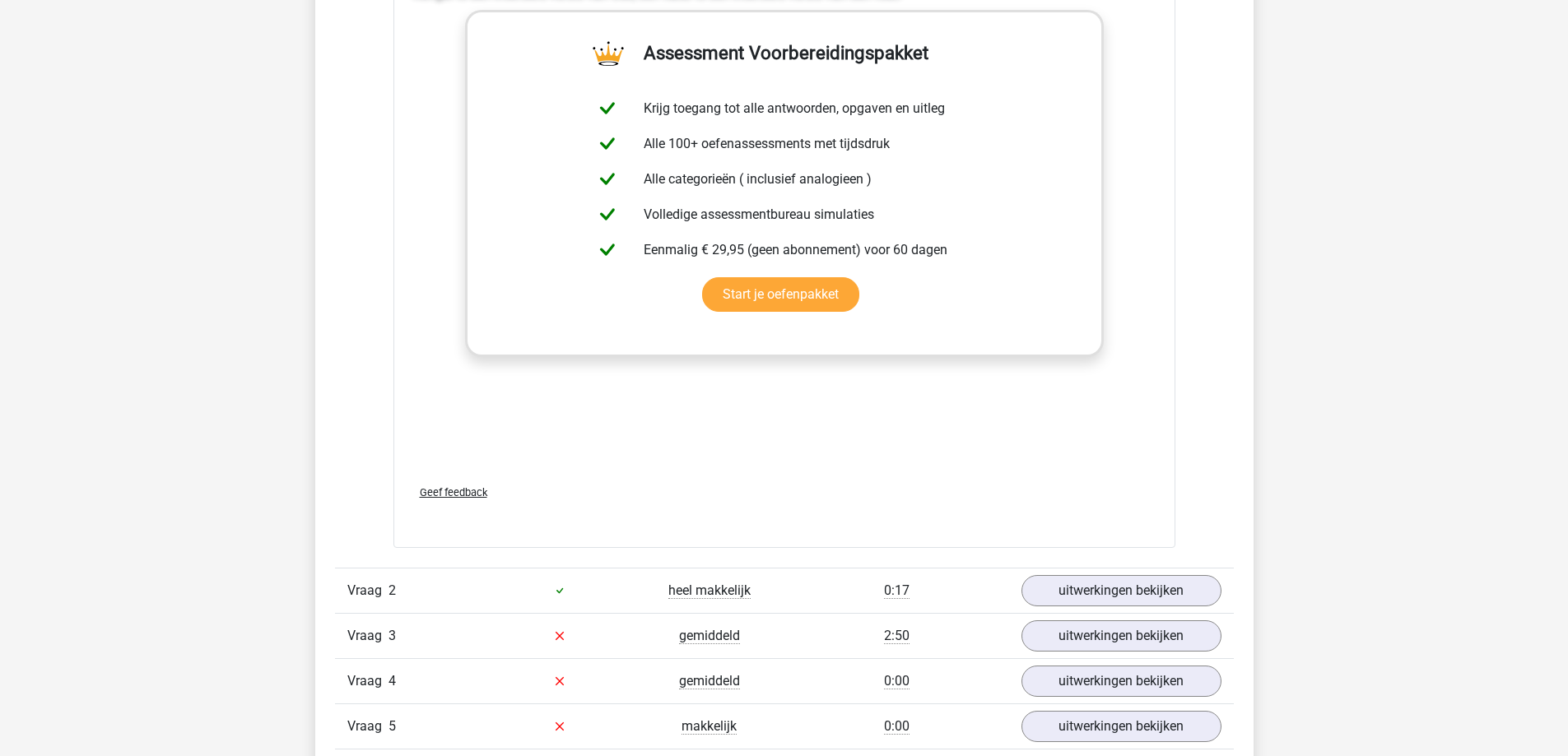
scroll to position [1975, 0]
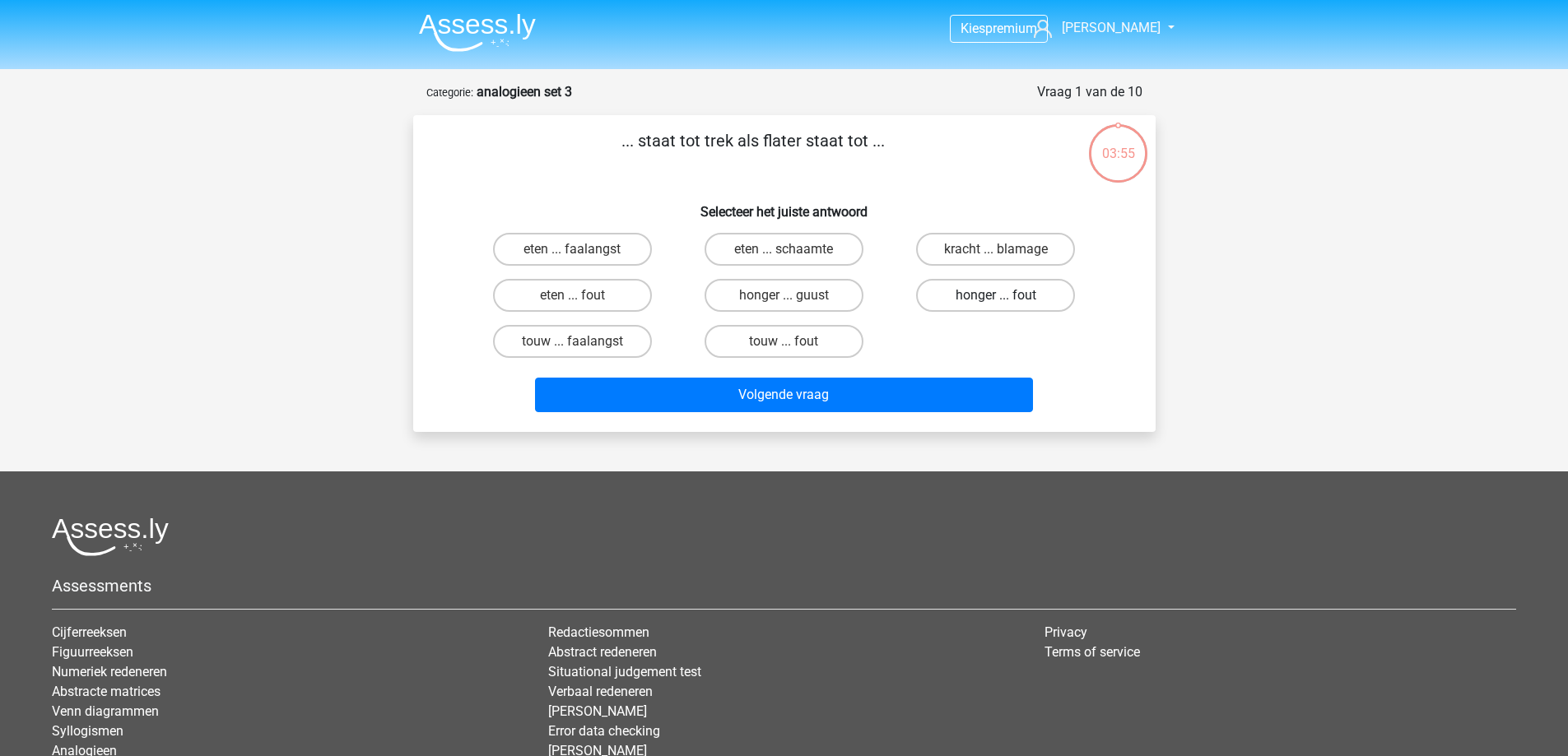
click at [968, 286] on label "honger ... fout" at bounding box center [995, 295] width 159 height 33
click at [996, 295] on input "honger ... fout" at bounding box center [1001, 300] width 11 height 11
radio input "true"
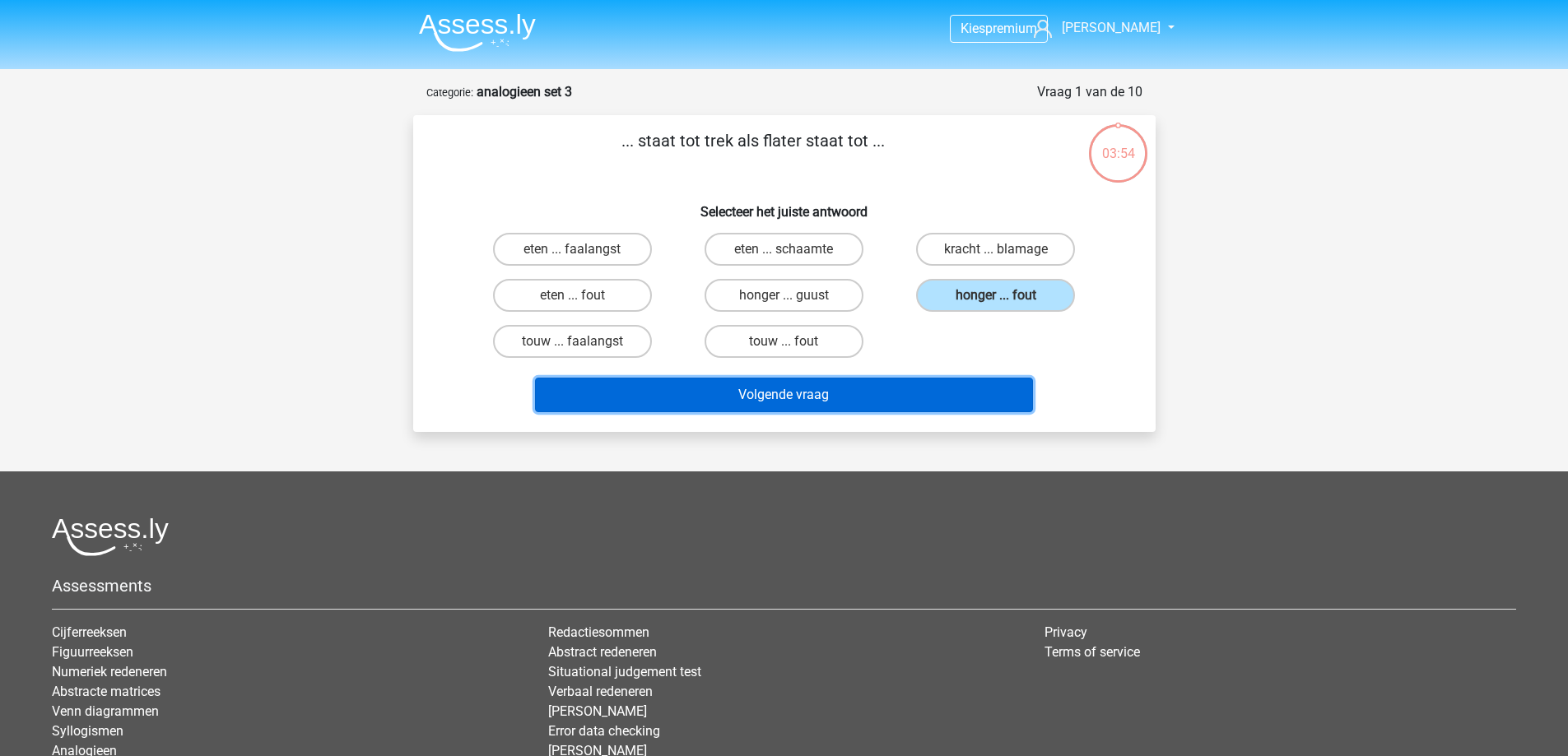
click at [939, 389] on button "Volgende vraag" at bounding box center [784, 395] width 498 height 35
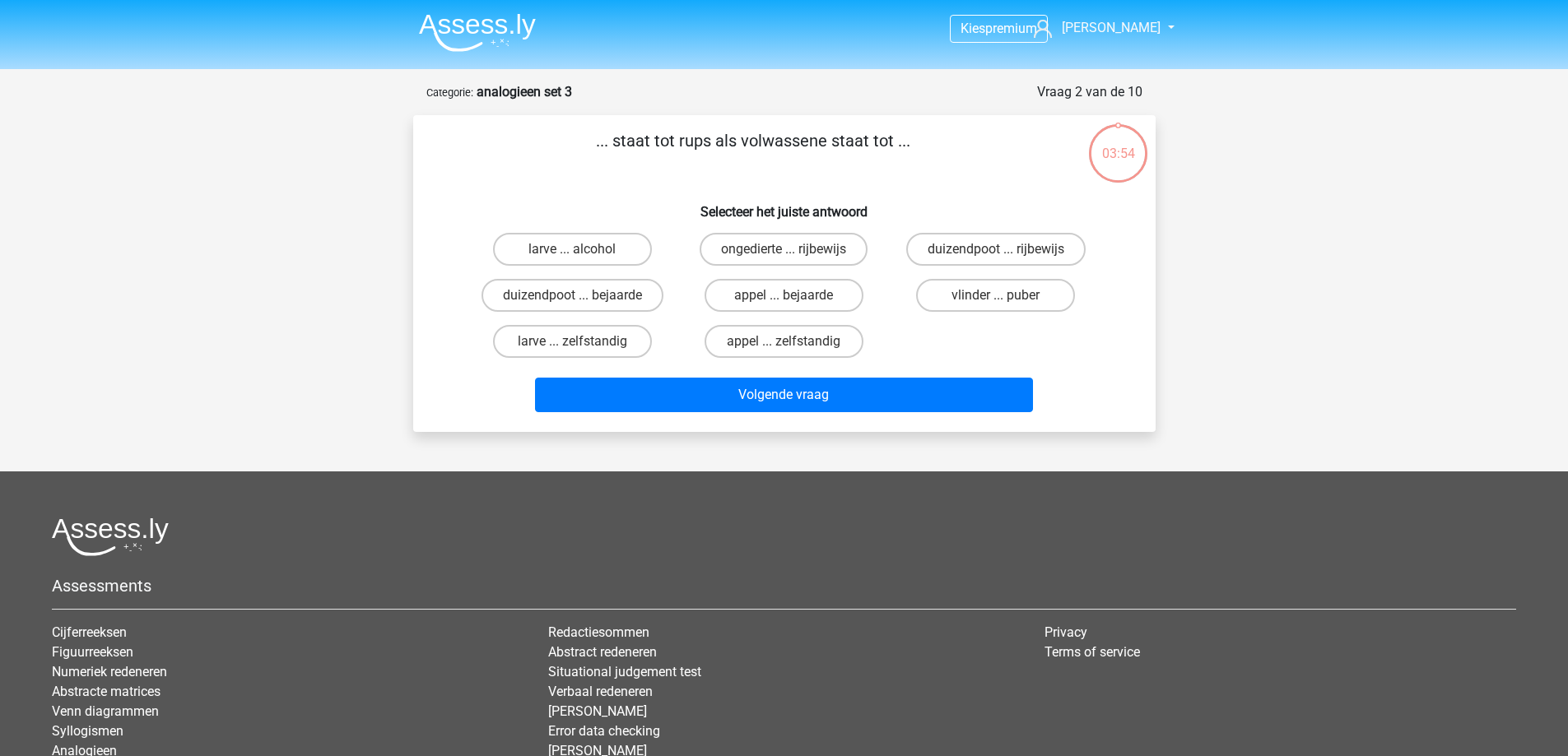
scroll to position [82, 0]
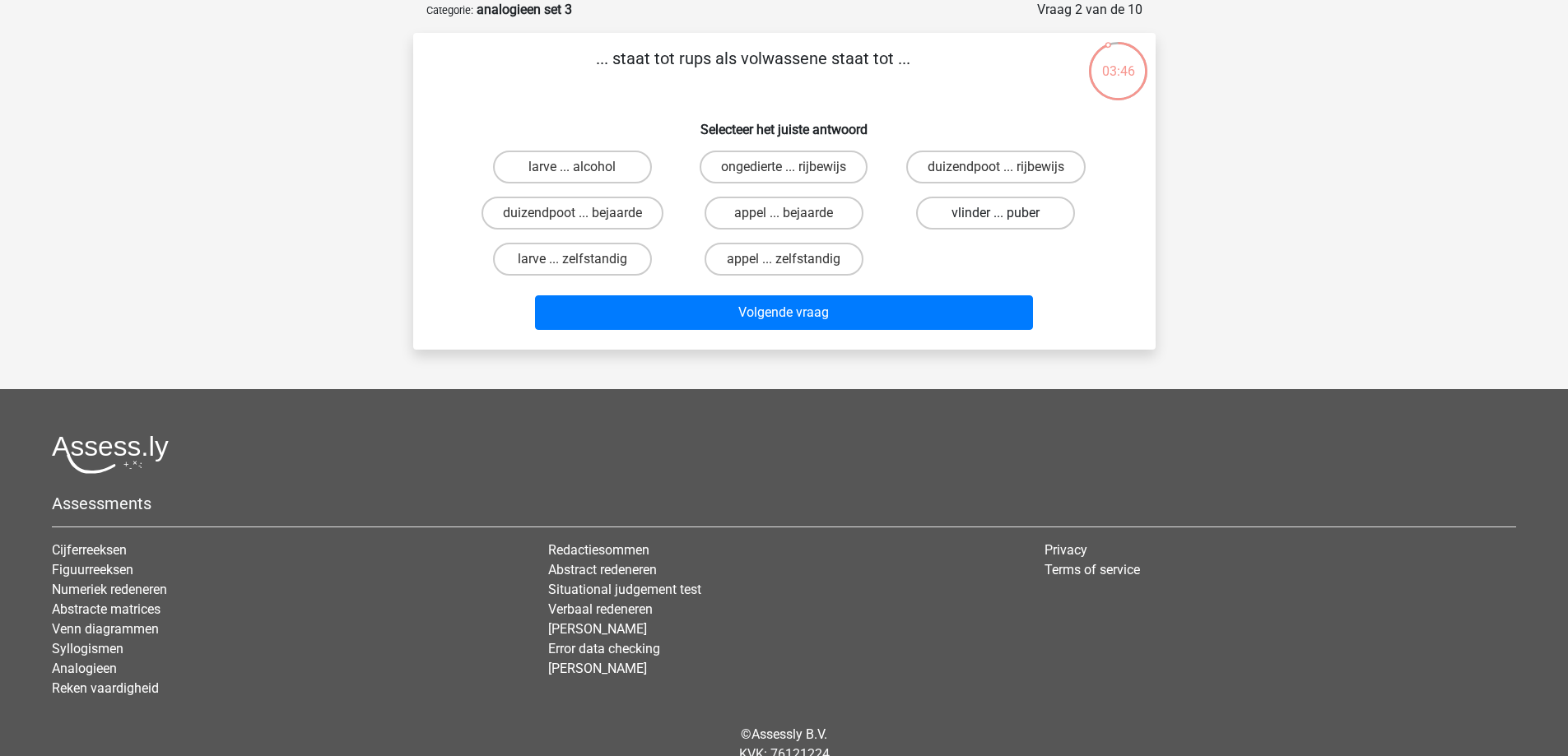
click at [1019, 210] on label "vlinder ... puber" at bounding box center [995, 213] width 159 height 33
click at [1007, 213] on input "vlinder ... puber" at bounding box center [1001, 218] width 11 height 11
radio input "true"
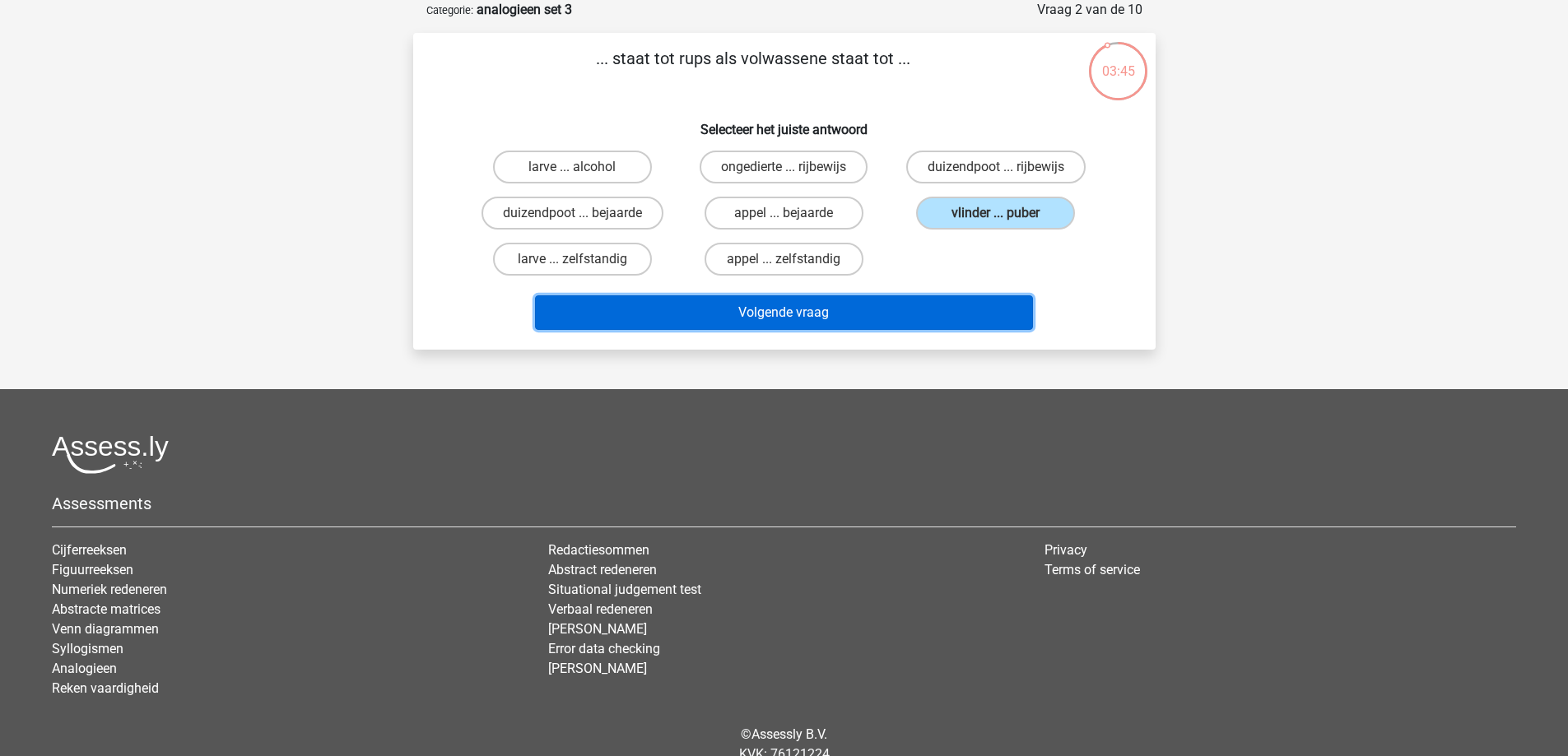
click at [975, 320] on button "Volgende vraag" at bounding box center [784, 313] width 498 height 35
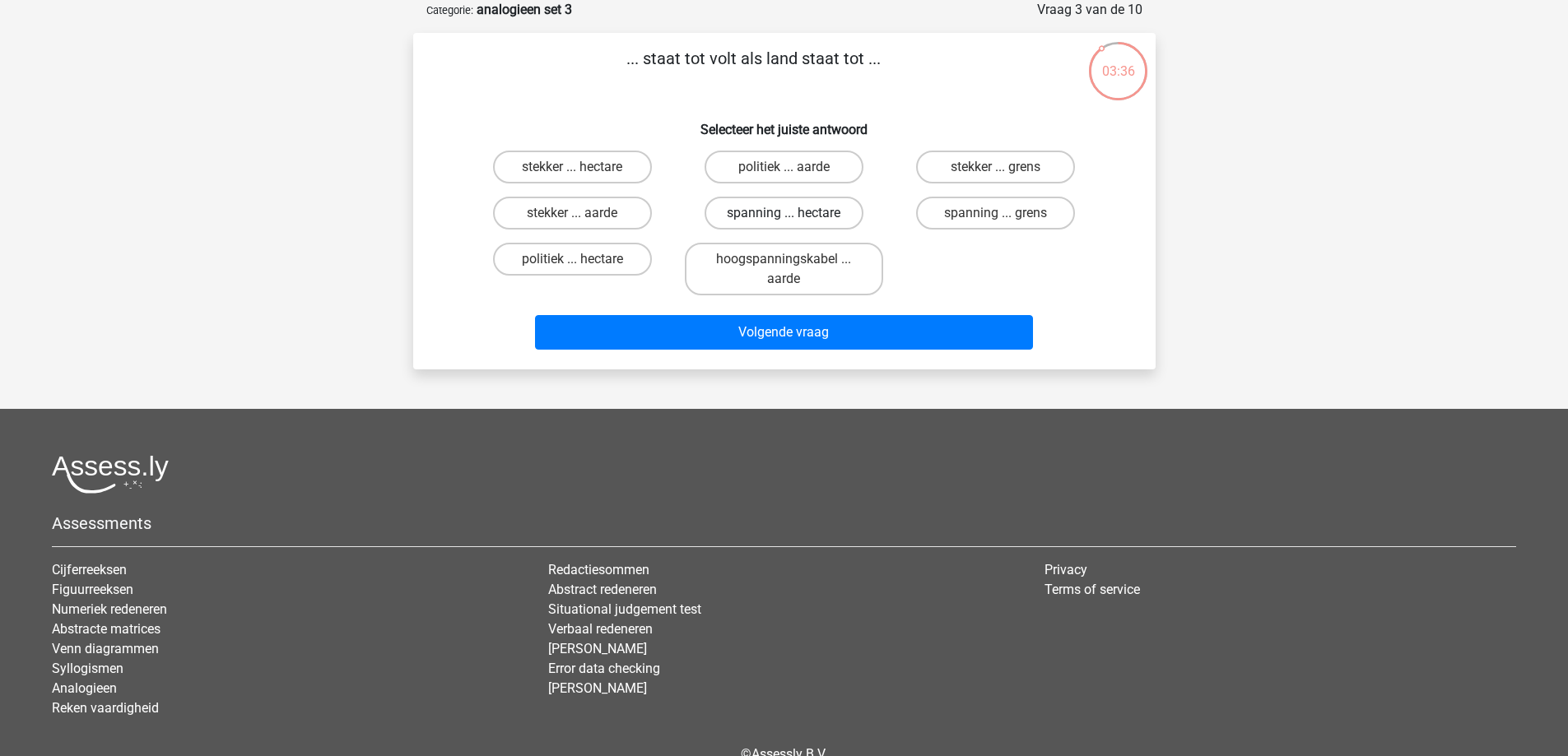
click at [779, 207] on label "spanning ... hectare" at bounding box center [784, 213] width 159 height 33
click at [784, 213] on input "spanning ... hectare" at bounding box center [789, 218] width 11 height 11
radio input "true"
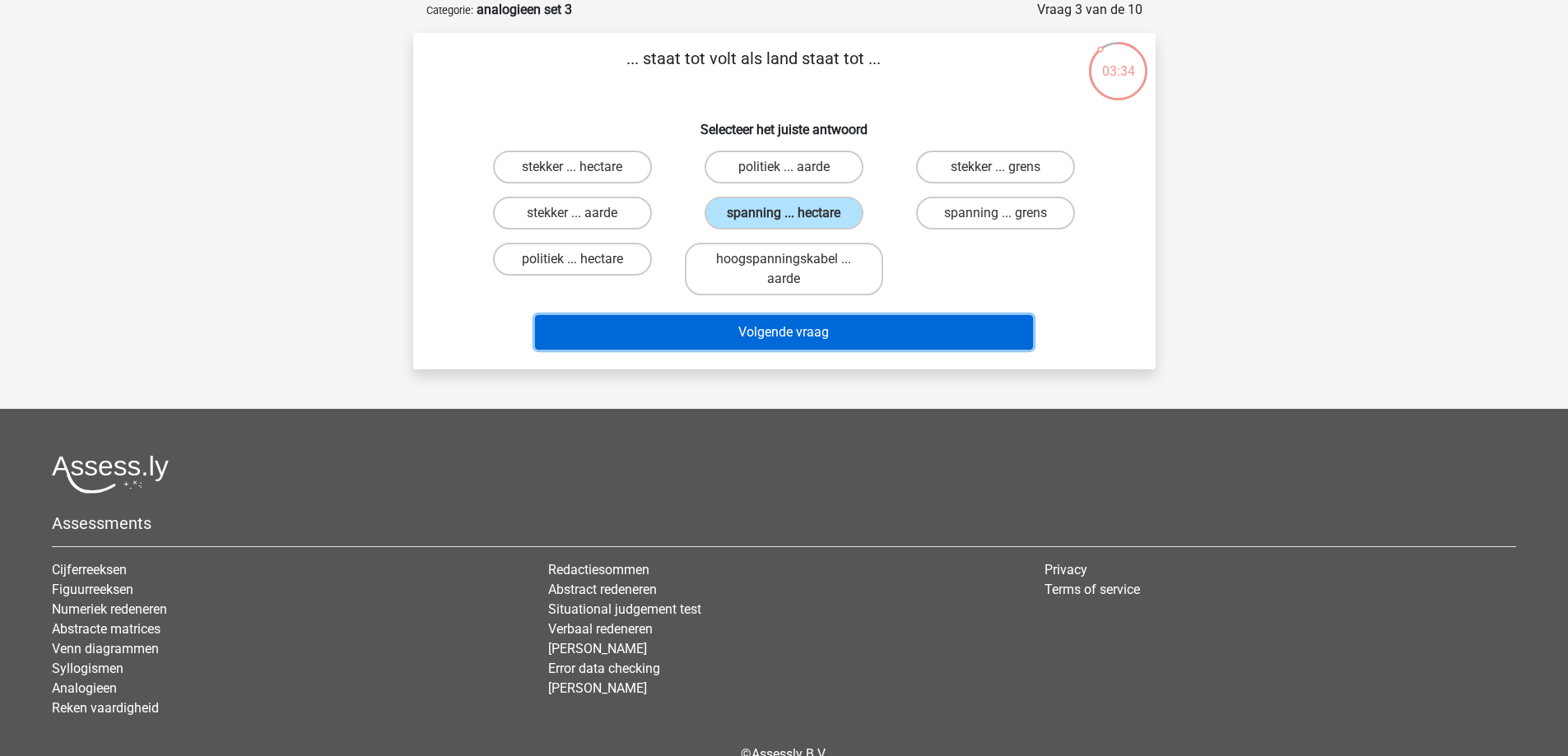
click at [795, 344] on button "Volgende vraag" at bounding box center [784, 333] width 498 height 35
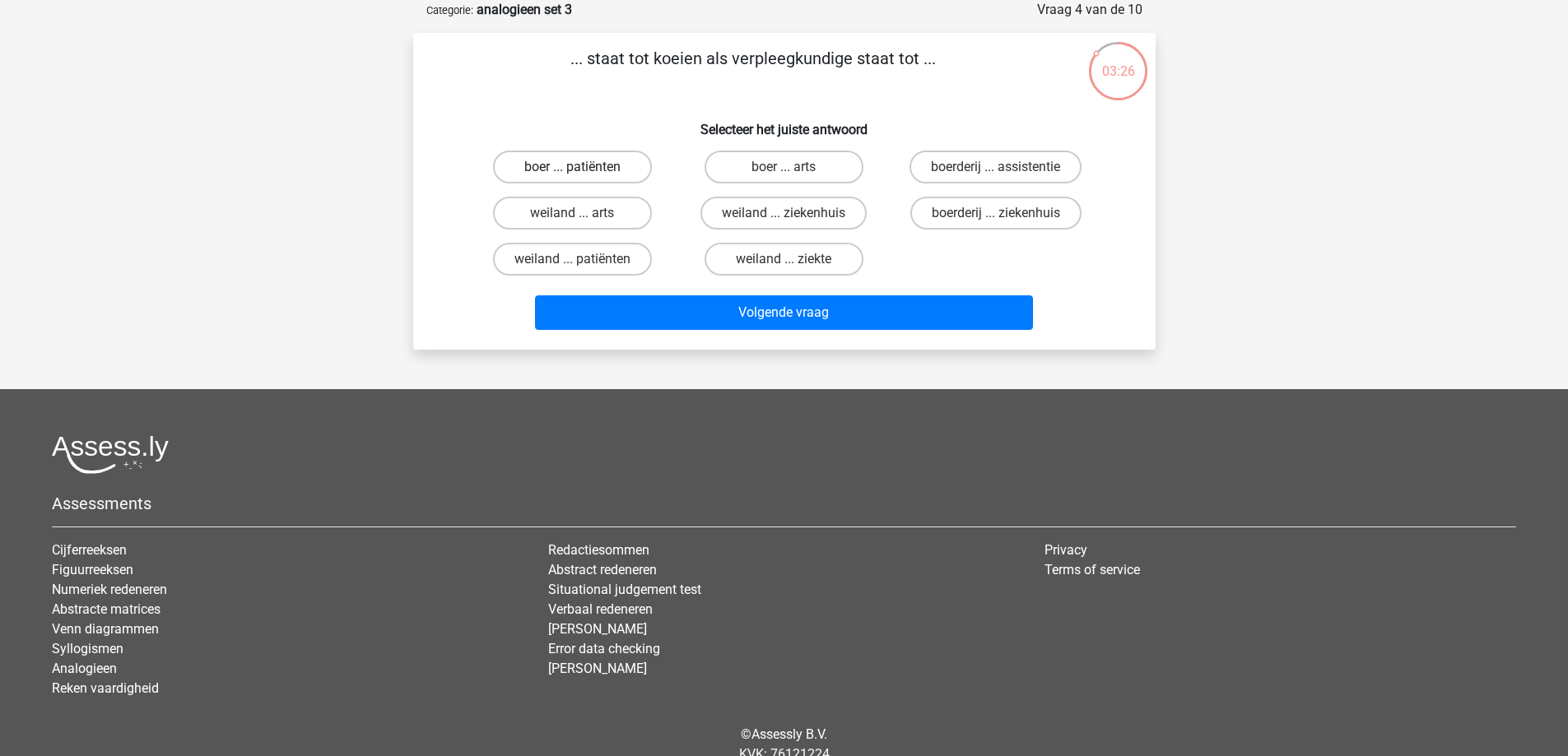
click at [629, 171] on label "boer ... patiënten" at bounding box center [572, 167] width 159 height 33
click at [583, 171] on input "boer ... patiënten" at bounding box center [577, 172] width 11 height 11
radio input "true"
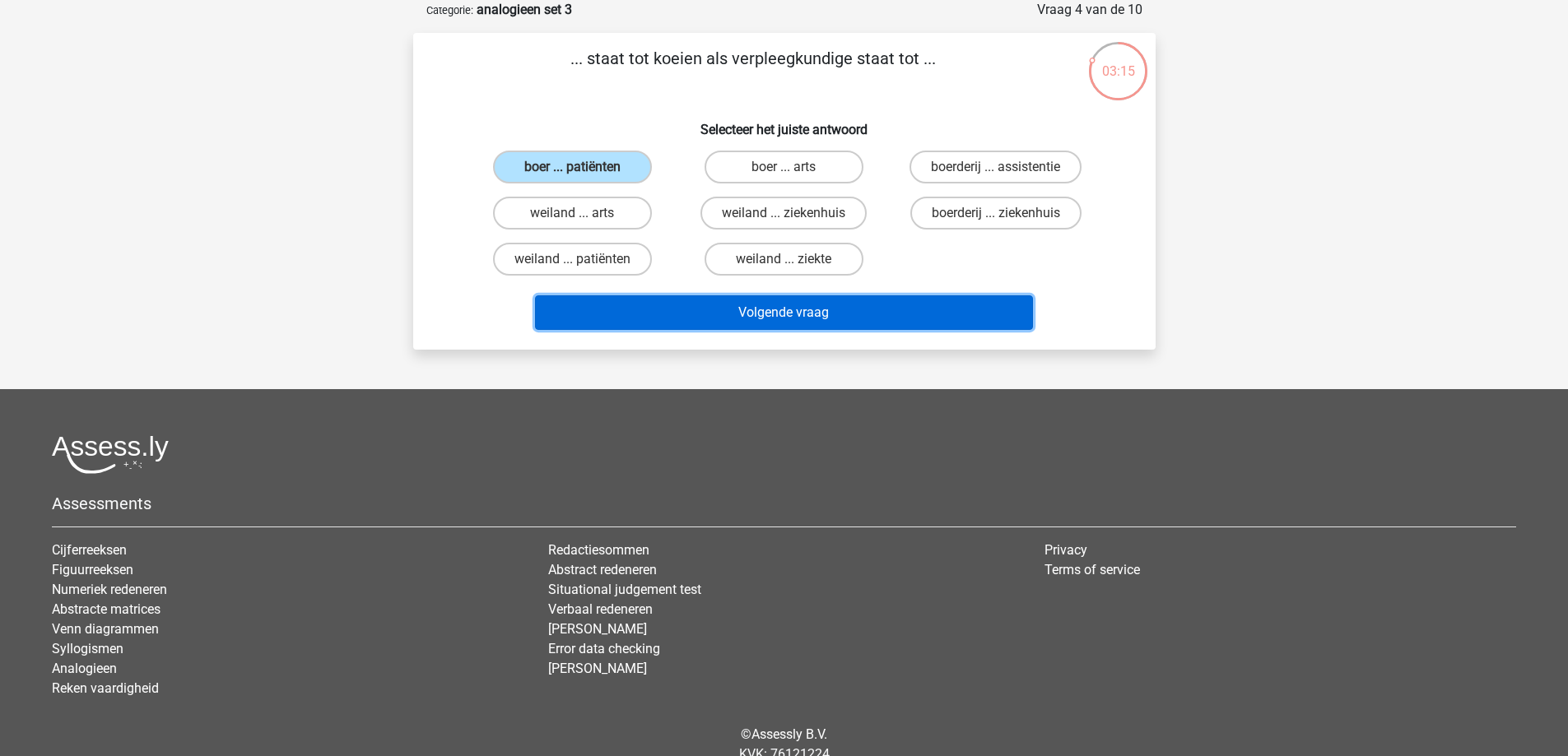
click at [707, 320] on button "Volgende vraag" at bounding box center [784, 313] width 498 height 35
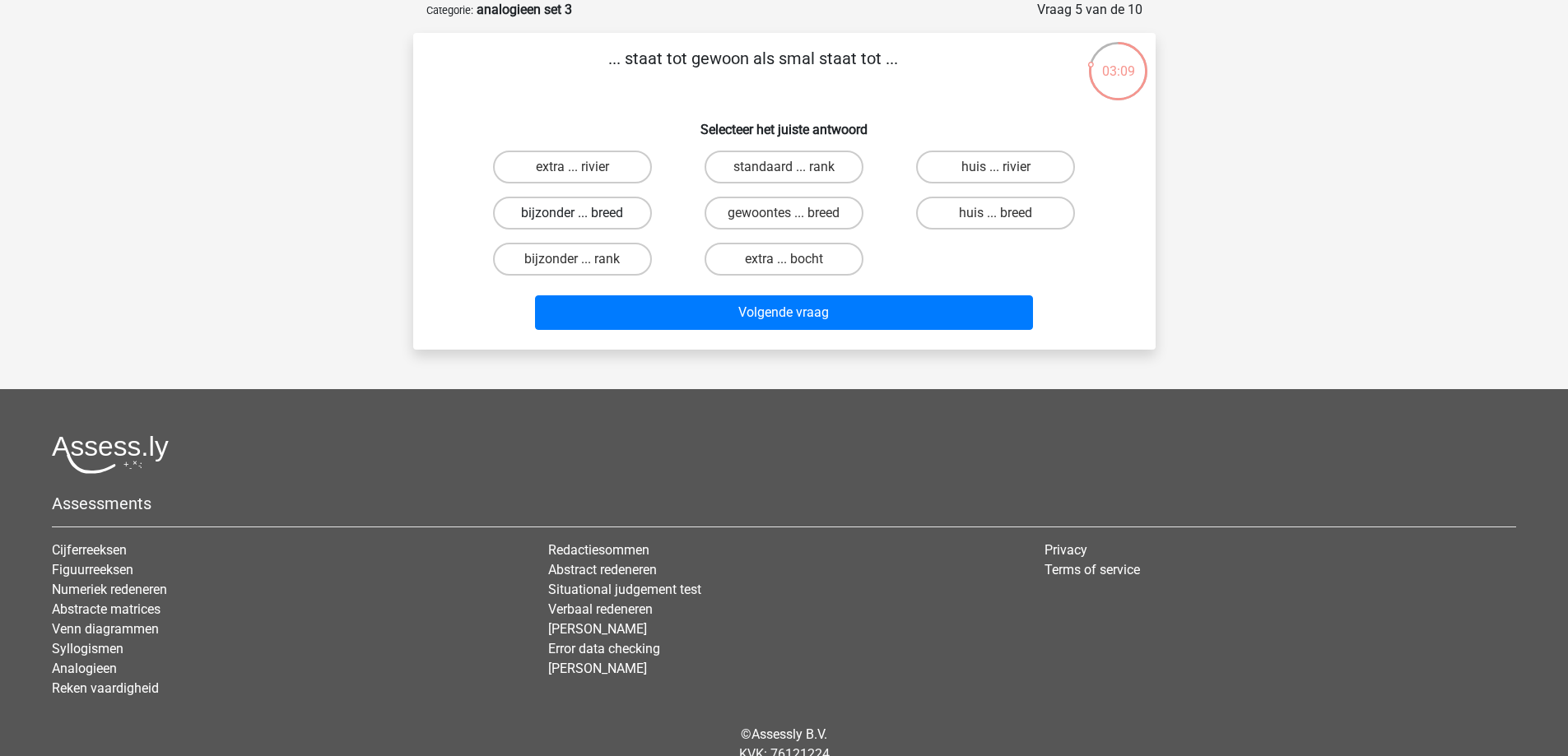
click at [628, 212] on label "bijzonder ... breed" at bounding box center [572, 213] width 159 height 33
click at [583, 213] on input "bijzonder ... breed" at bounding box center [577, 218] width 11 height 11
radio input "true"
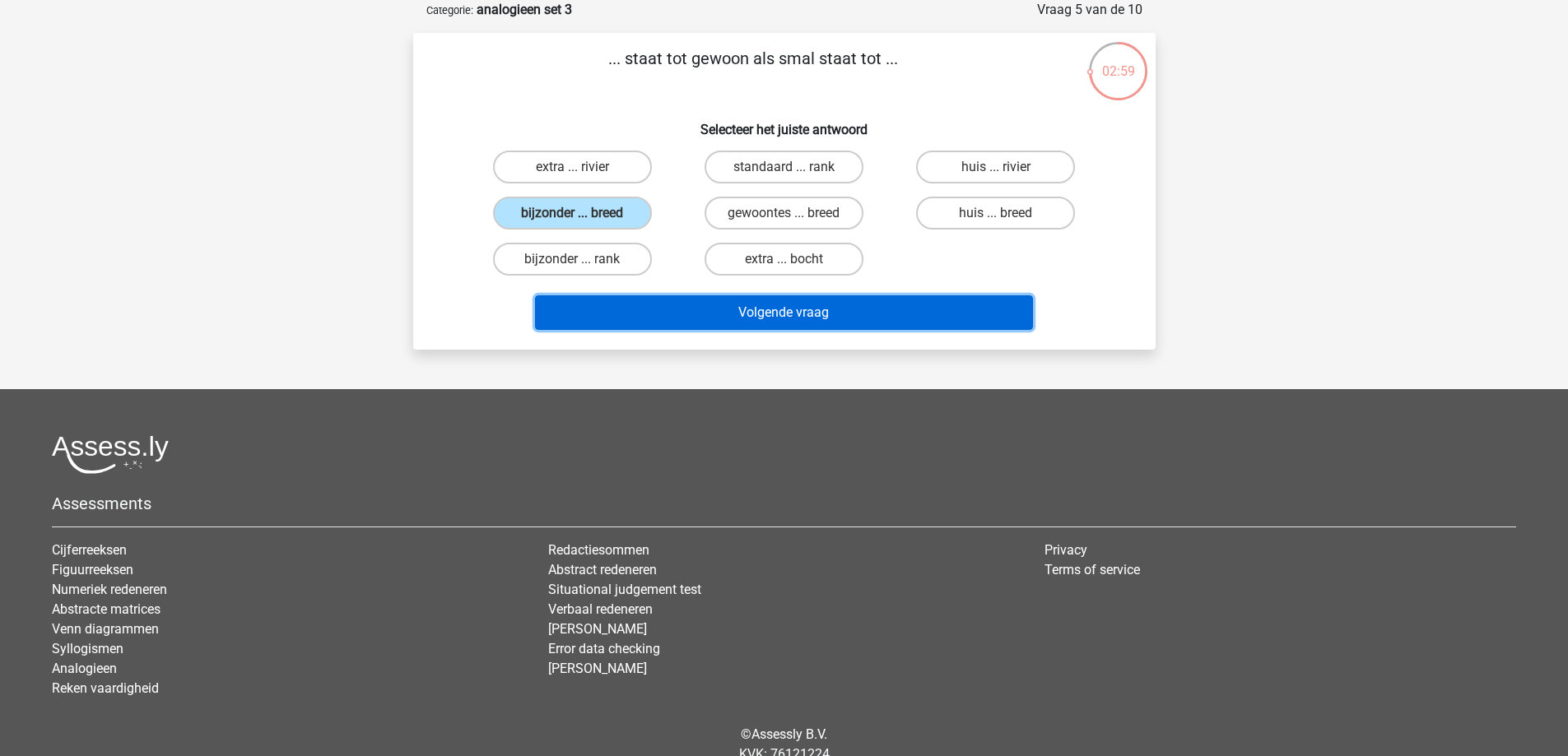
click at [664, 307] on button "Volgende vraag" at bounding box center [784, 313] width 498 height 35
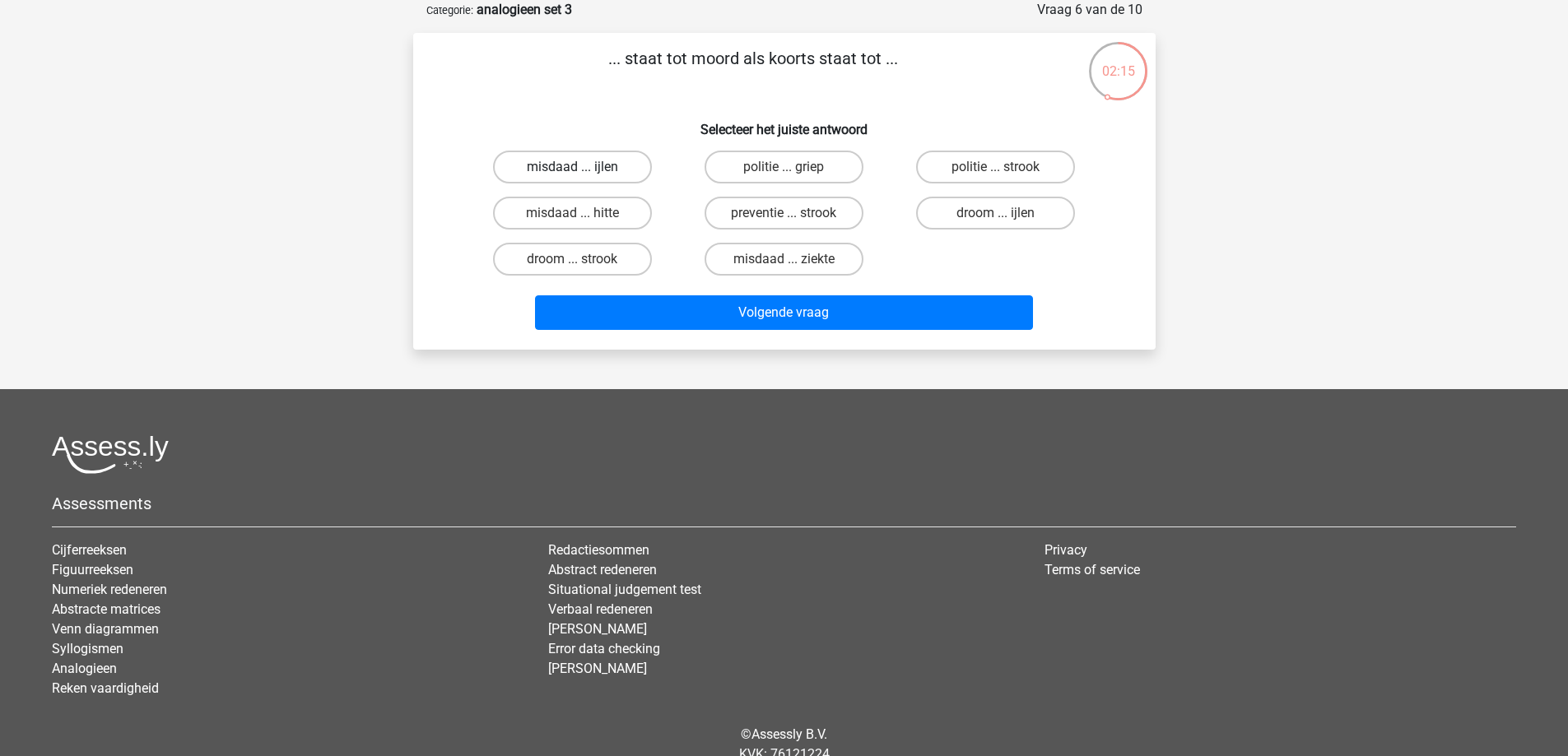
click at [603, 165] on label "misdaad ... ijlen" at bounding box center [572, 167] width 159 height 33
click at [583, 167] on input "misdaad ... ijlen" at bounding box center [577, 172] width 11 height 11
radio input "true"
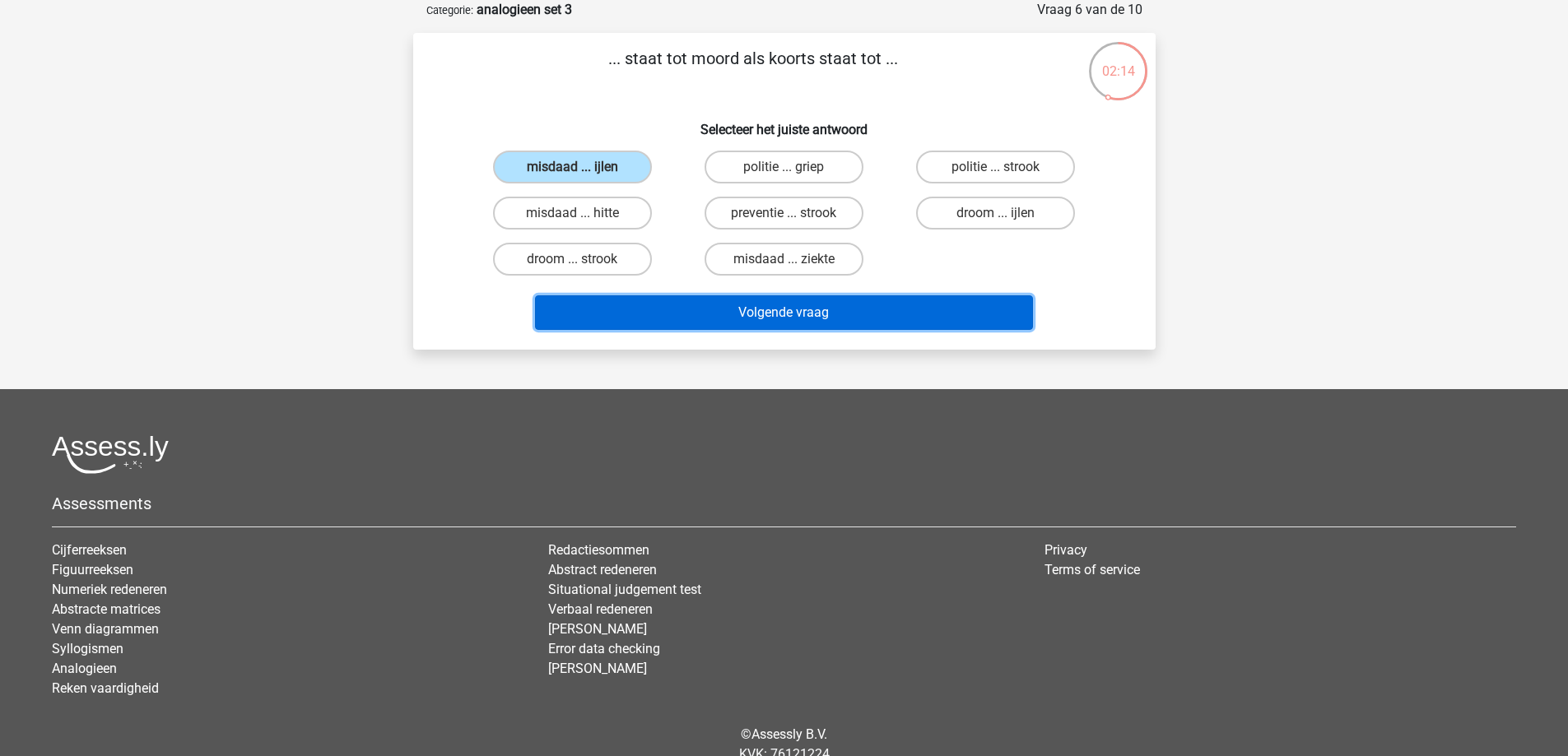
click at [738, 310] on button "Volgende vraag" at bounding box center [784, 313] width 498 height 35
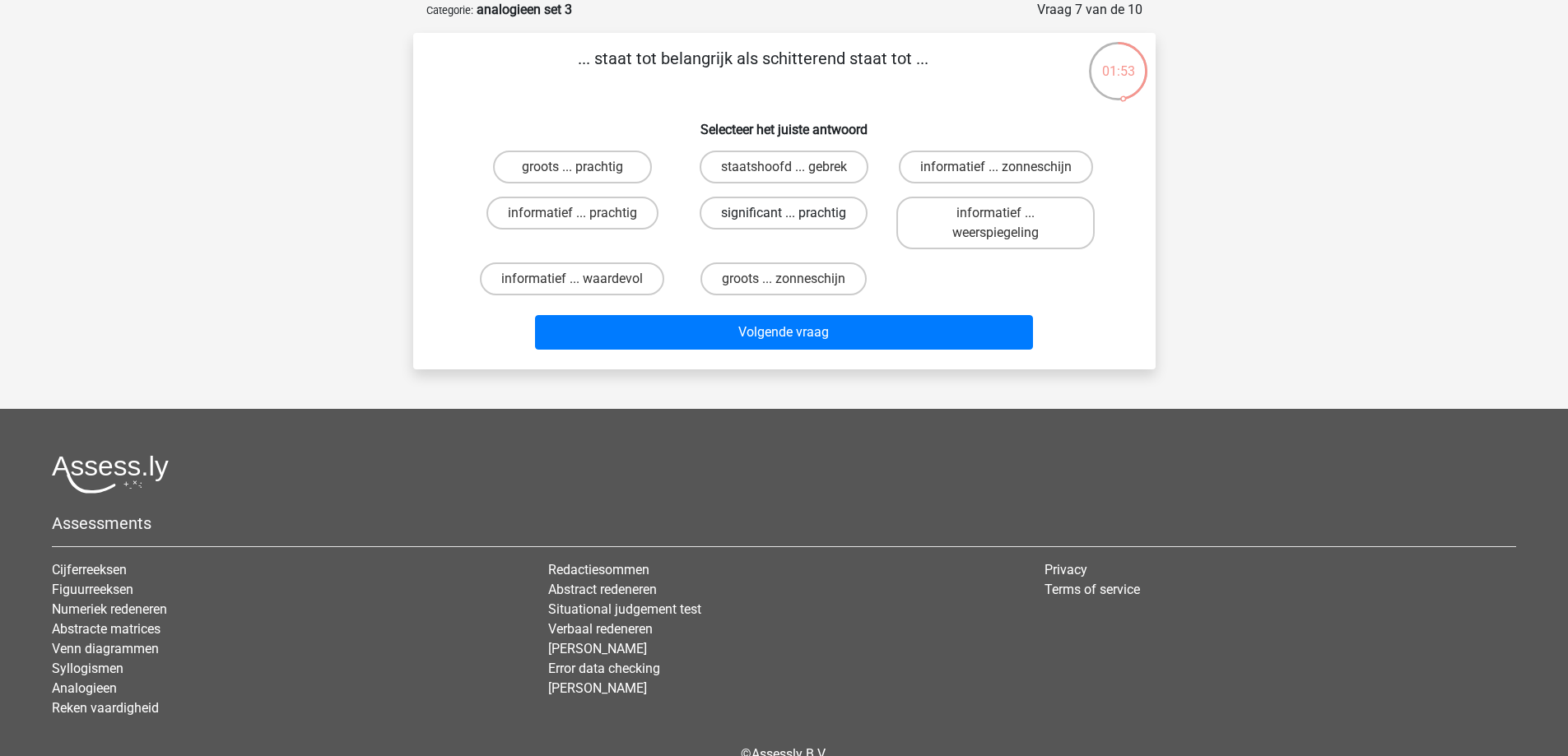
click at [754, 213] on label "significant ... prachtig" at bounding box center [784, 213] width 168 height 33
click at [784, 213] on input "significant ... prachtig" at bounding box center [789, 218] width 11 height 11
radio input "true"
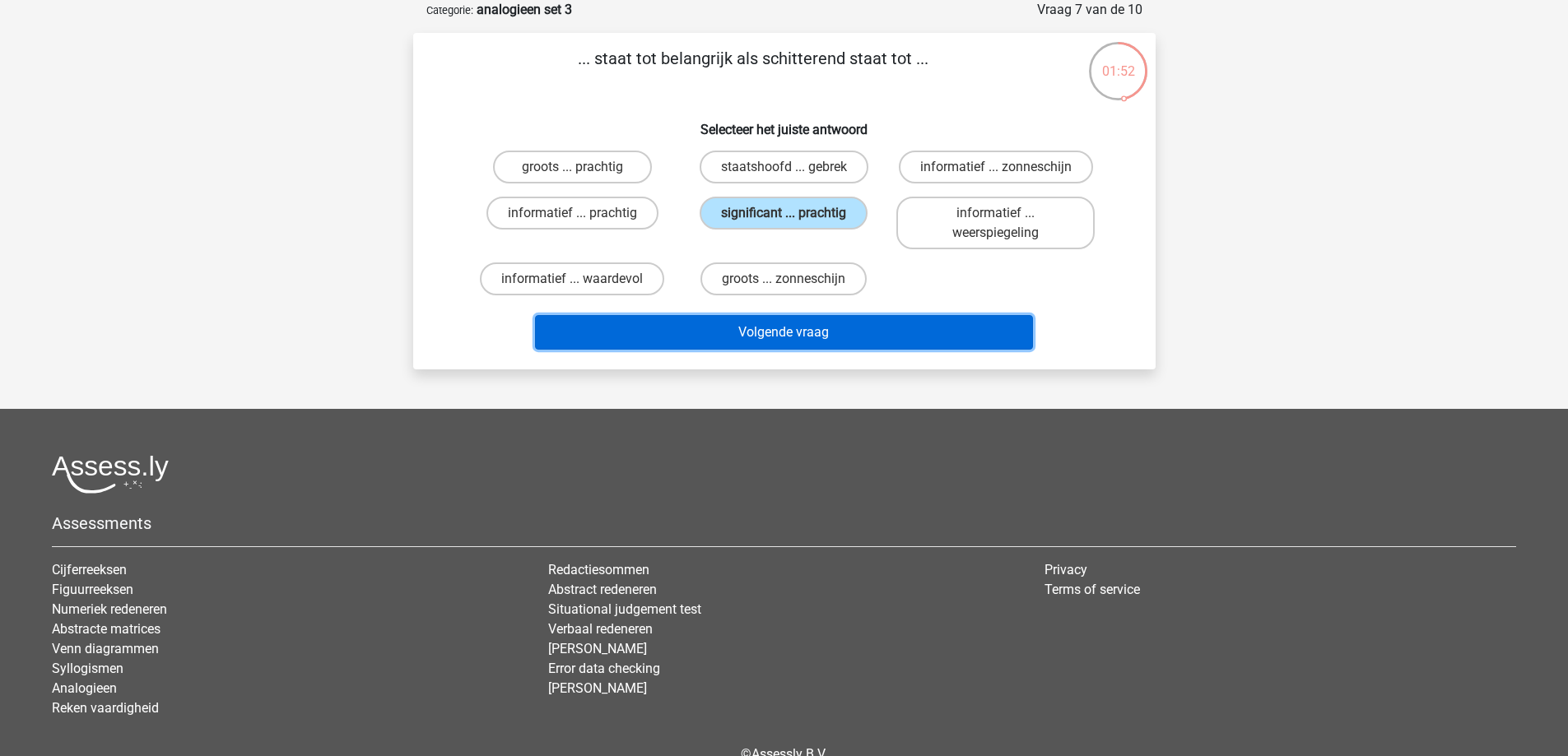
click at [882, 334] on button "Volgende vraag" at bounding box center [784, 333] width 498 height 35
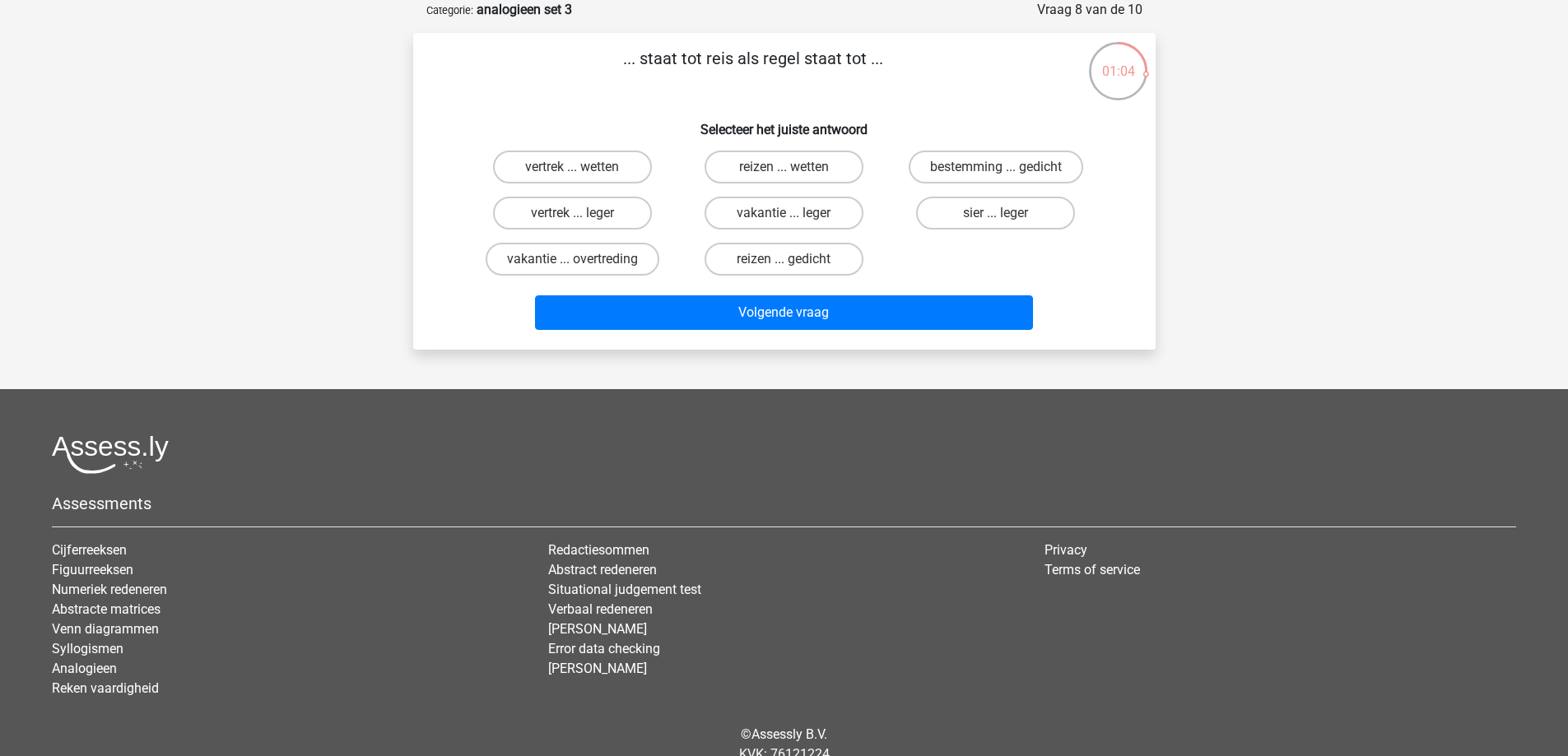
click at [839, 80] on p "... staat tot reis als regel staat tot ..." at bounding box center [753, 71] width 628 height 49
click at [1009, 205] on label "sier ... leger" at bounding box center [995, 213] width 159 height 33
click at [1007, 213] on input "sier ... leger" at bounding box center [1001, 218] width 11 height 11
radio input "true"
click at [1276, 392] on footer "Assessments Cijferreeksen Figuurreeksen Numeriek redeneren Abstracte matrices V…" at bounding box center [784, 607] width 1568 height 435
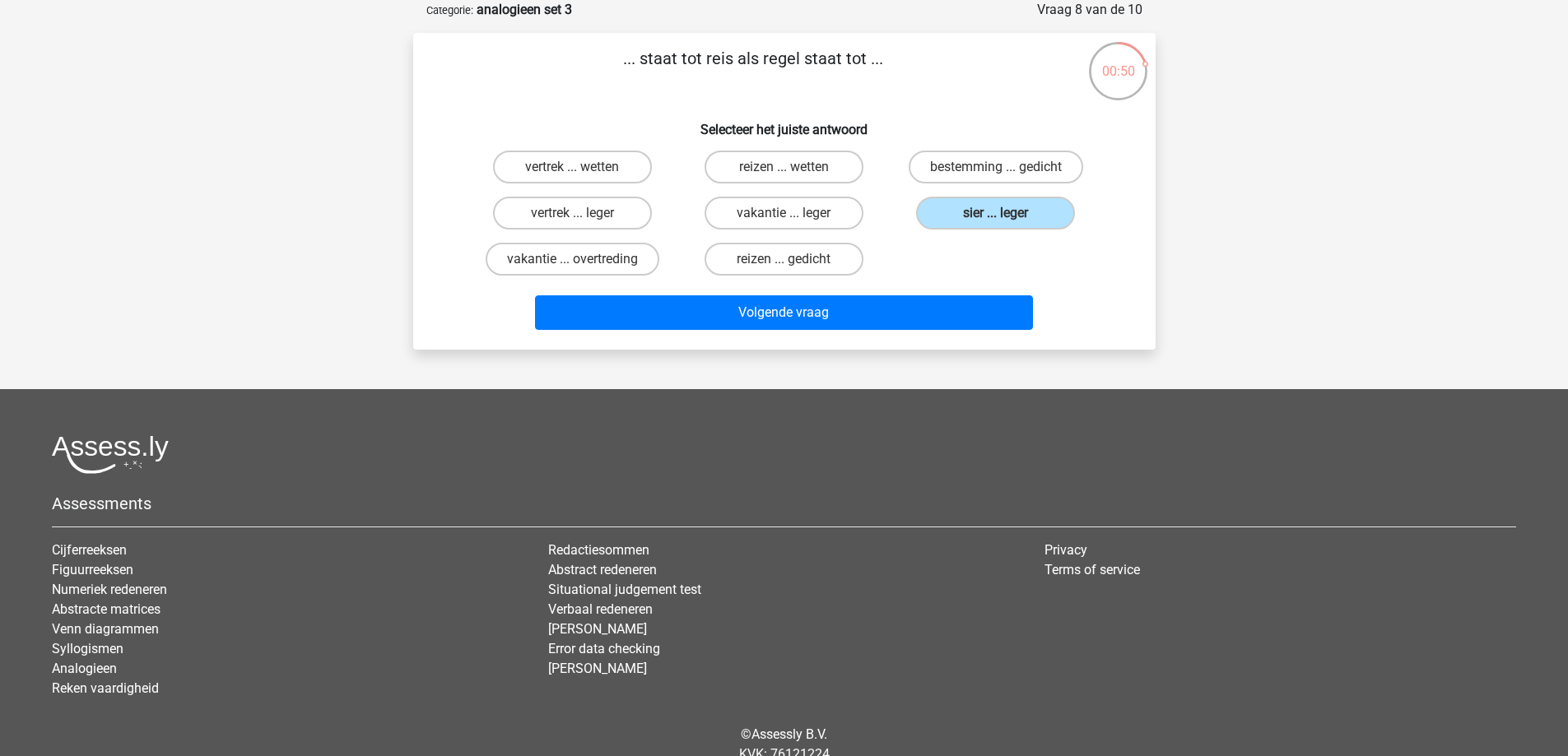
click at [1013, 141] on div "... staat tot reis als regel staat tot ... Selecteer het juiste antwoord vertre…" at bounding box center [784, 192] width 729 height 290
click at [1017, 159] on label "bestemming ... gedicht" at bounding box center [996, 167] width 174 height 33
click at [1007, 167] on input "bestemming ... gedicht" at bounding box center [1001, 172] width 11 height 11
radio input "true"
click at [1261, 105] on div "Kies premium Maarten Kulk Maartendirkmarijn@gmail.com" at bounding box center [784, 371] width 1568 height 906
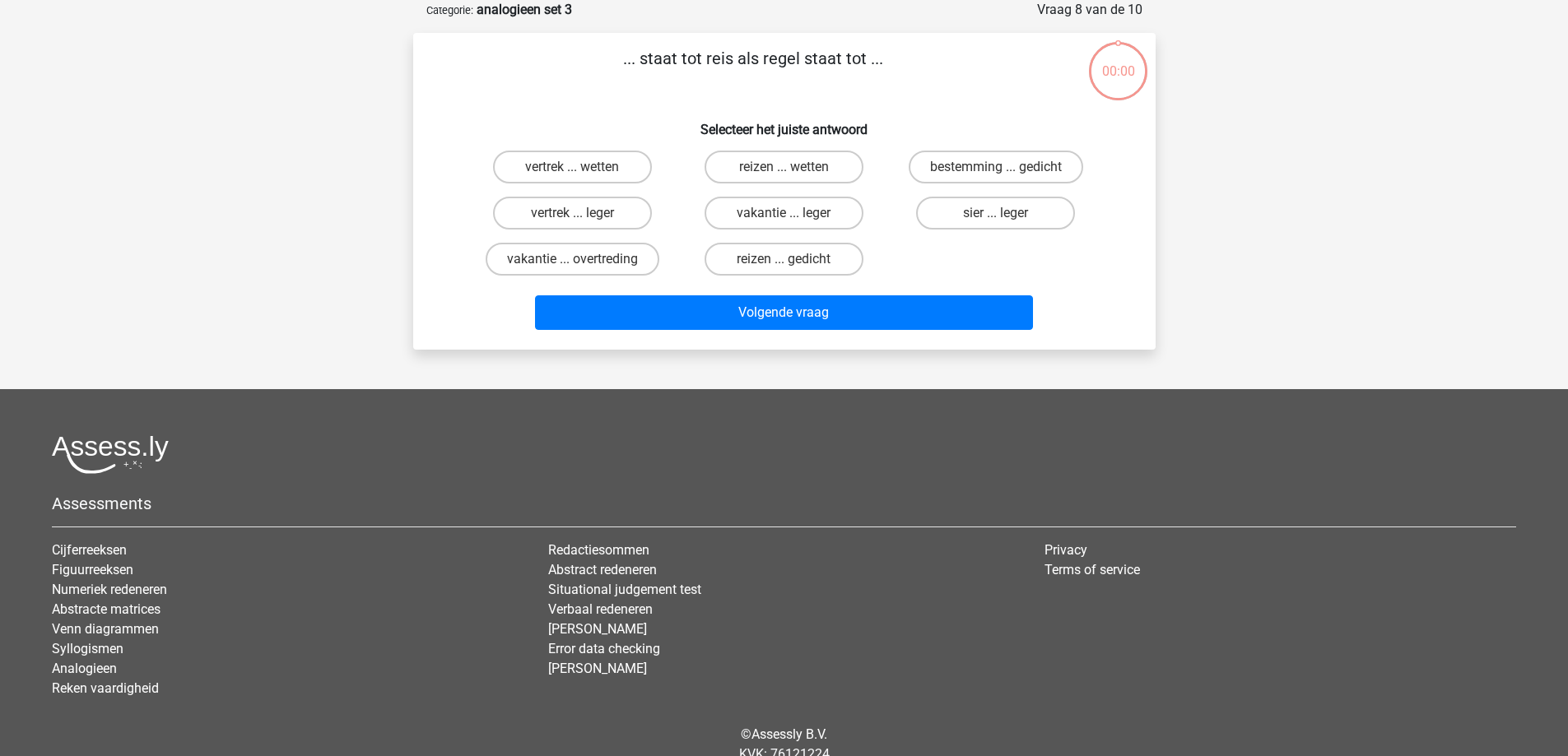
scroll to position [82, 0]
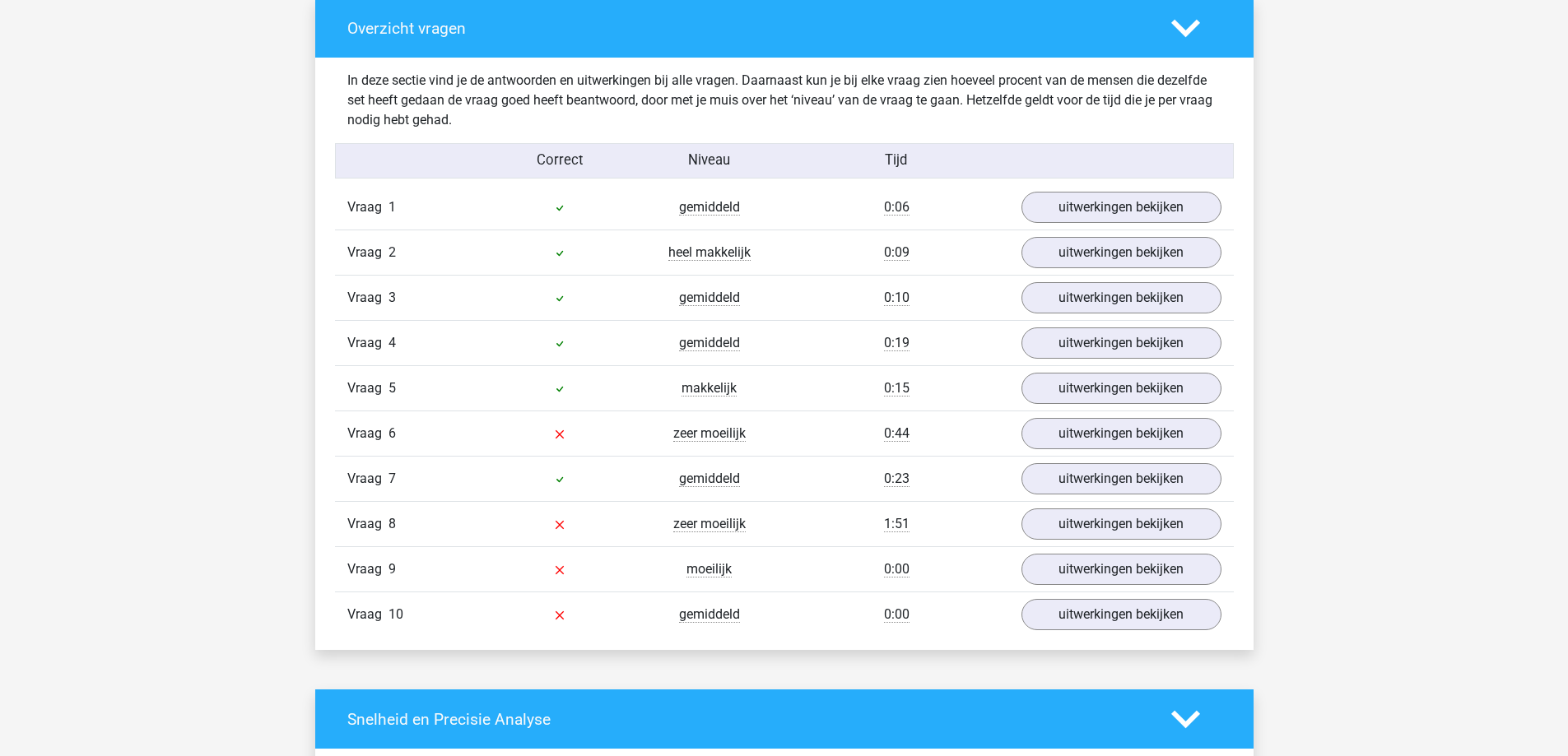
scroll to position [1234, 0]
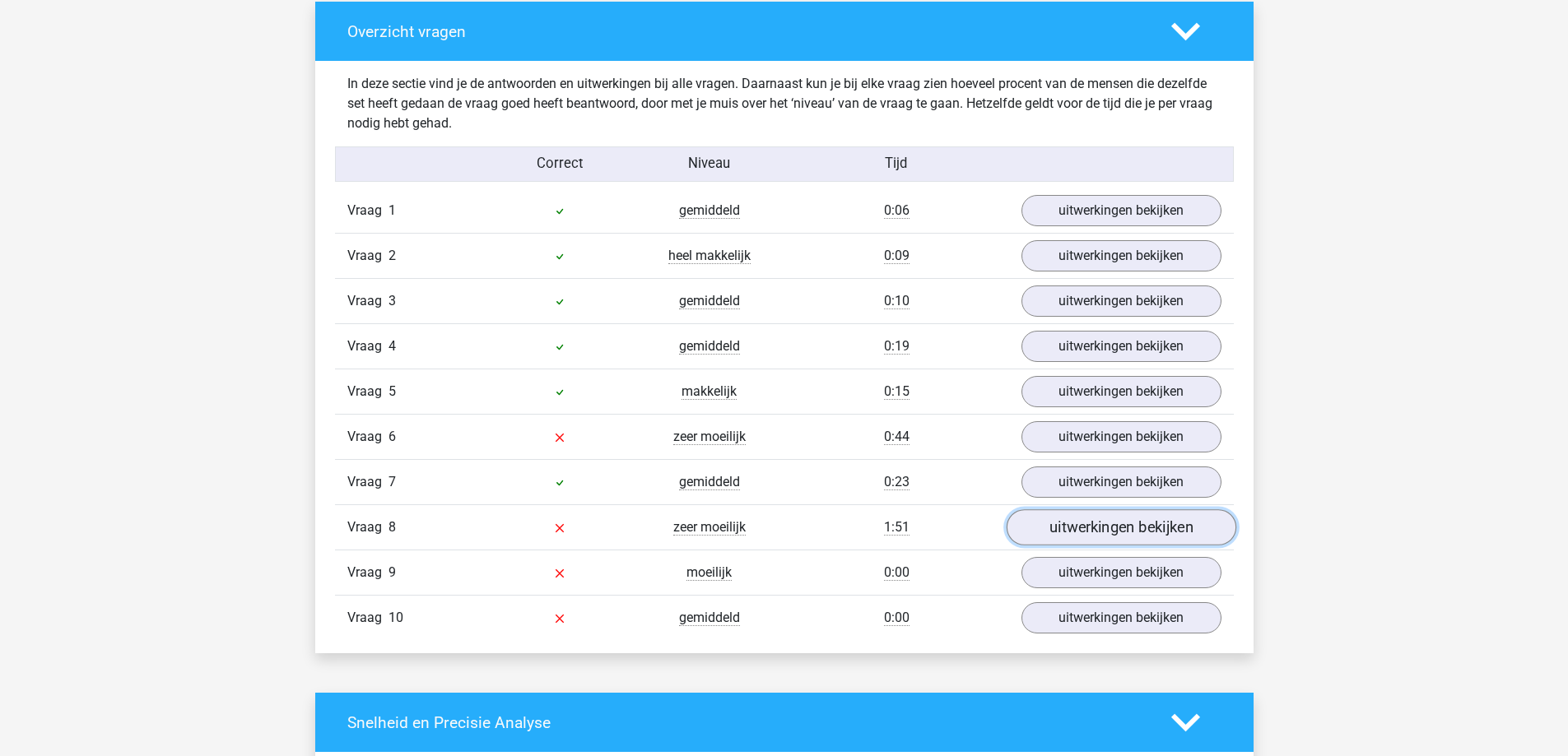
click at [1141, 531] on link "uitwerkingen bekijken" at bounding box center [1121, 529] width 230 height 37
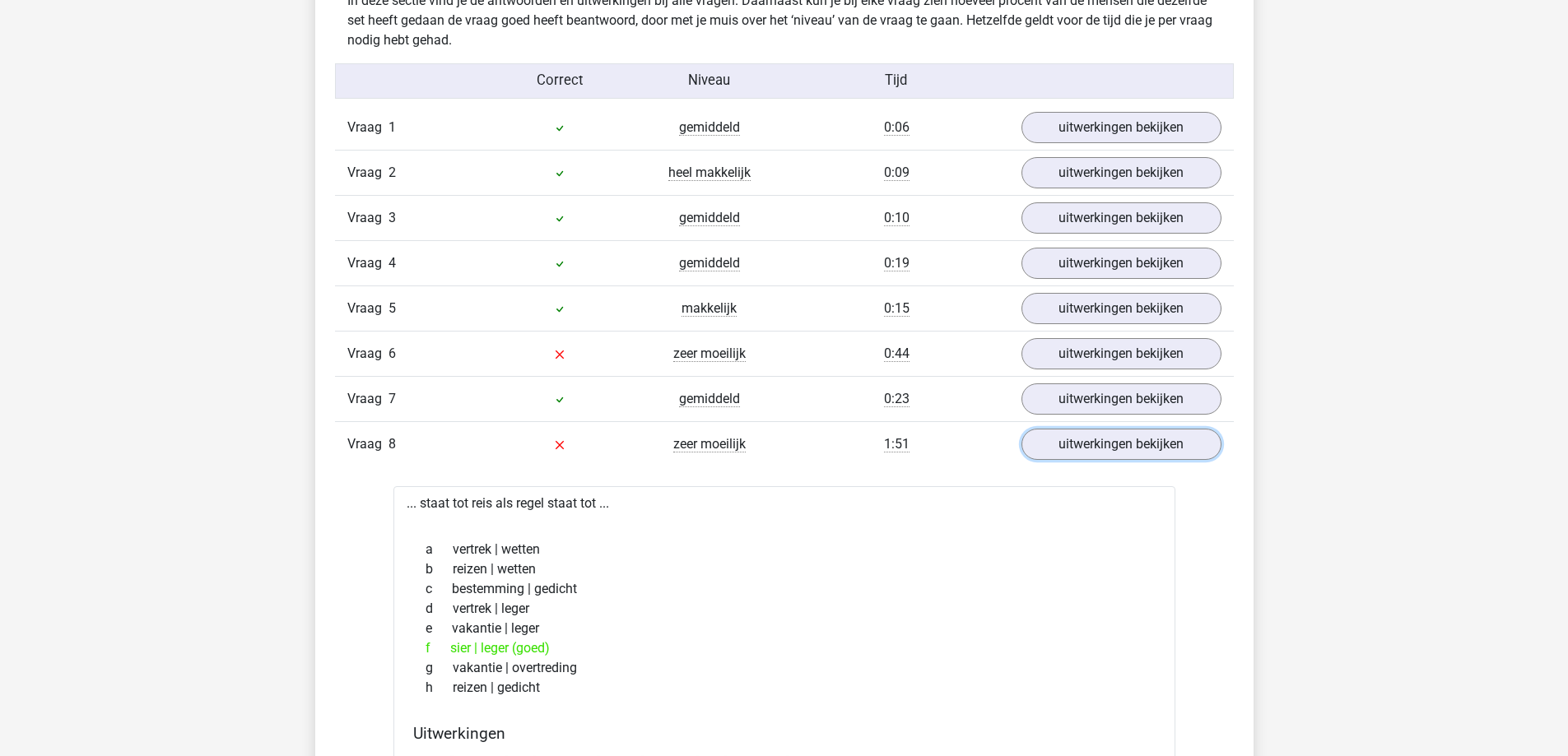
scroll to position [1316, 0]
click at [1155, 363] on link "uitwerkingen bekijken" at bounding box center [1121, 356] width 230 height 37
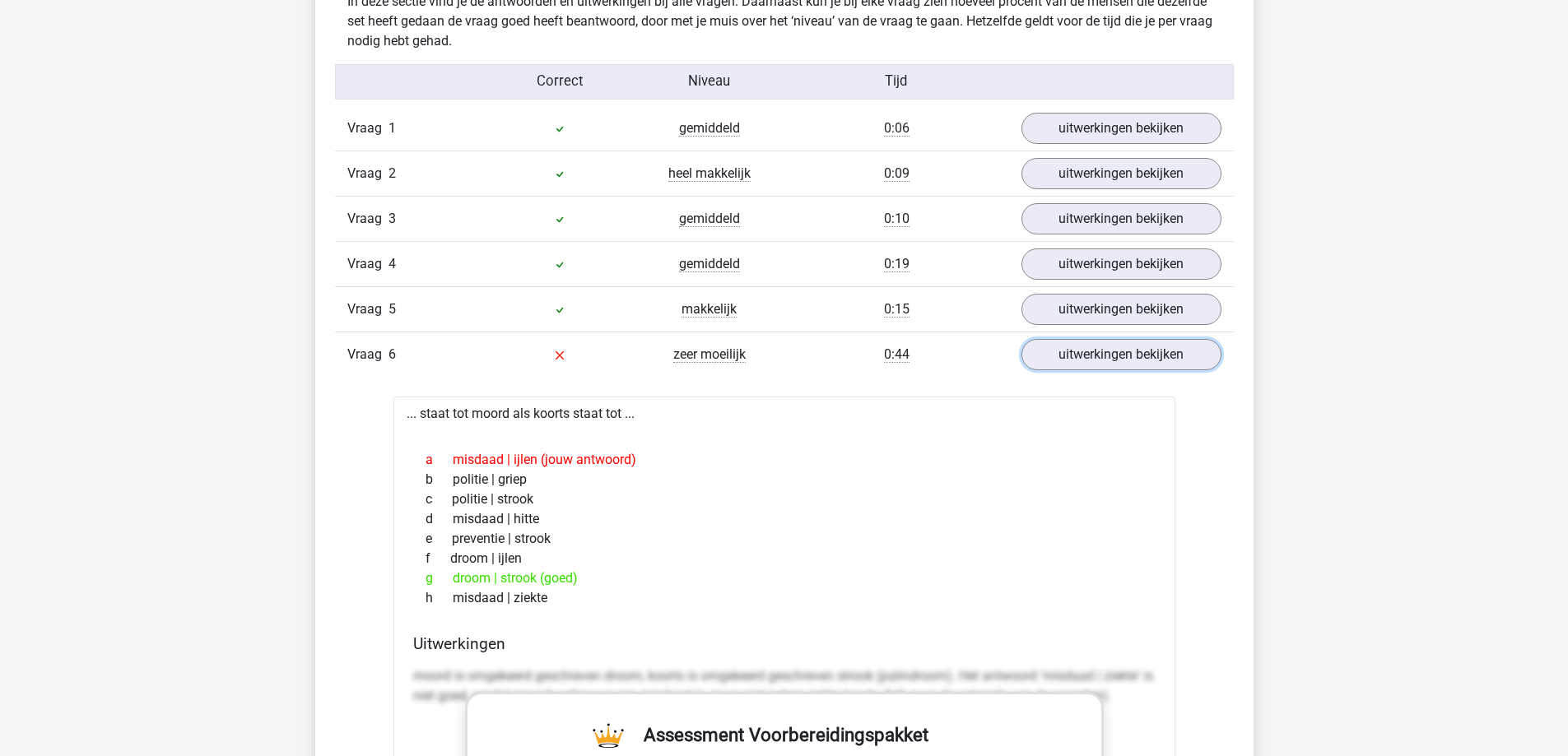
click at [1021, 339] on link "uitwerkingen bekijken" at bounding box center [1121, 354] width 200 height 32
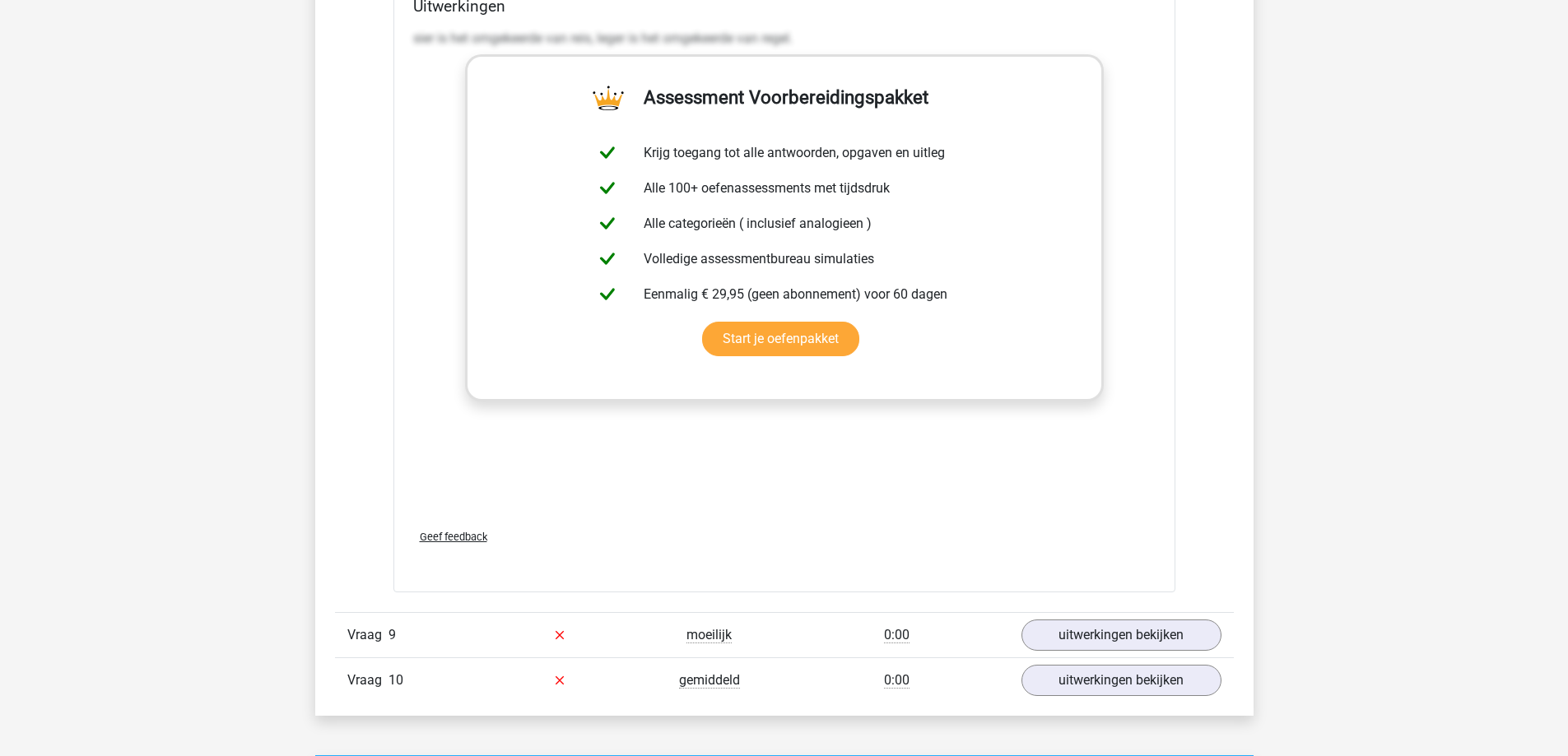
scroll to position [2057, 0]
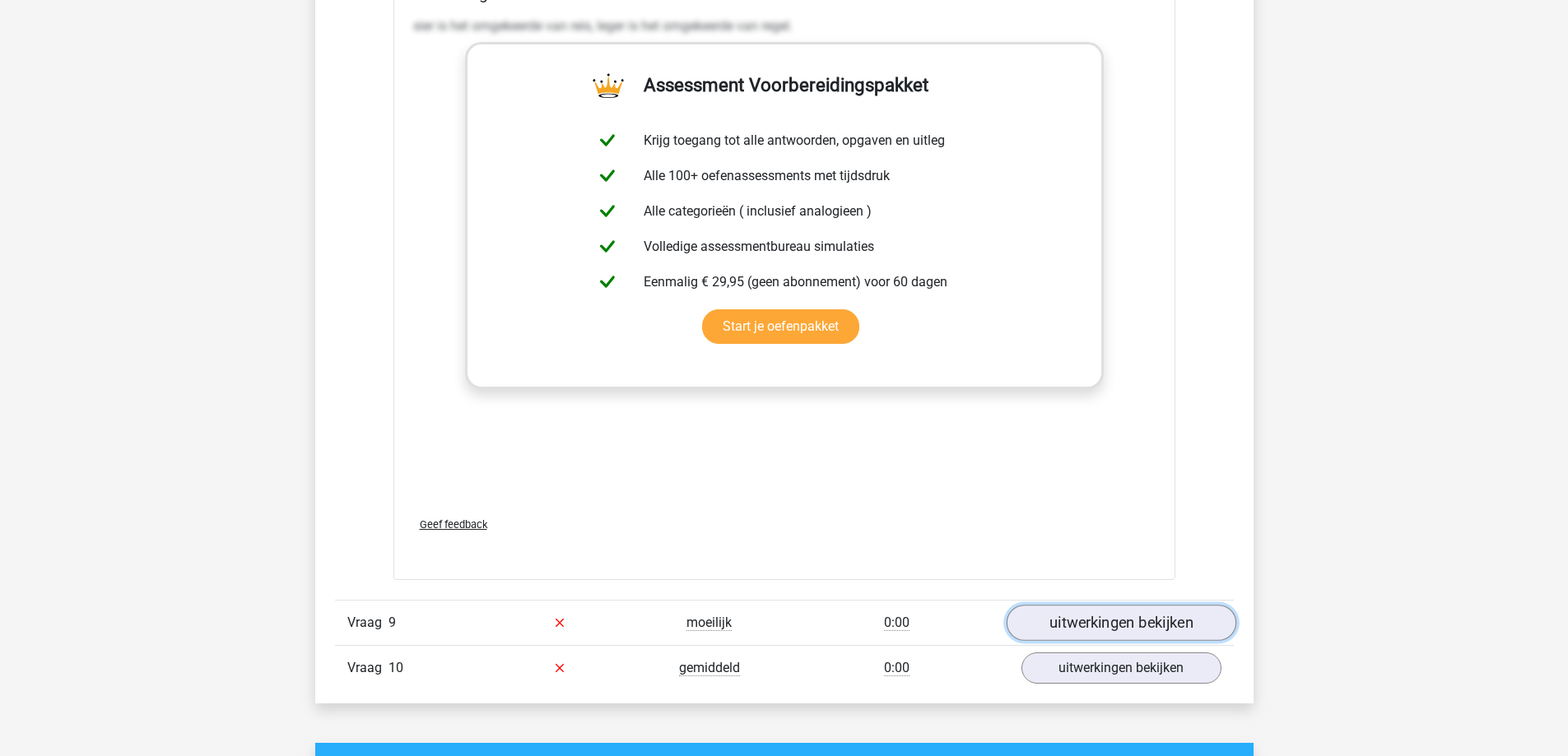
click at [1095, 626] on link "uitwerkingen bekijken" at bounding box center [1121, 623] width 230 height 37
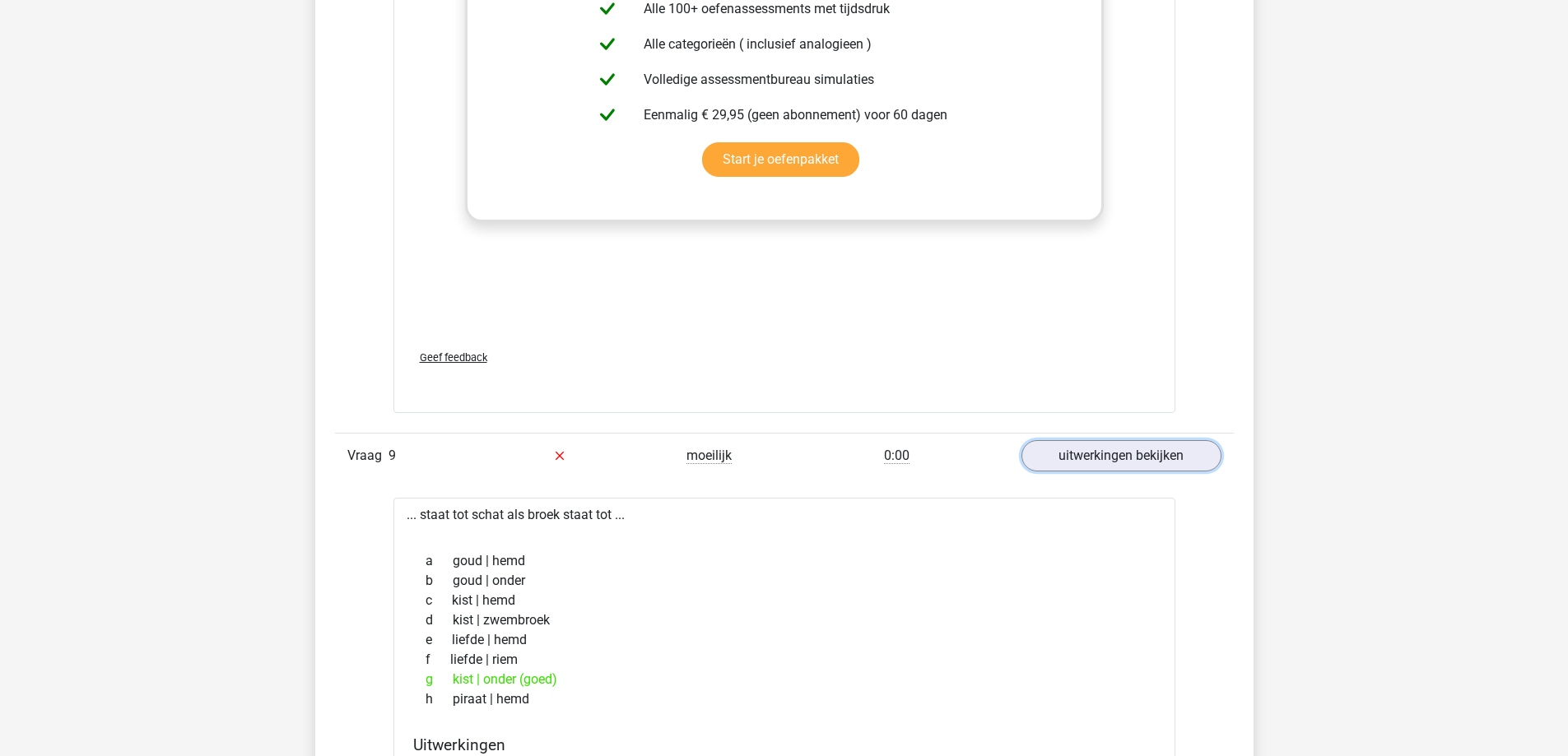
scroll to position [2222, 0]
